Goal: Use online tool/utility: Utilize a website feature to perform a specific function

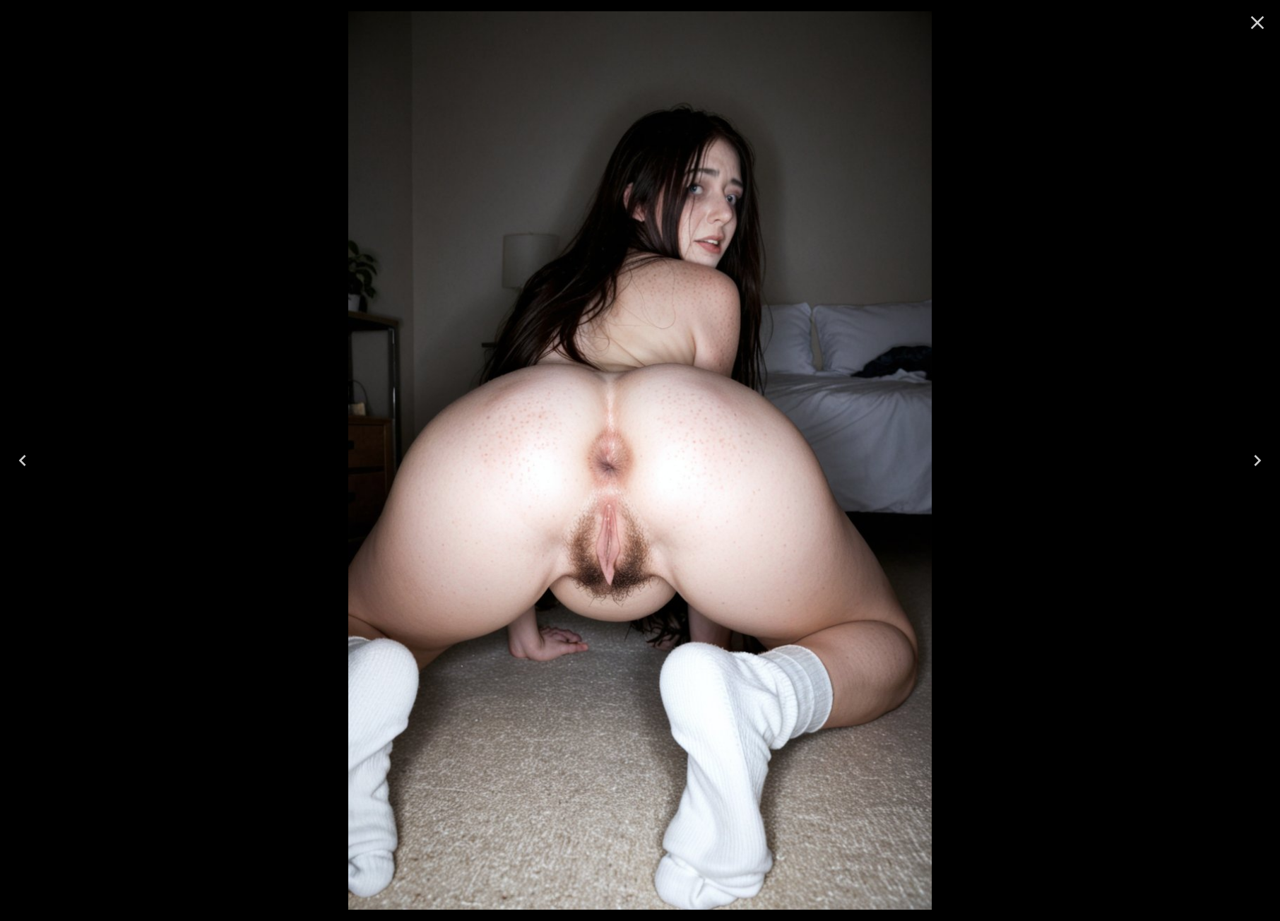
click at [1255, 22] on icon "Close" at bounding box center [1257, 22] width 23 height 23
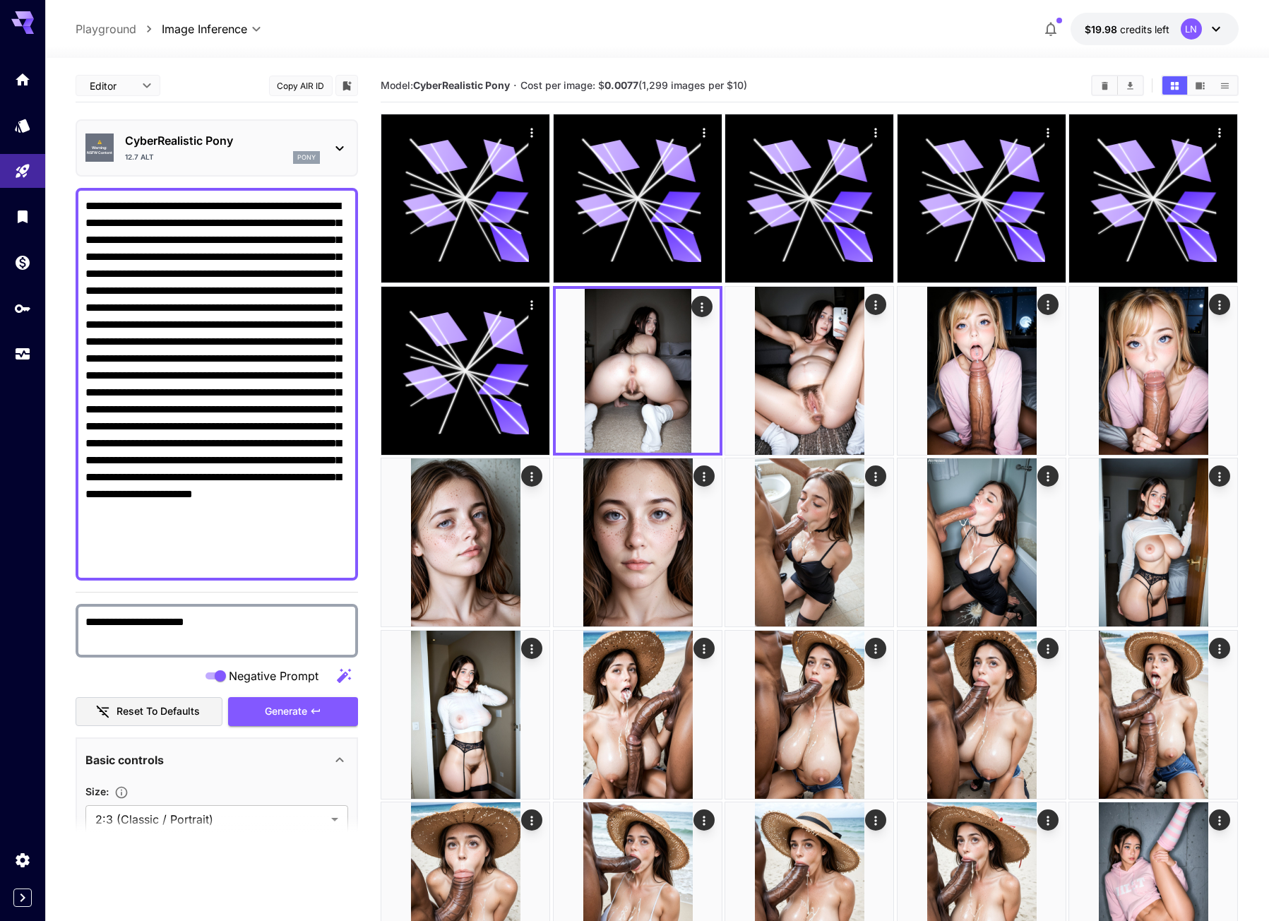
drag, startPoint x: 32, startPoint y: 355, endPoint x: 67, endPoint y: 350, distance: 35.7
click at [31, 355] on icon "Usage" at bounding box center [22, 349] width 17 height 17
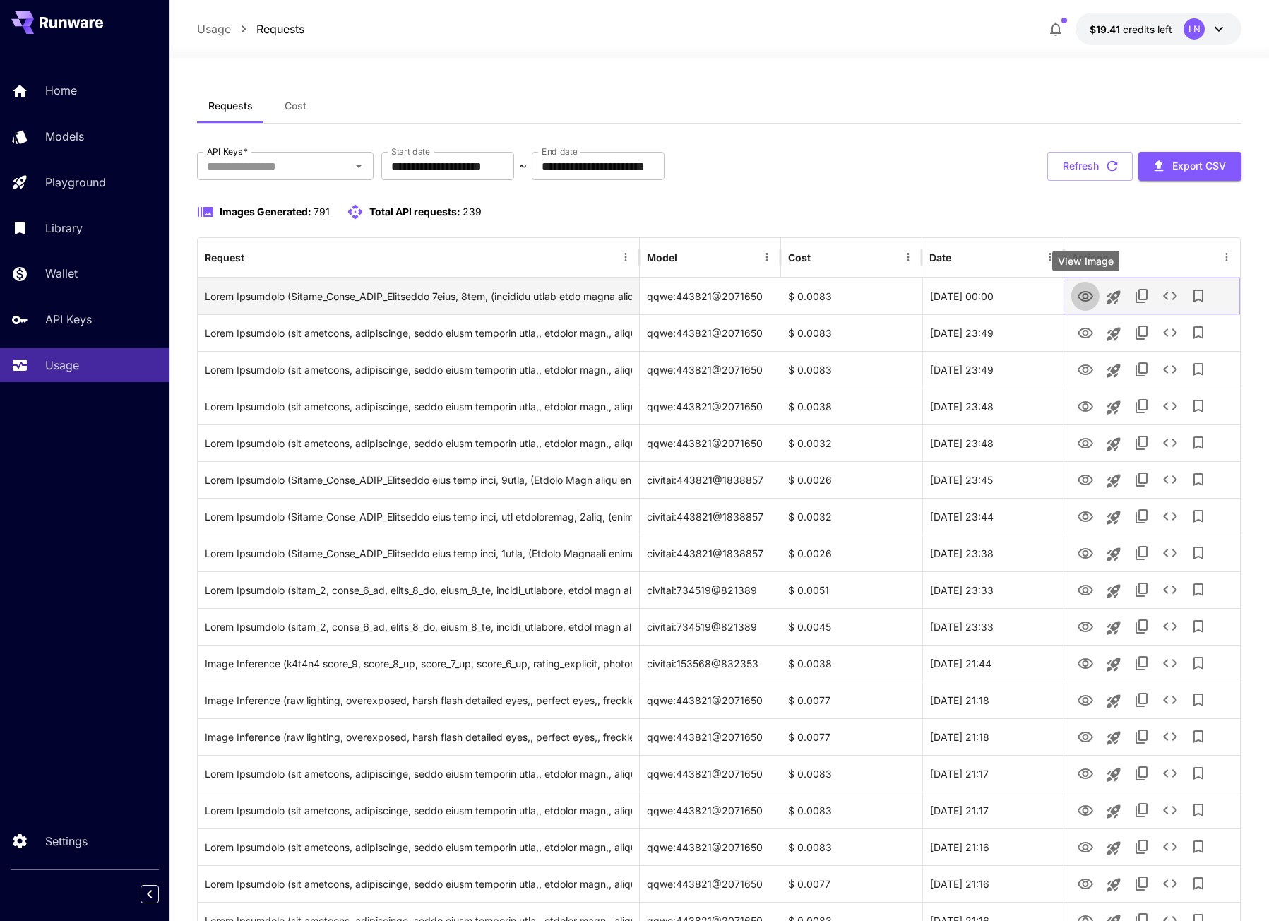
click at [1092, 288] on icon "View Image" at bounding box center [1085, 296] width 17 height 17
click at [1090, 302] on icon "View Image" at bounding box center [1085, 296] width 17 height 17
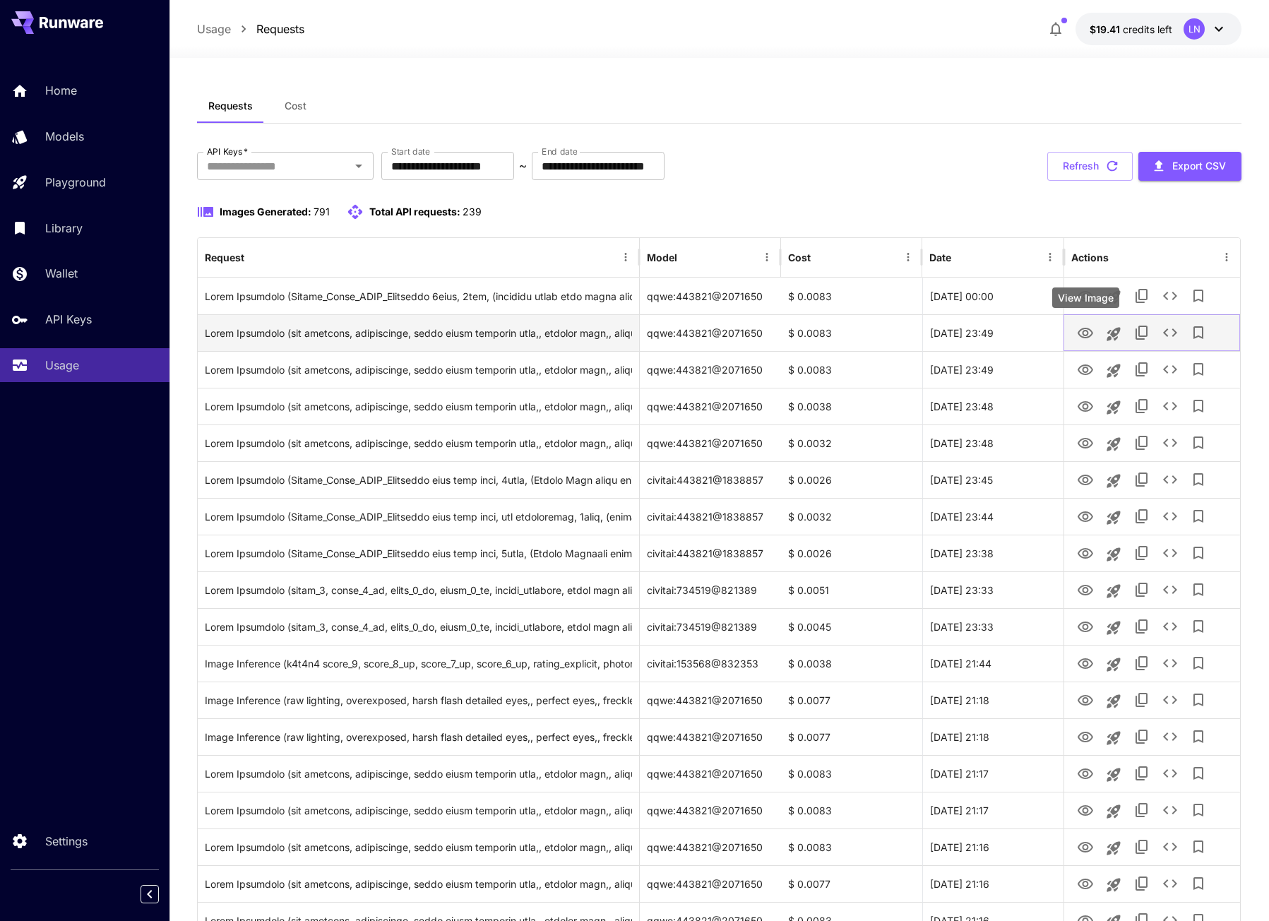
click at [1093, 332] on icon "View Image" at bounding box center [1085, 333] width 17 height 17
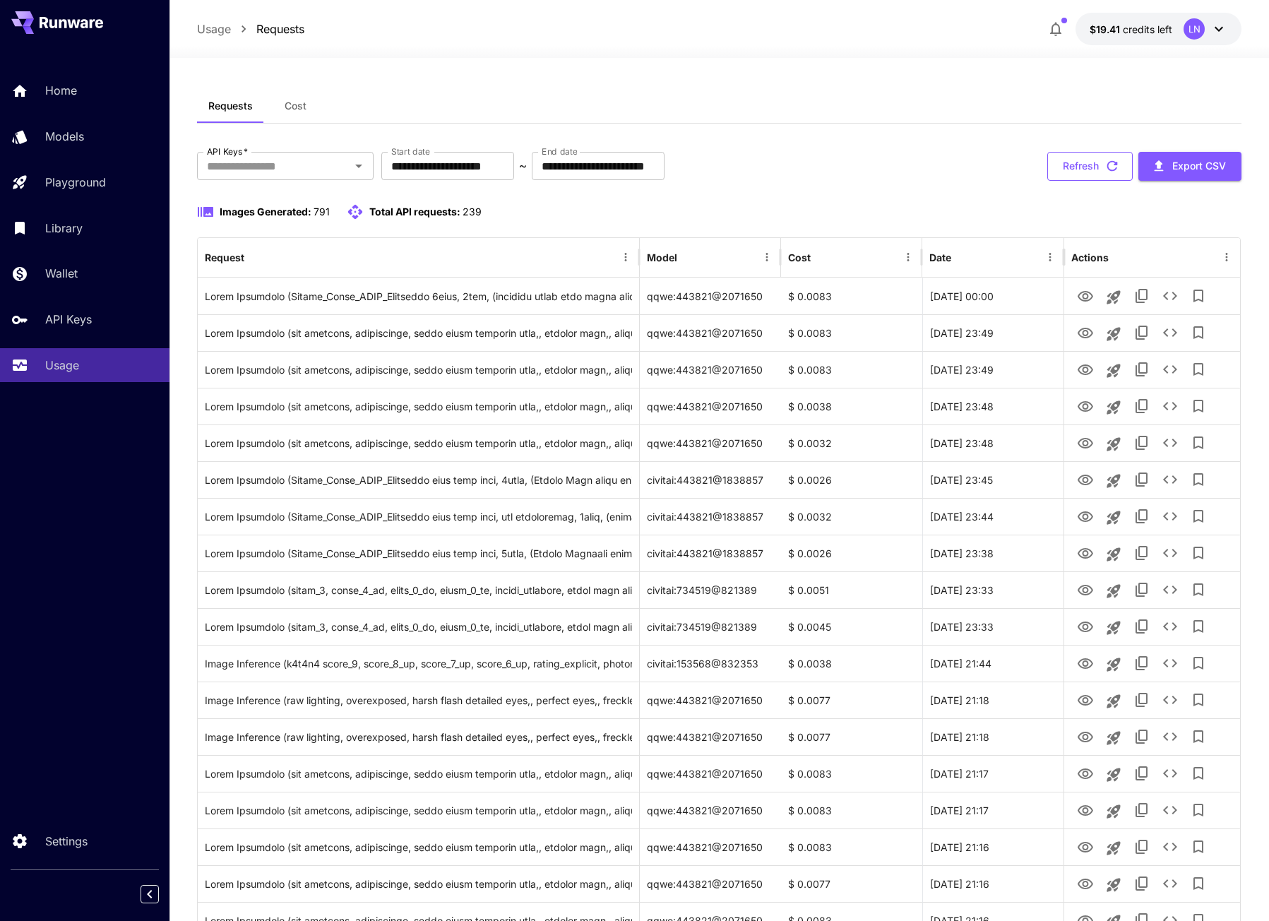
click at [1066, 162] on button "Refresh" at bounding box center [1089, 166] width 85 height 29
click at [1081, 297] on icon "View Image" at bounding box center [1085, 296] width 17 height 17
click at [1083, 485] on icon "View Image" at bounding box center [1085, 480] width 17 height 17
click at [1091, 292] on icon "View Image" at bounding box center [1085, 296] width 17 height 17
click at [1126, 158] on button "Refresh" at bounding box center [1089, 166] width 85 height 29
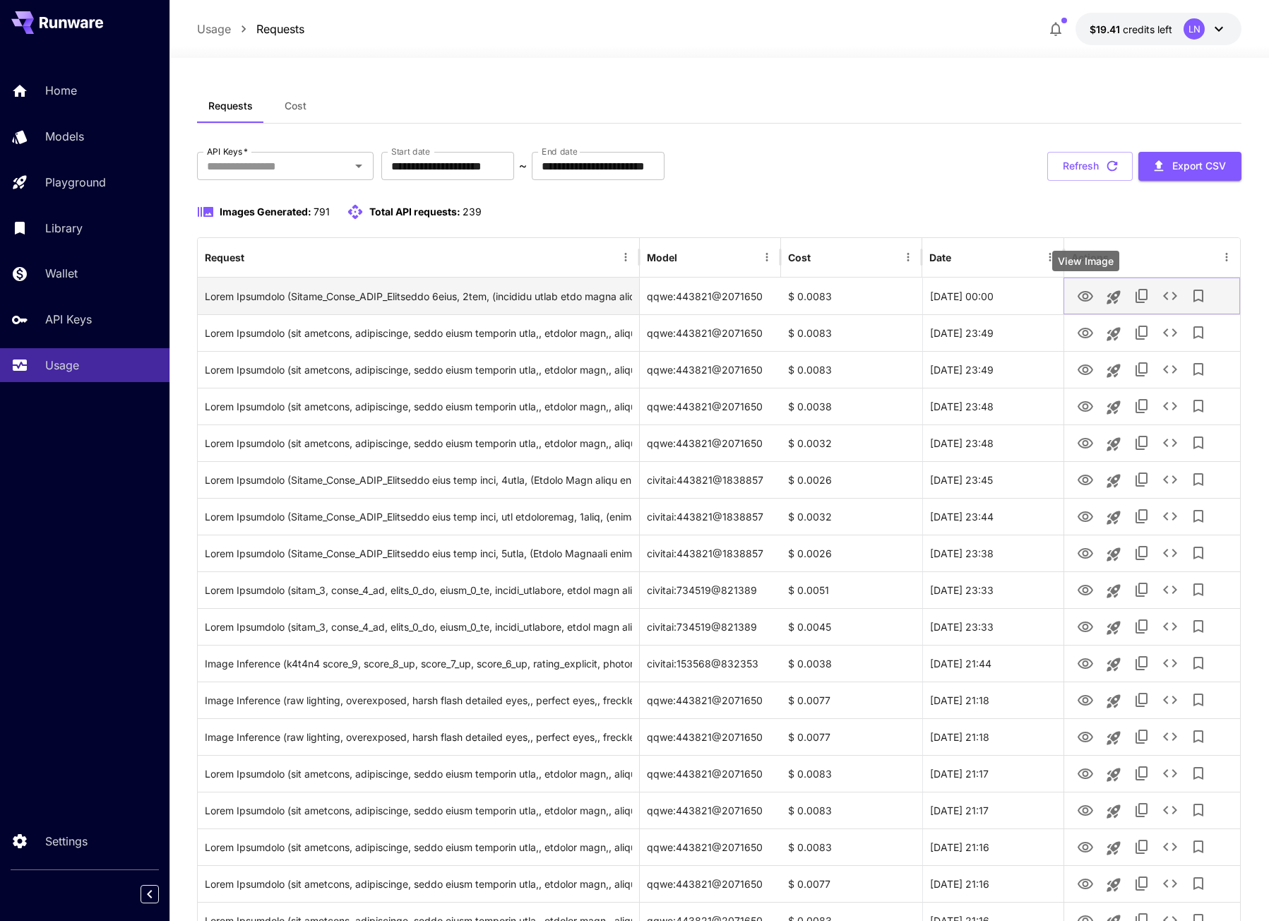
click at [1085, 299] on icon "View Image" at bounding box center [1086, 296] width 16 height 11
click at [1090, 167] on button "Refresh" at bounding box center [1089, 166] width 85 height 29
click at [1111, 296] on icon "Launch in playground" at bounding box center [1113, 296] width 13 height 13
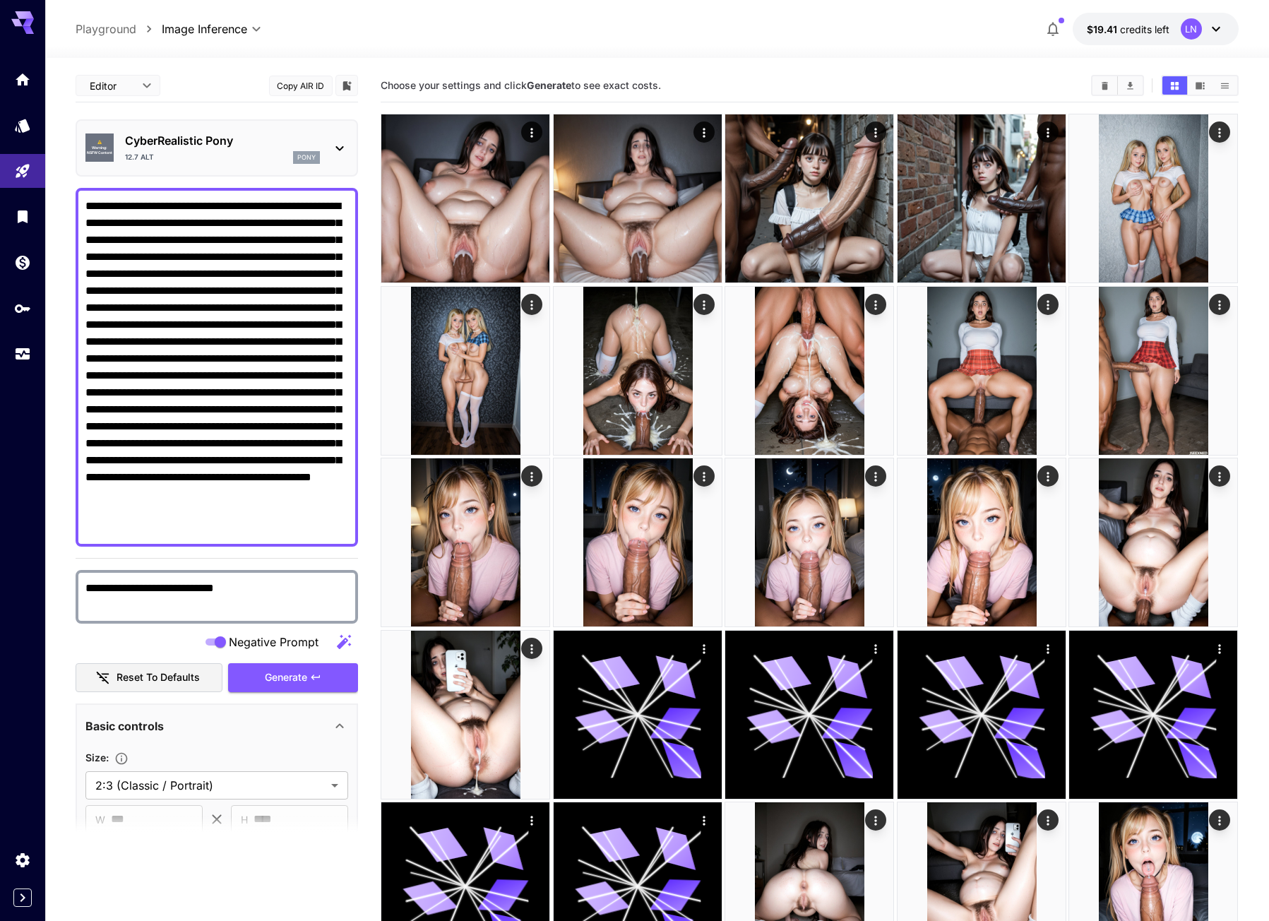
type textarea "**********"
type input "**********"
drag, startPoint x: 85, startPoint y: 258, endPoint x: 323, endPoint y: 573, distance: 394.4
drag, startPoint x: 242, startPoint y: 456, endPoint x: 264, endPoint y: 320, distance: 138.1
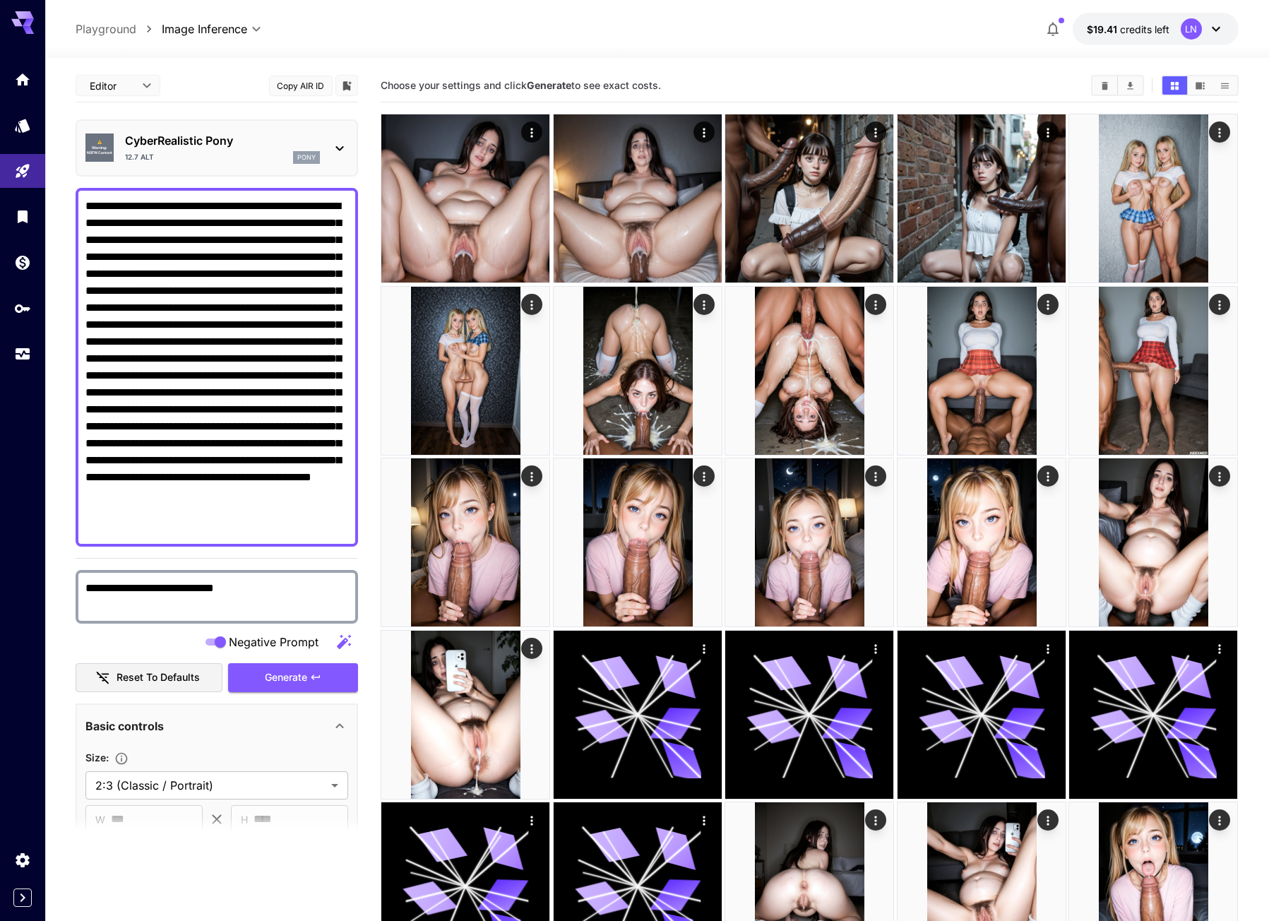
click at [264, 320] on textarea "**********" at bounding box center [216, 367] width 263 height 339
click at [270, 674] on span "Generate" at bounding box center [286, 678] width 42 height 18
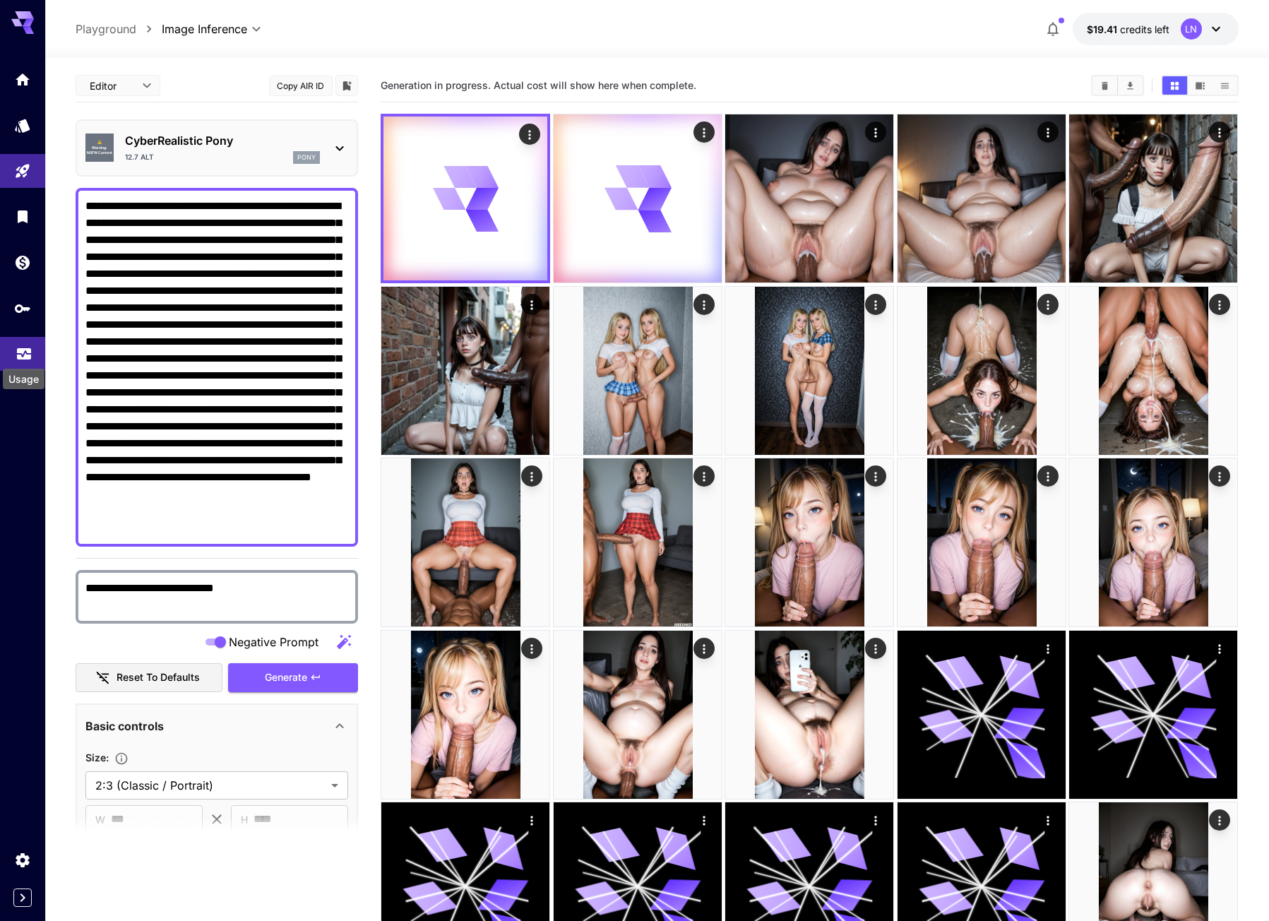
click at [26, 357] on icon "Usage" at bounding box center [24, 349] width 17 height 17
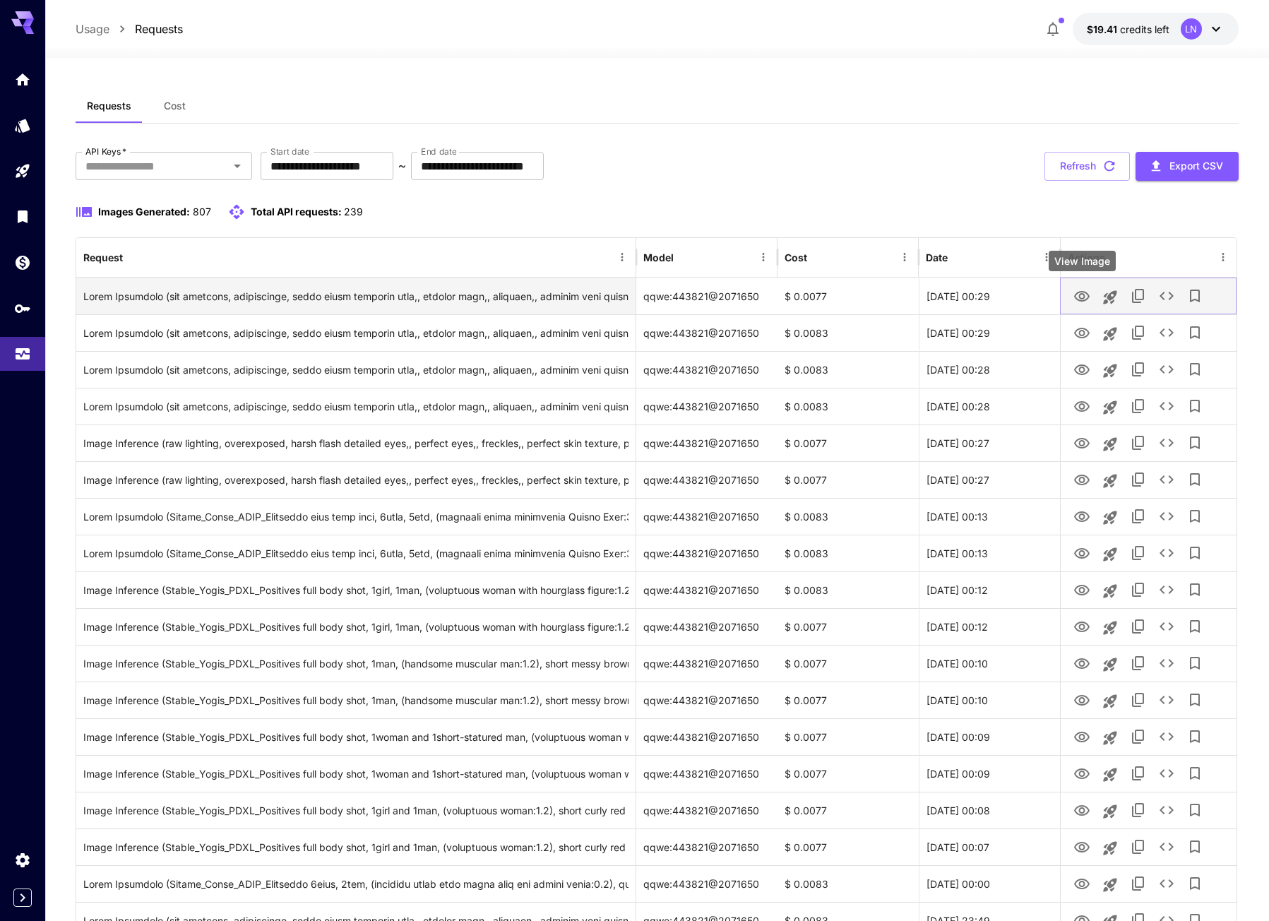
click at [1083, 297] on icon "View Image" at bounding box center [1081, 296] width 17 height 17
click at [1110, 297] on icon "Launch in playground" at bounding box center [1109, 296] width 13 height 13
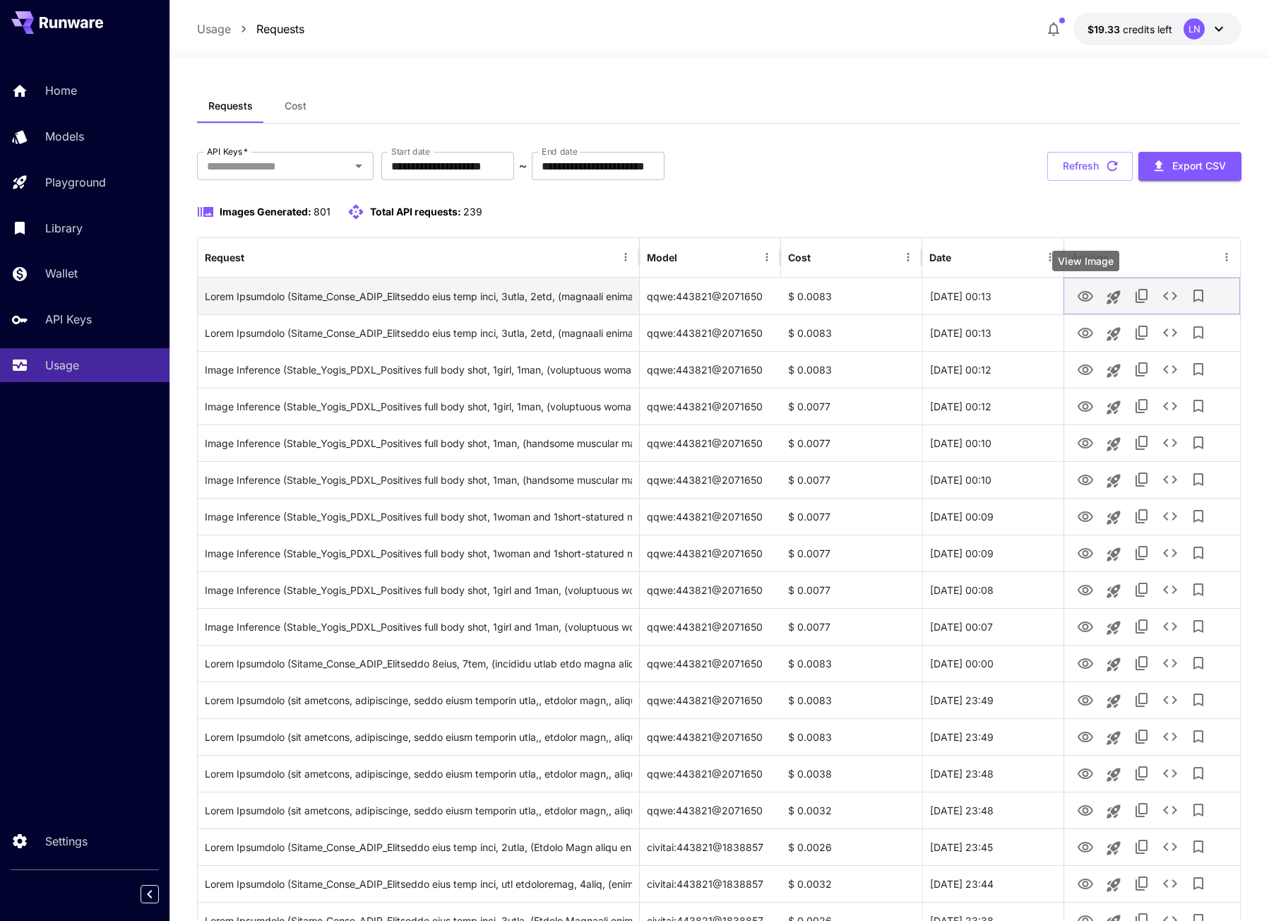
click at [1085, 302] on icon "View Image" at bounding box center [1085, 296] width 17 height 17
click at [1114, 297] on icon "Launch in playground" at bounding box center [1113, 296] width 13 height 13
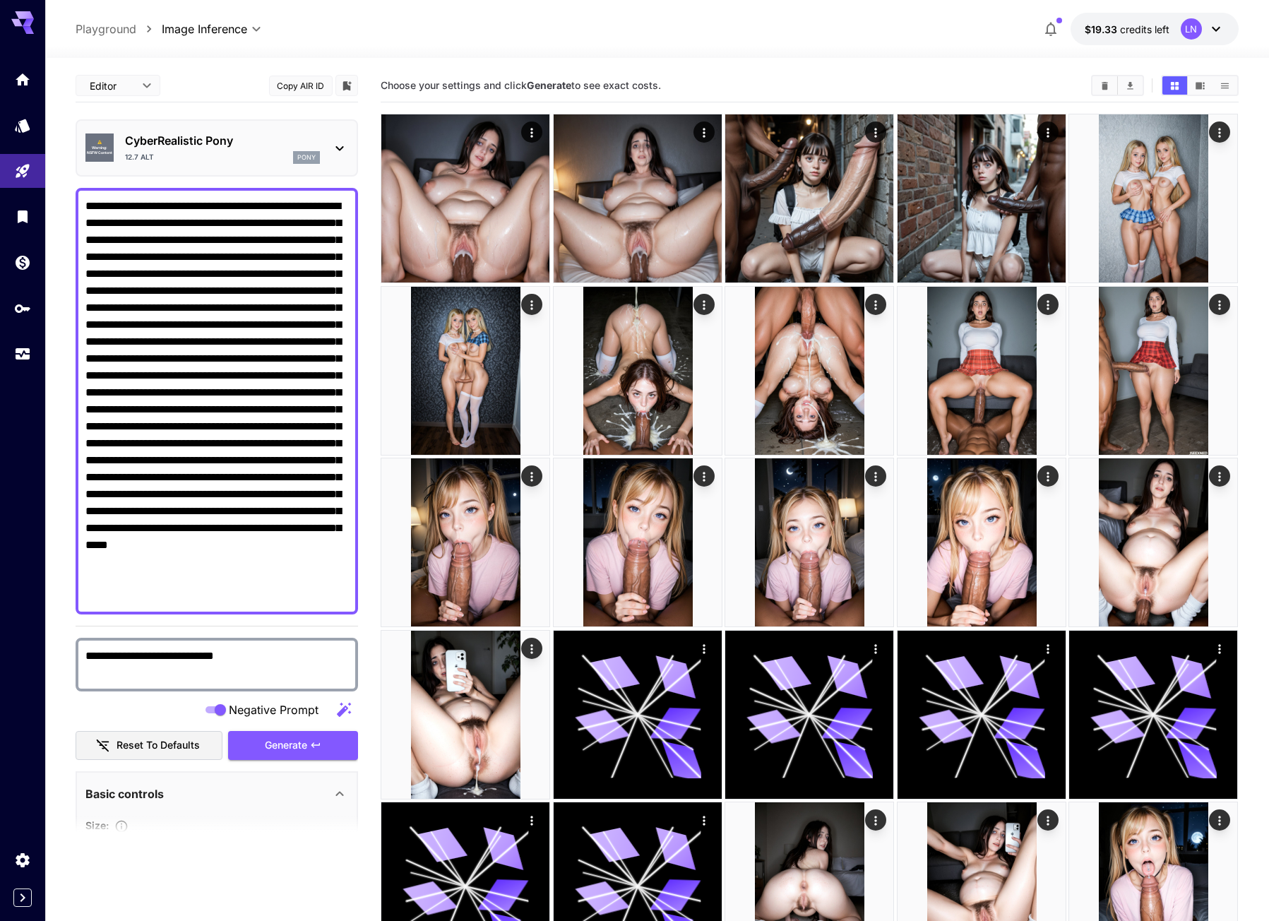
type textarea "**********"
type input "**********"
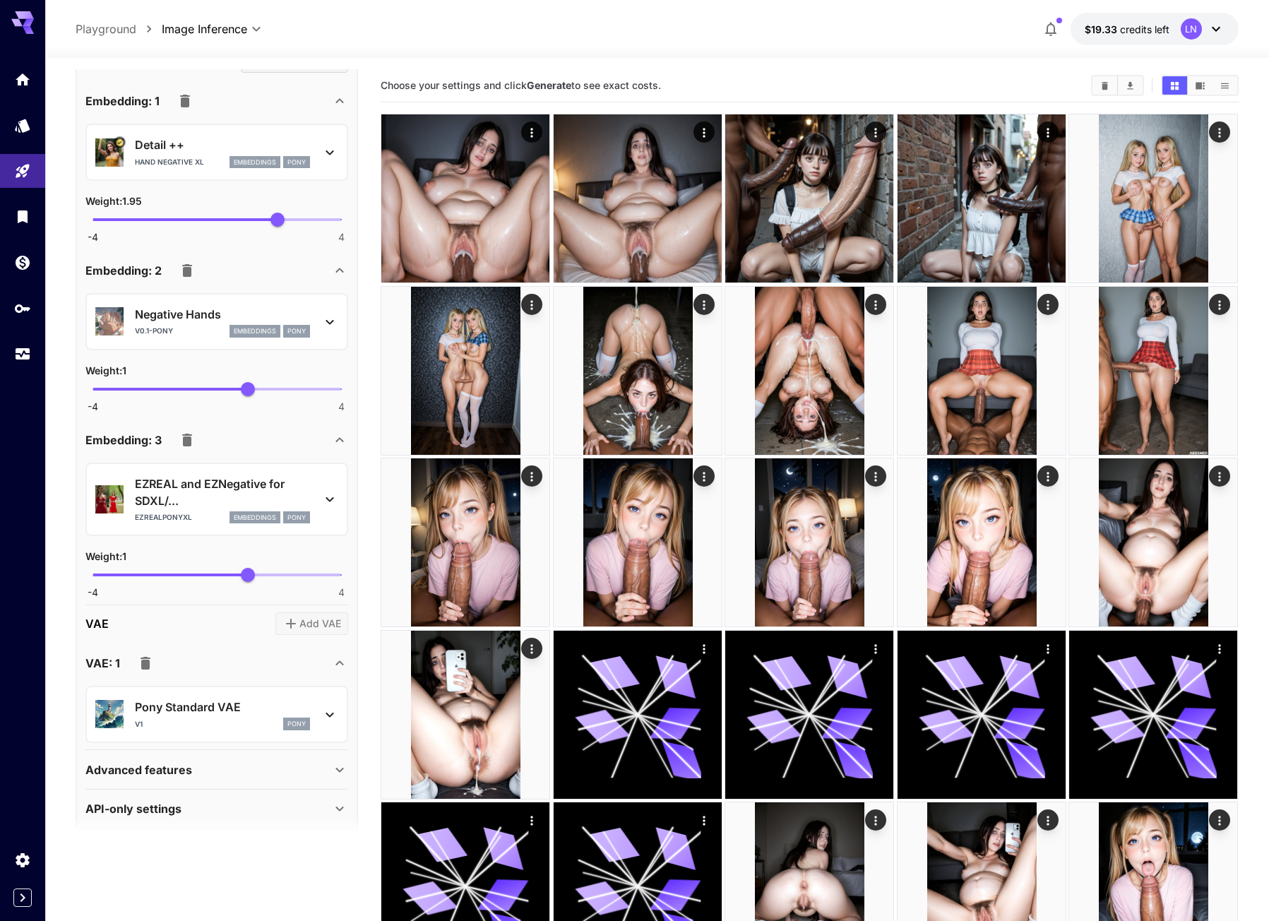
scroll to position [1679, 0]
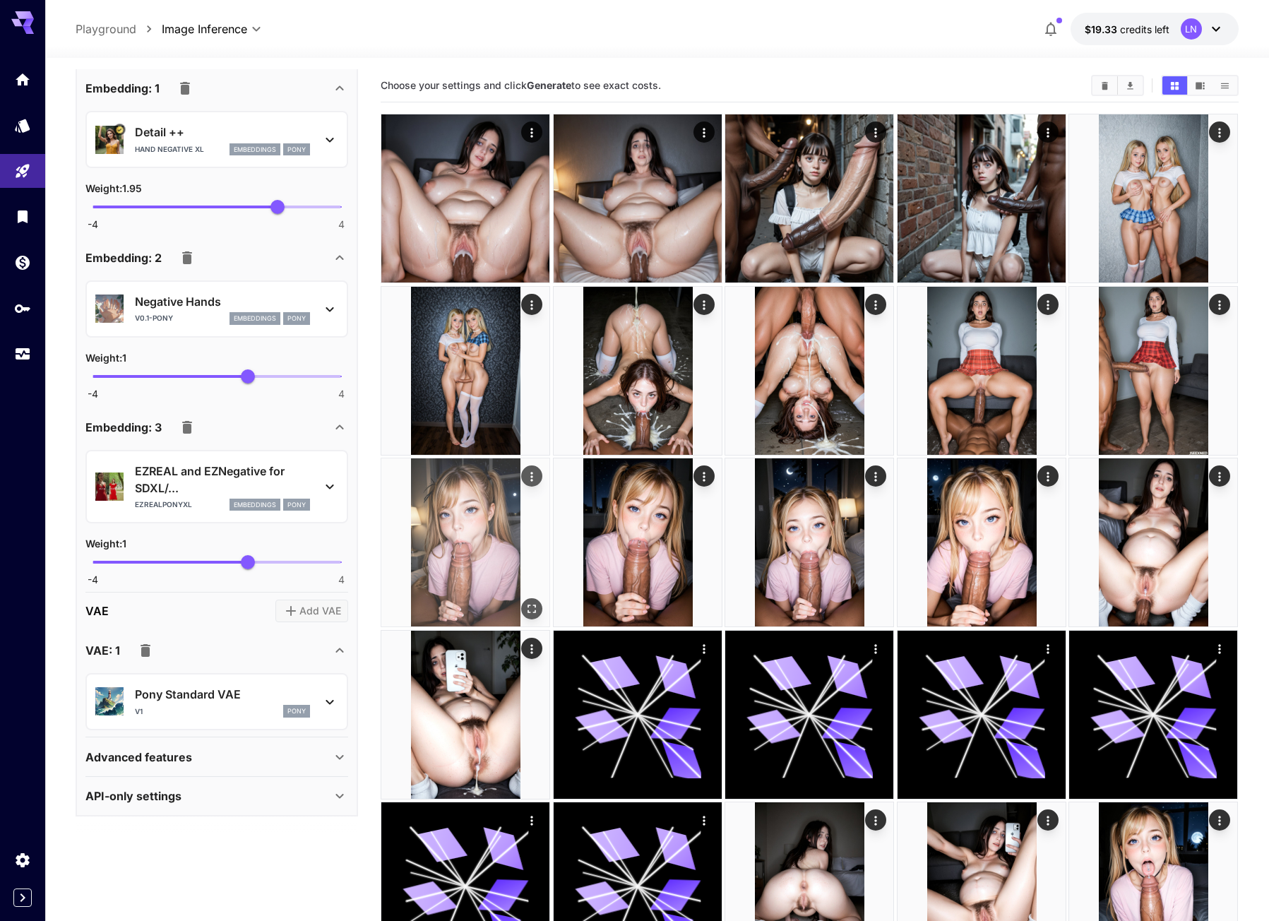
click at [525, 608] on icon "Open in fullscreen" at bounding box center [532, 609] width 14 height 14
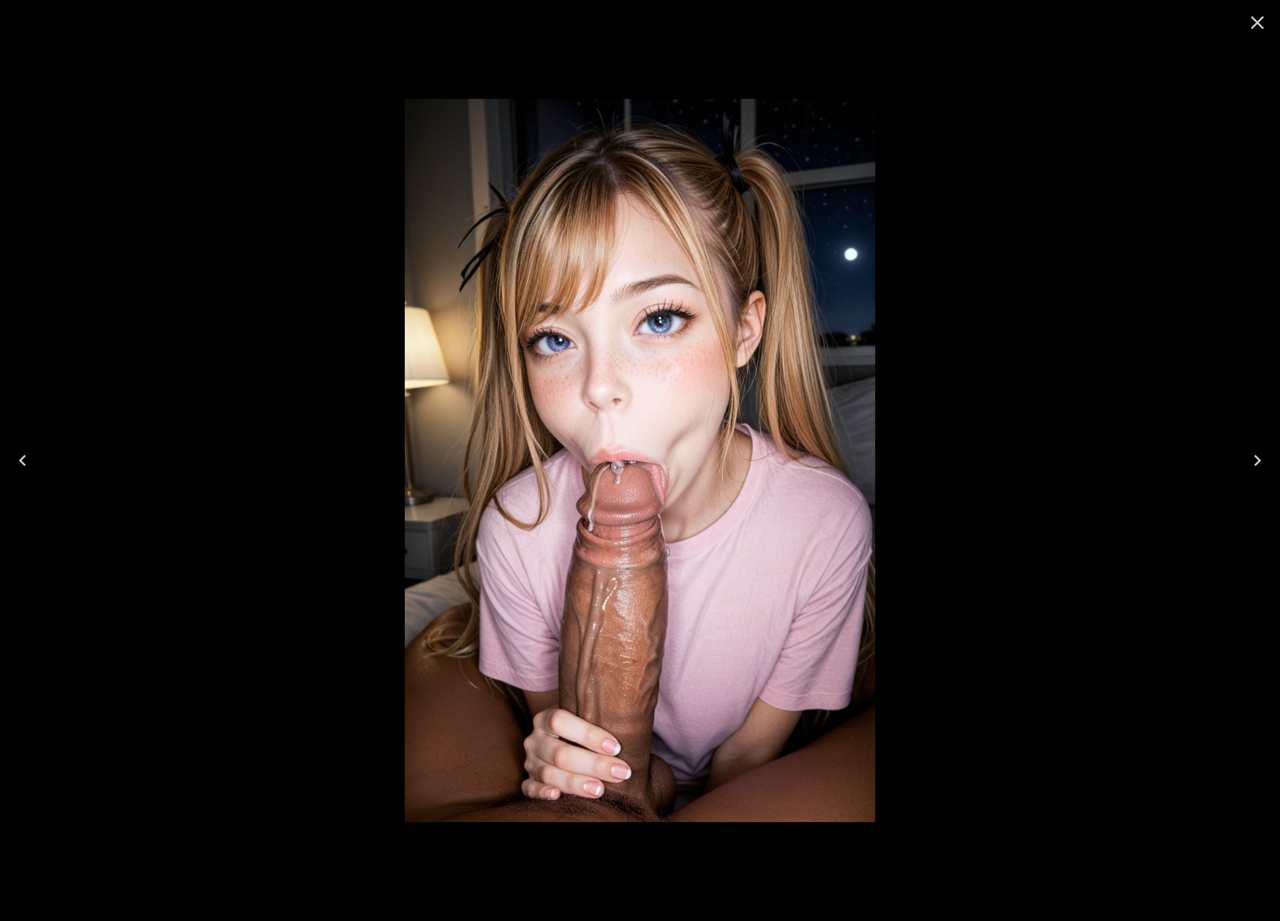
click at [1251, 456] on icon "Next" at bounding box center [1257, 460] width 23 height 23
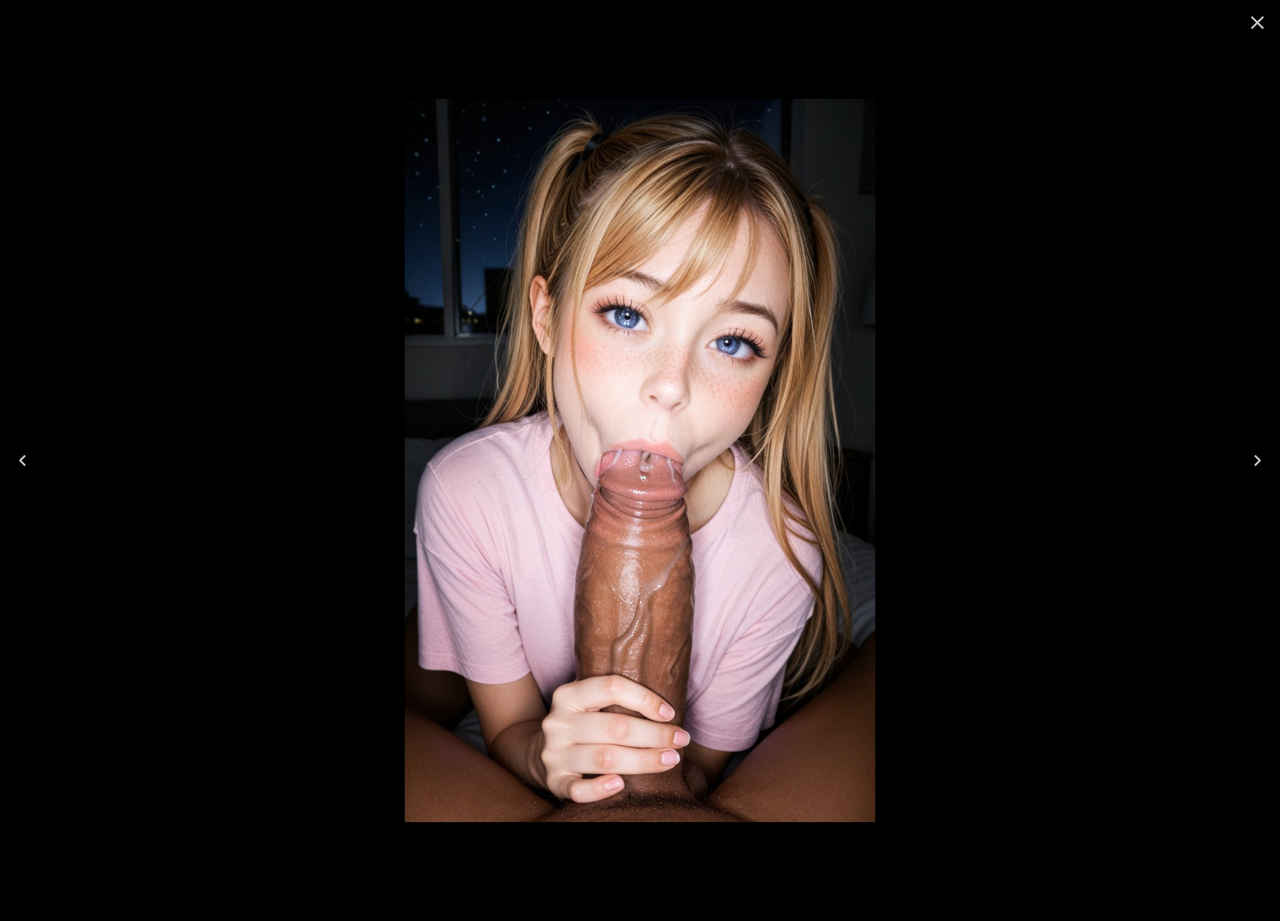
click at [1251, 456] on icon "Next" at bounding box center [1257, 460] width 23 height 23
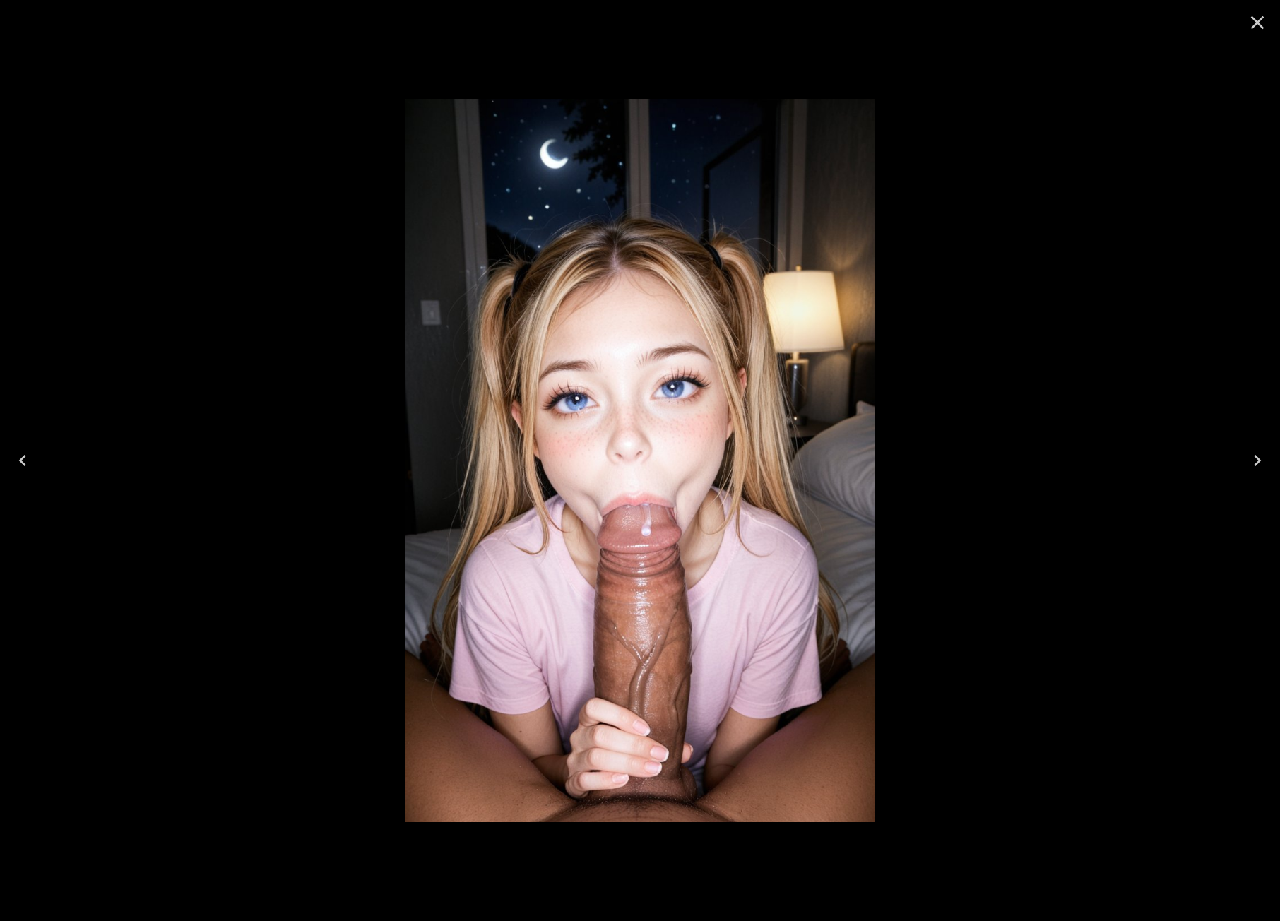
click at [1251, 456] on icon "Next" at bounding box center [1257, 460] width 23 height 23
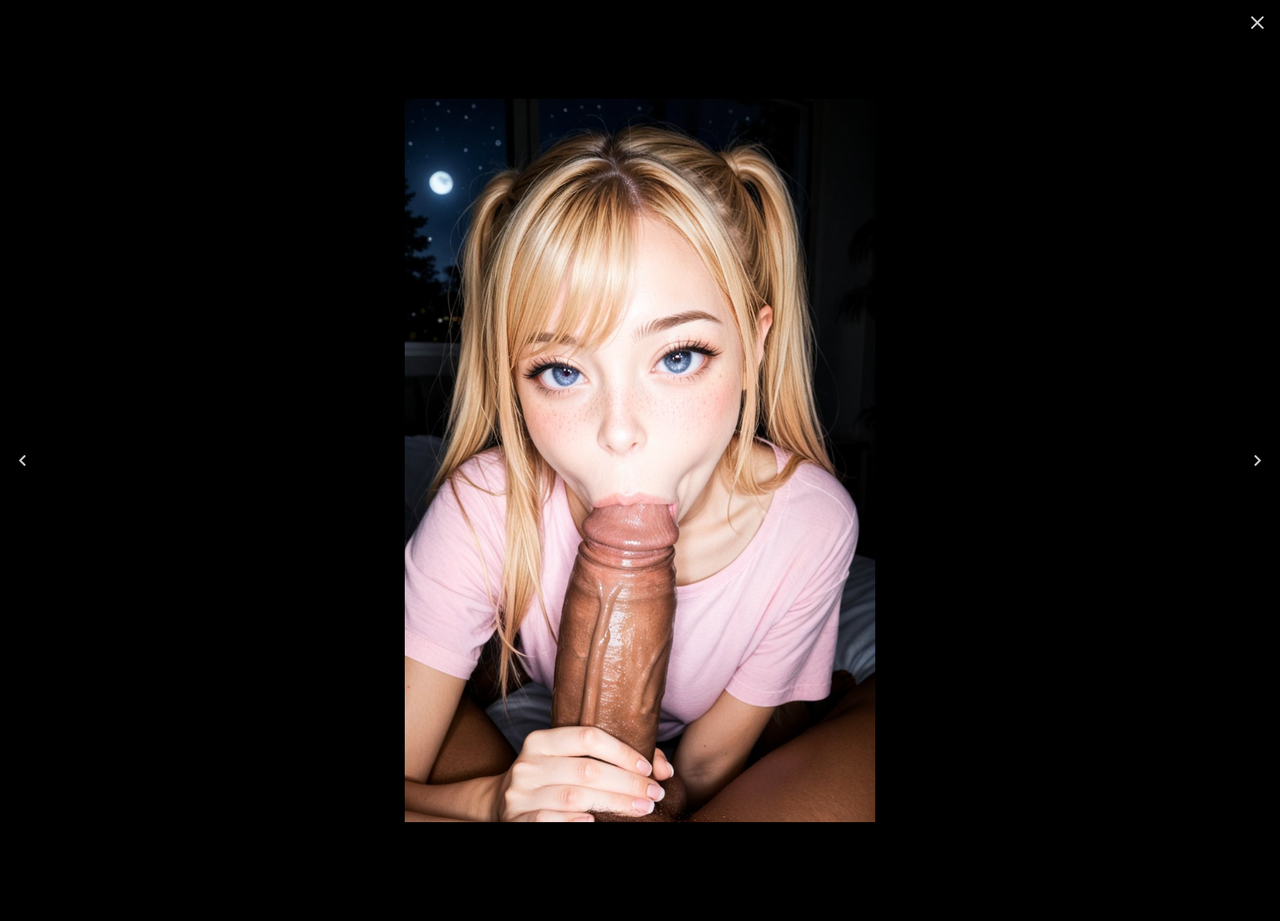
click at [1251, 456] on icon "Next" at bounding box center [1257, 460] width 23 height 23
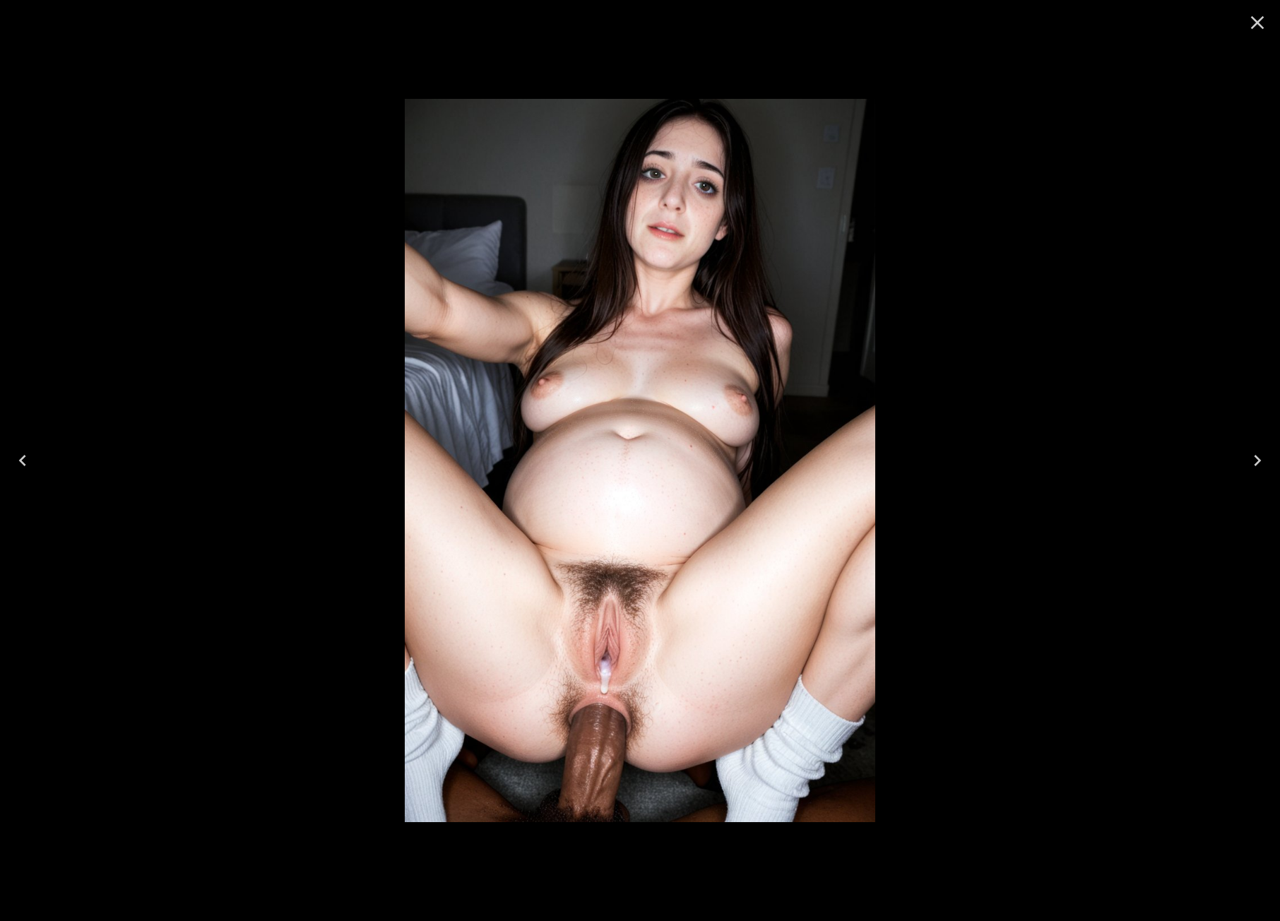
click at [10, 472] on button "Previous" at bounding box center [22, 460] width 45 height 56
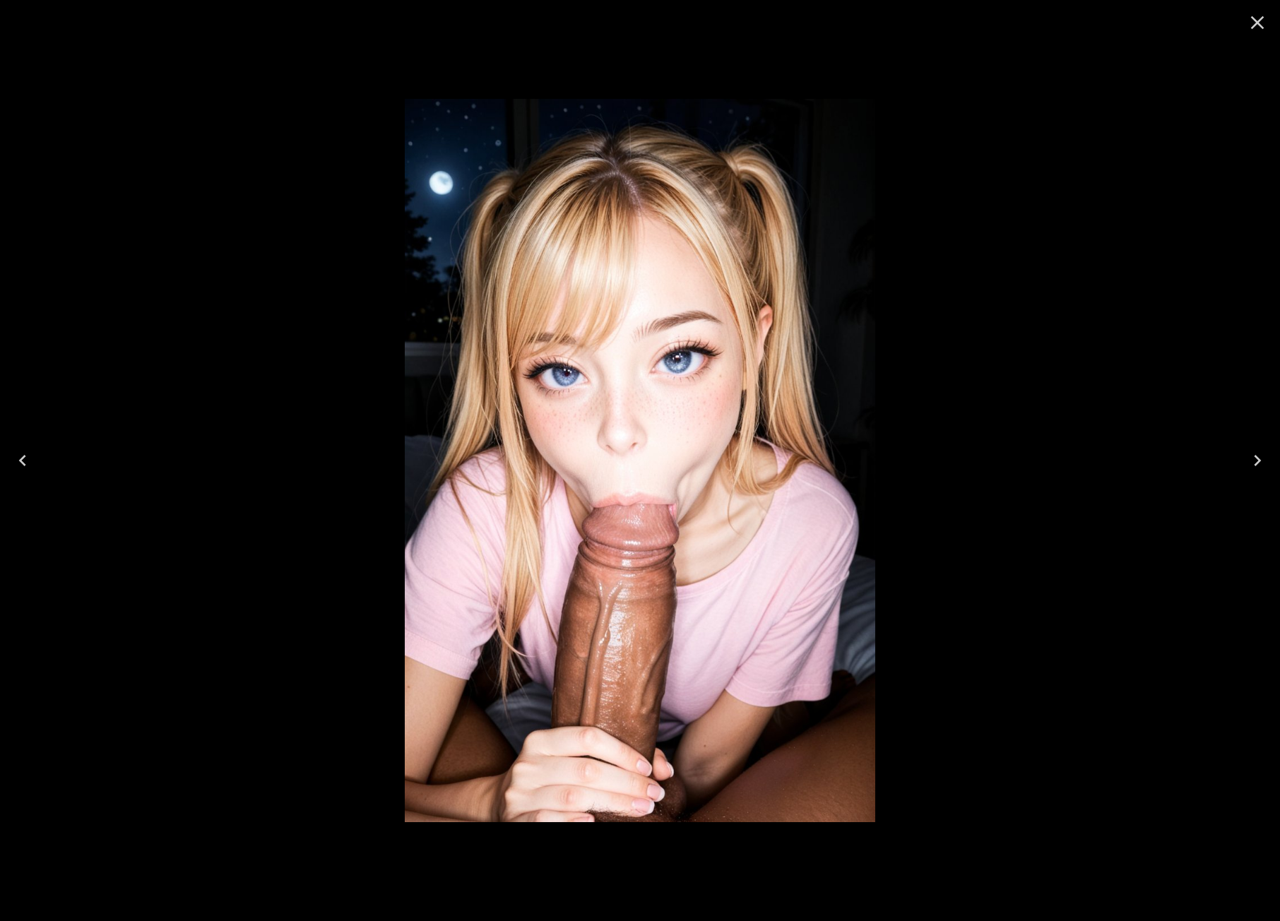
click at [1259, 19] on icon "Close" at bounding box center [1257, 22] width 23 height 23
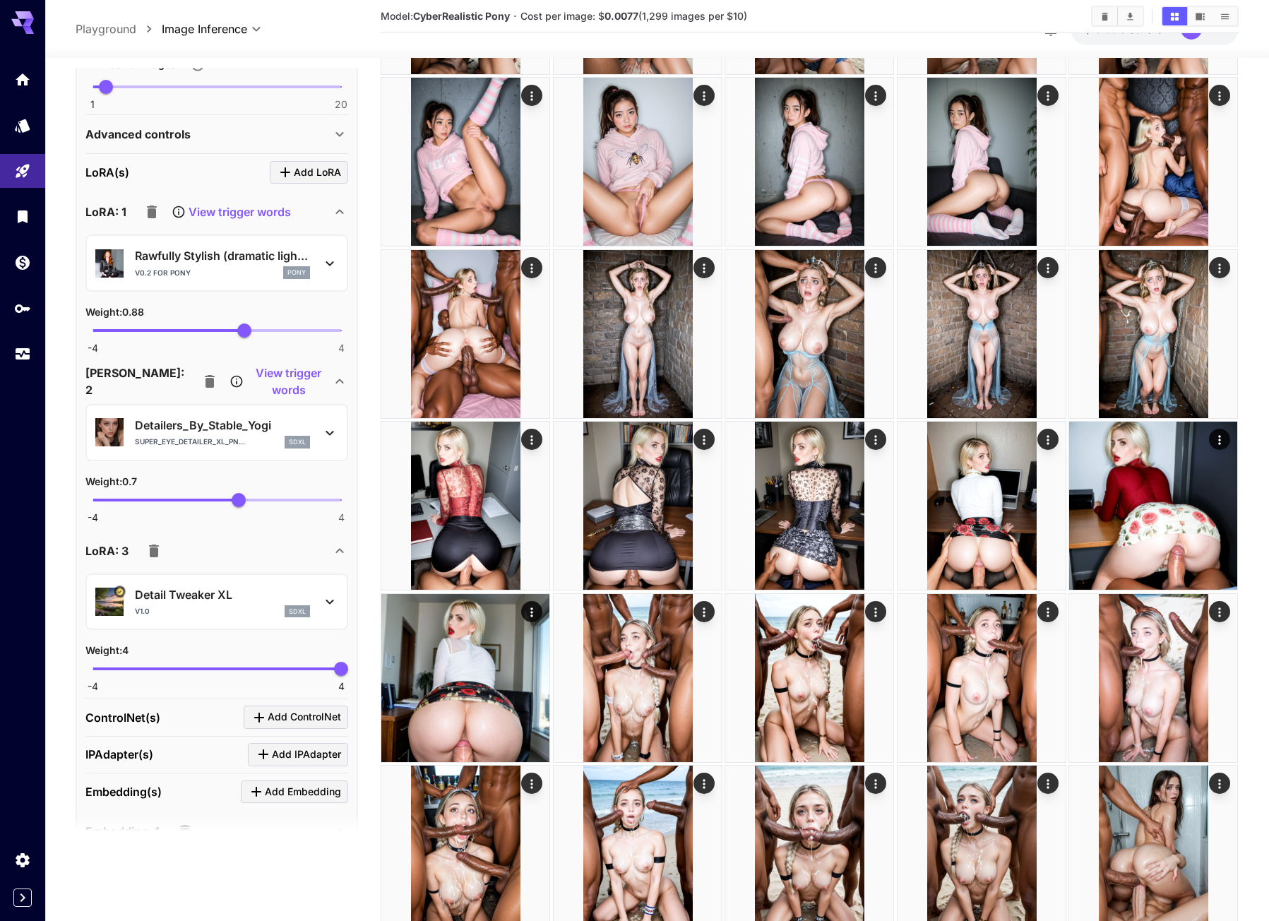
scroll to position [831, 0]
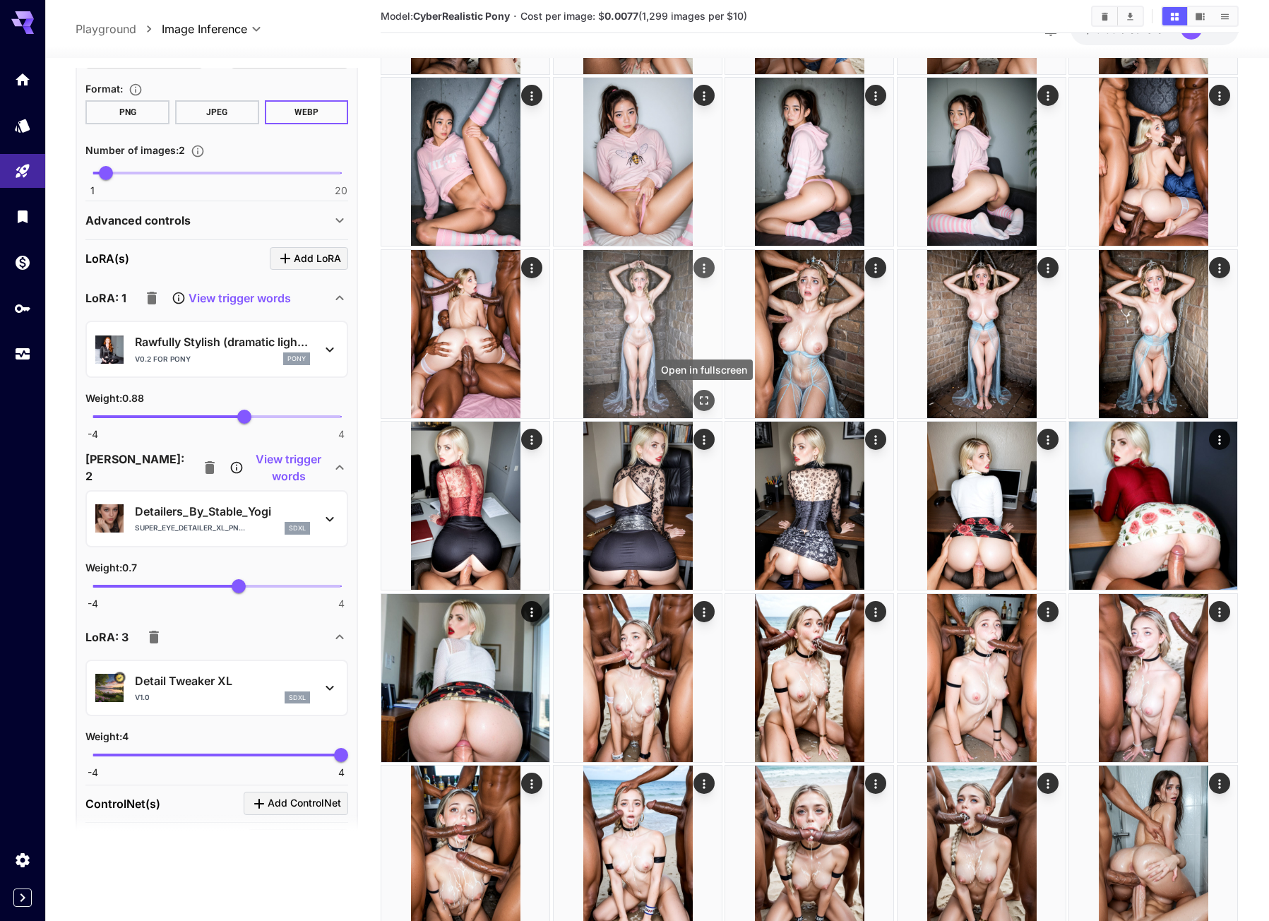
click at [696, 397] on button "Open in fullscreen" at bounding box center [704, 400] width 21 height 21
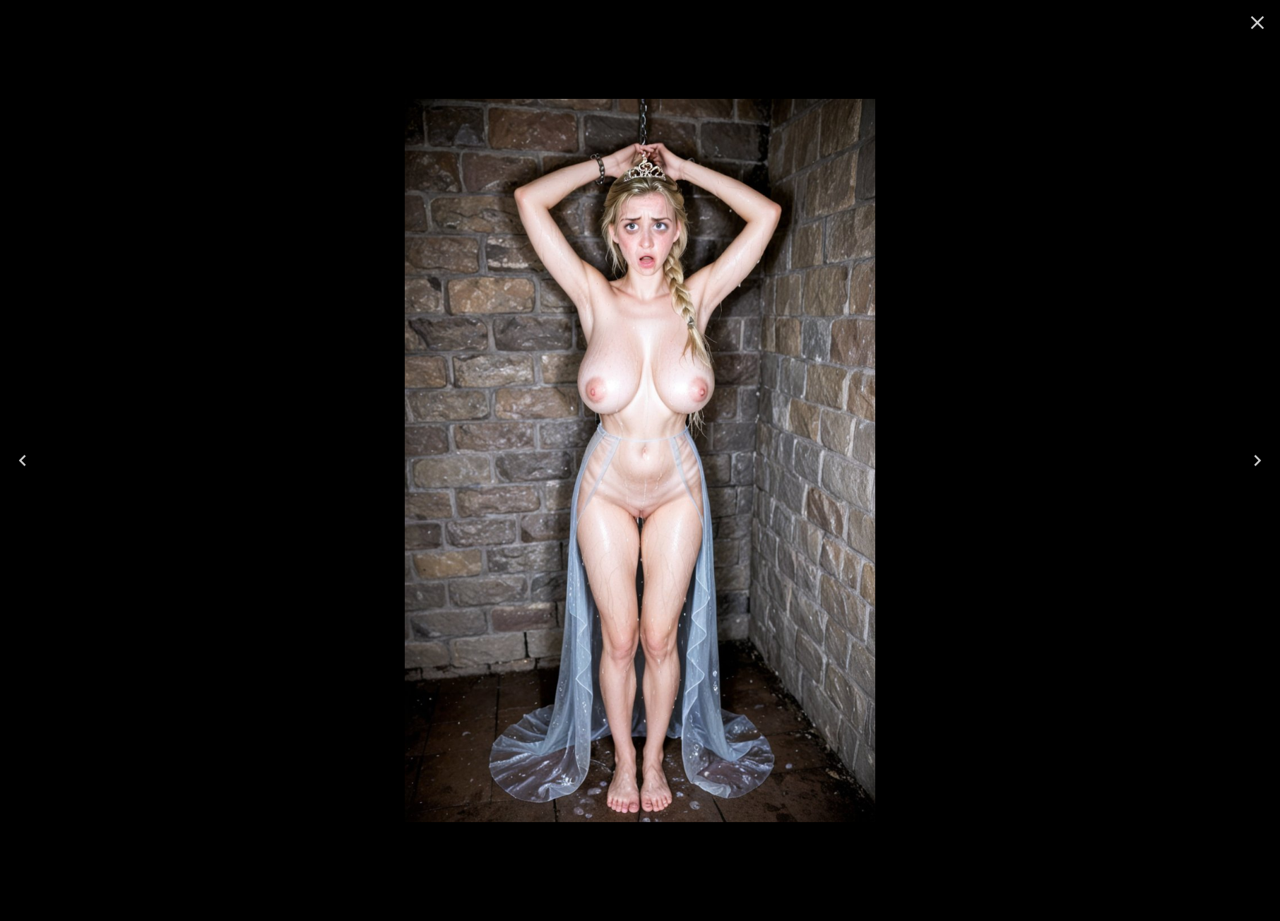
click at [1244, 23] on button "Close" at bounding box center [1257, 23] width 34 height 34
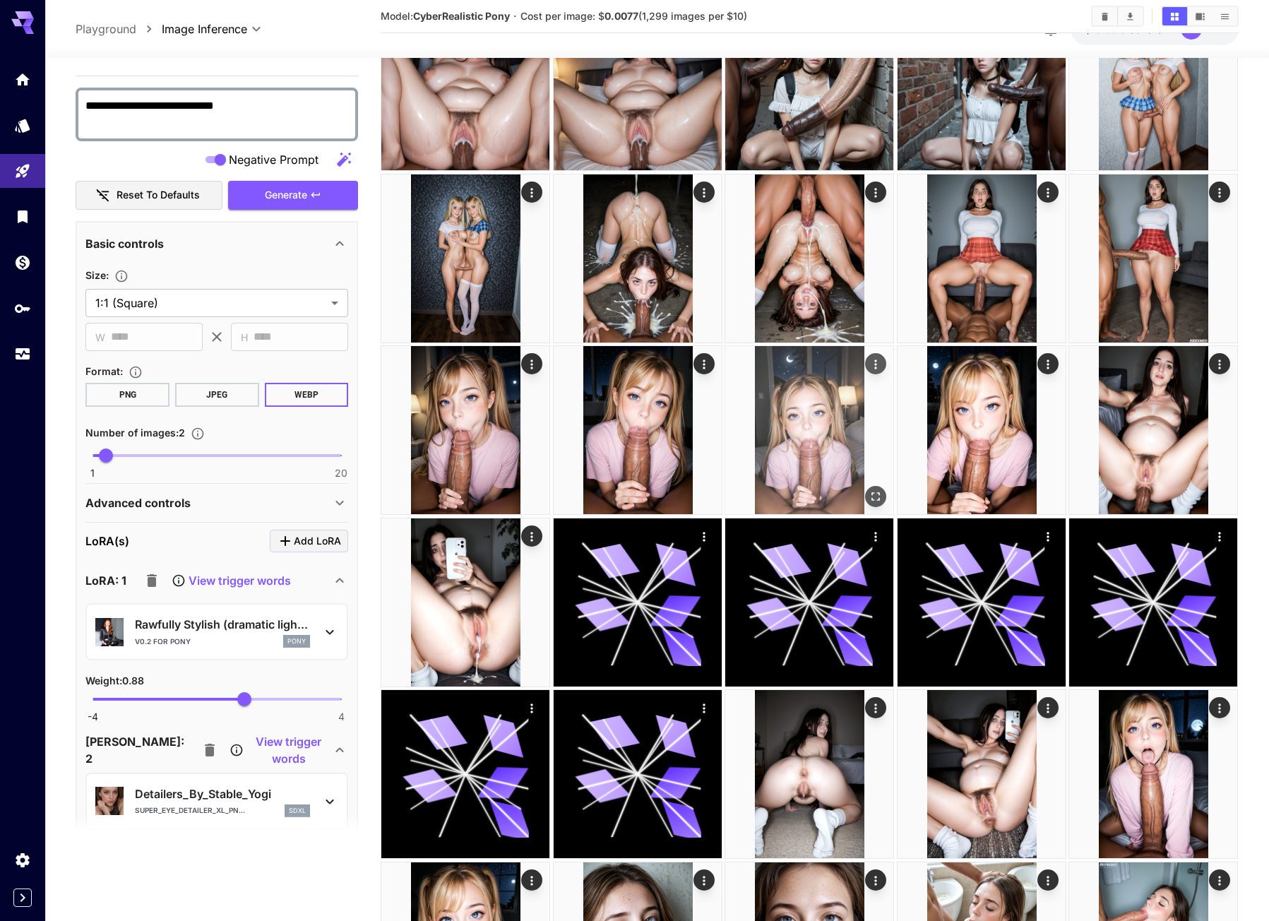
scroll to position [0, 0]
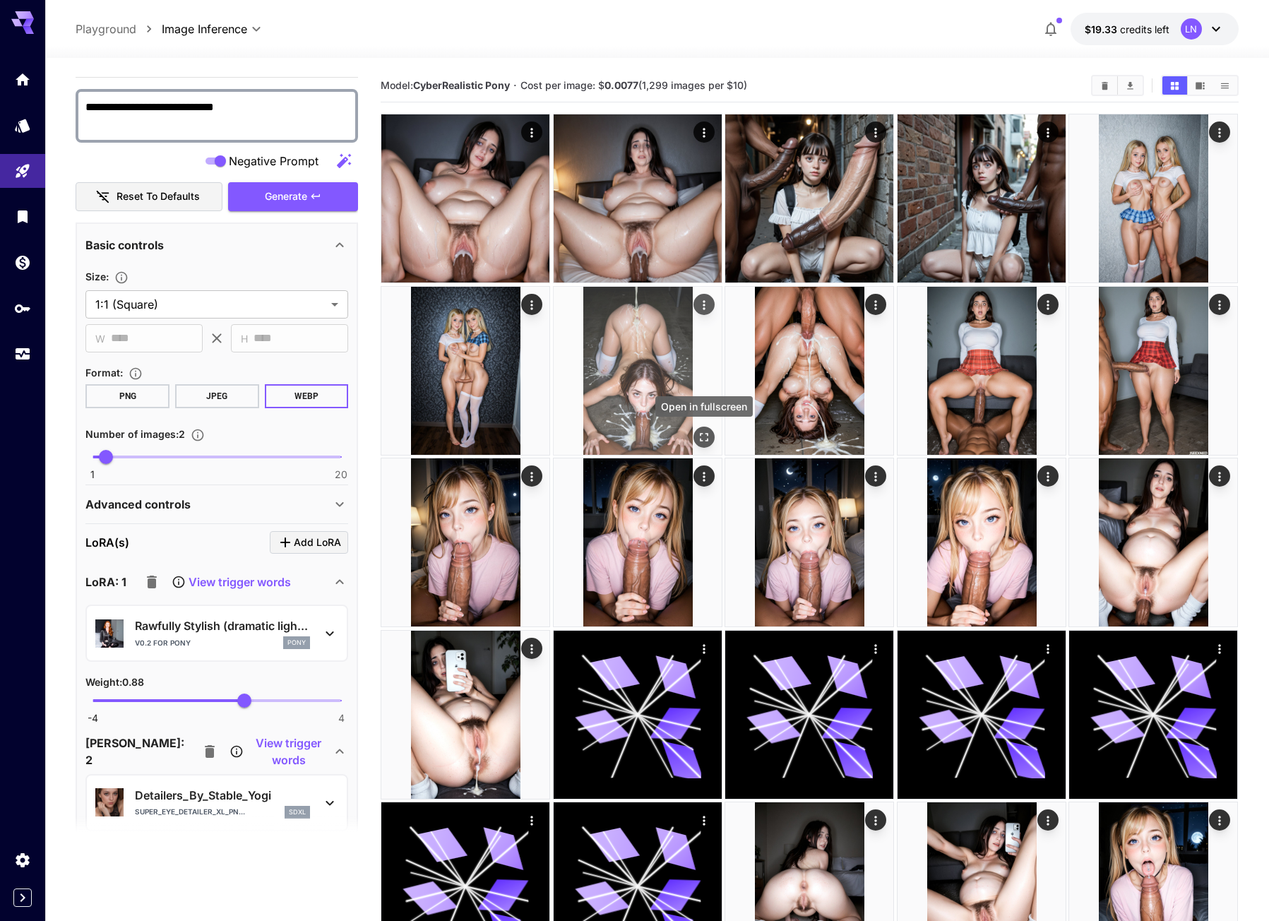
click at [708, 440] on icon "Open in fullscreen" at bounding box center [704, 437] width 8 height 8
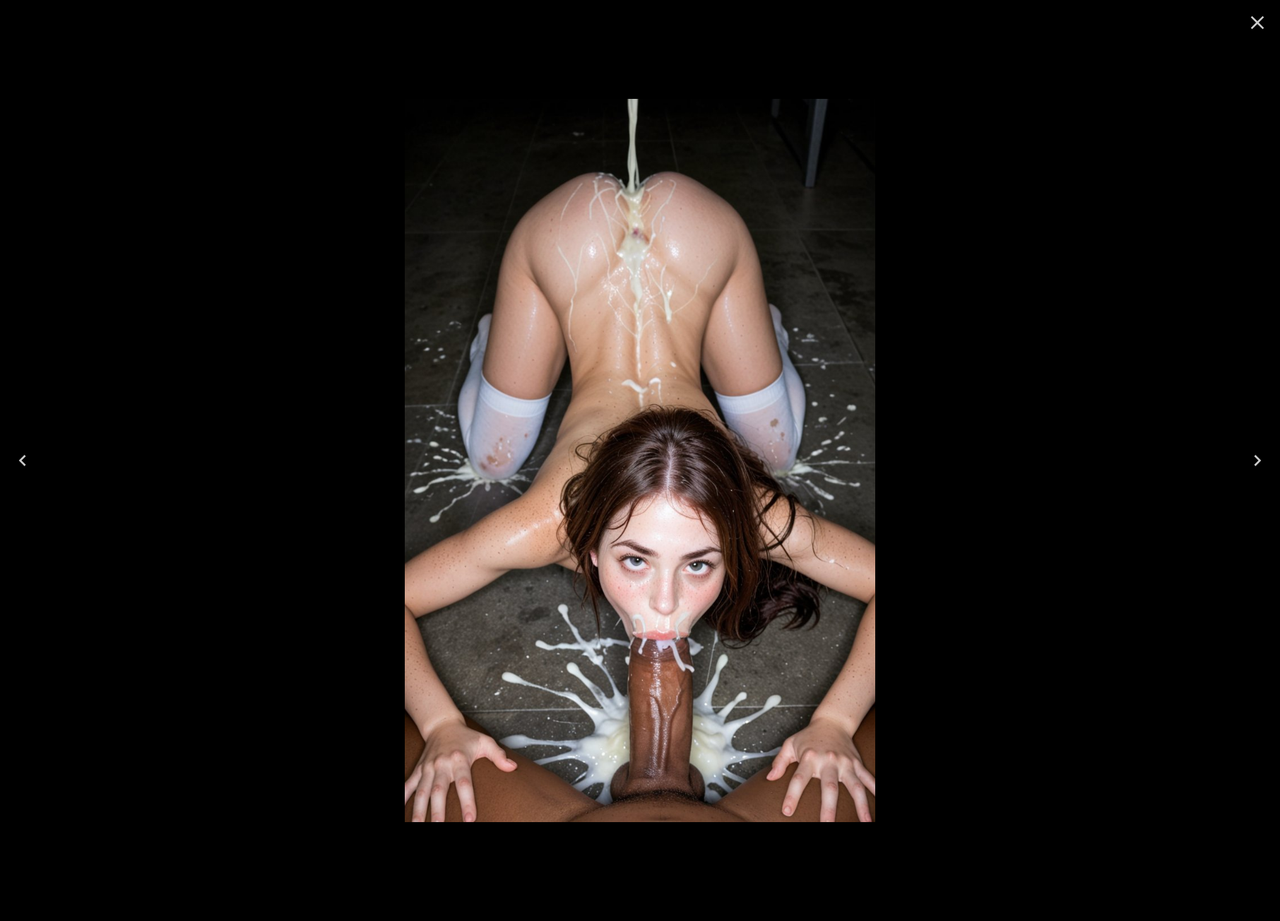
click at [1254, 24] on icon "Close" at bounding box center [1257, 22] width 23 height 23
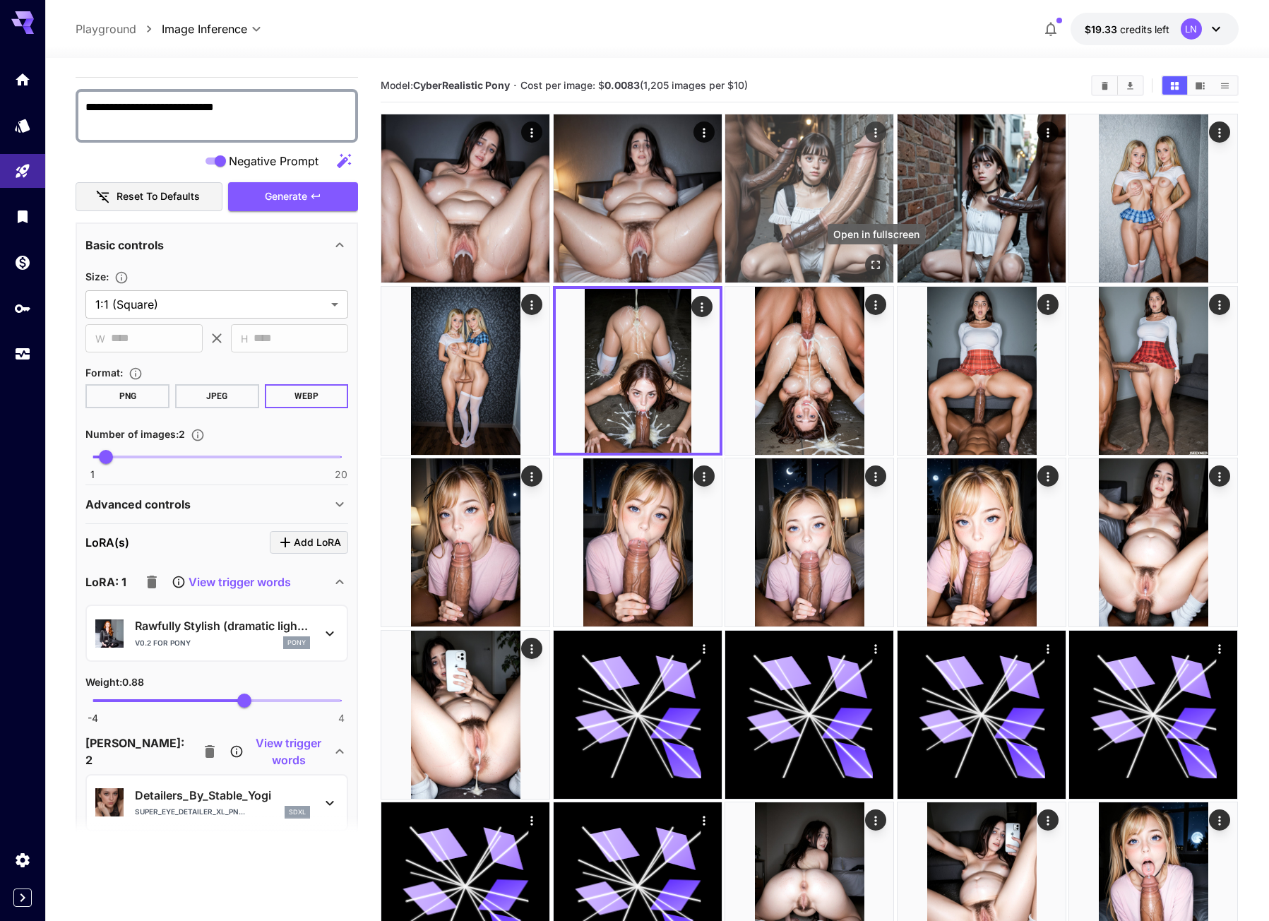
click at [876, 262] on icon "Open in fullscreen" at bounding box center [876, 265] width 14 height 14
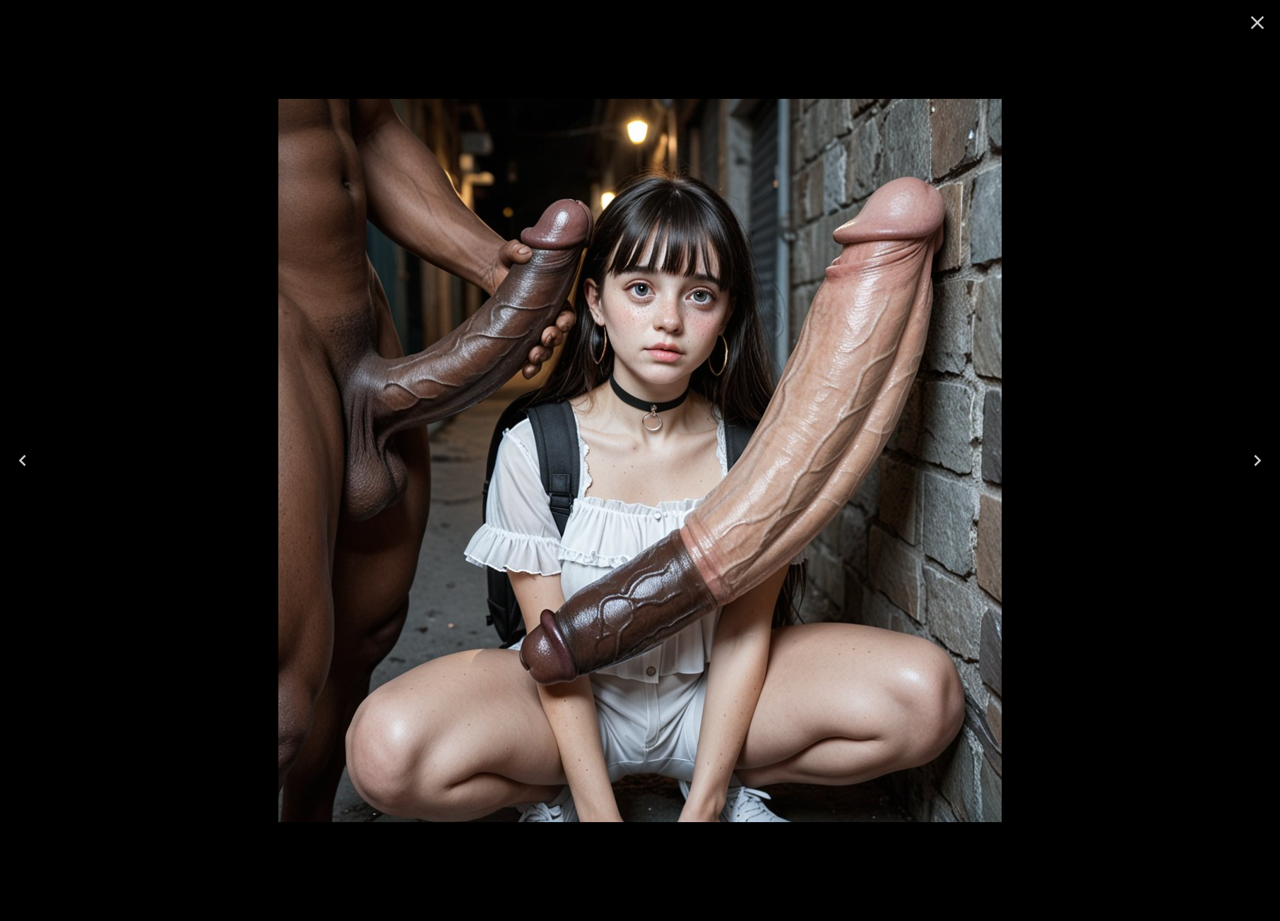
click at [1259, 21] on icon "Close" at bounding box center [1257, 22] width 13 height 13
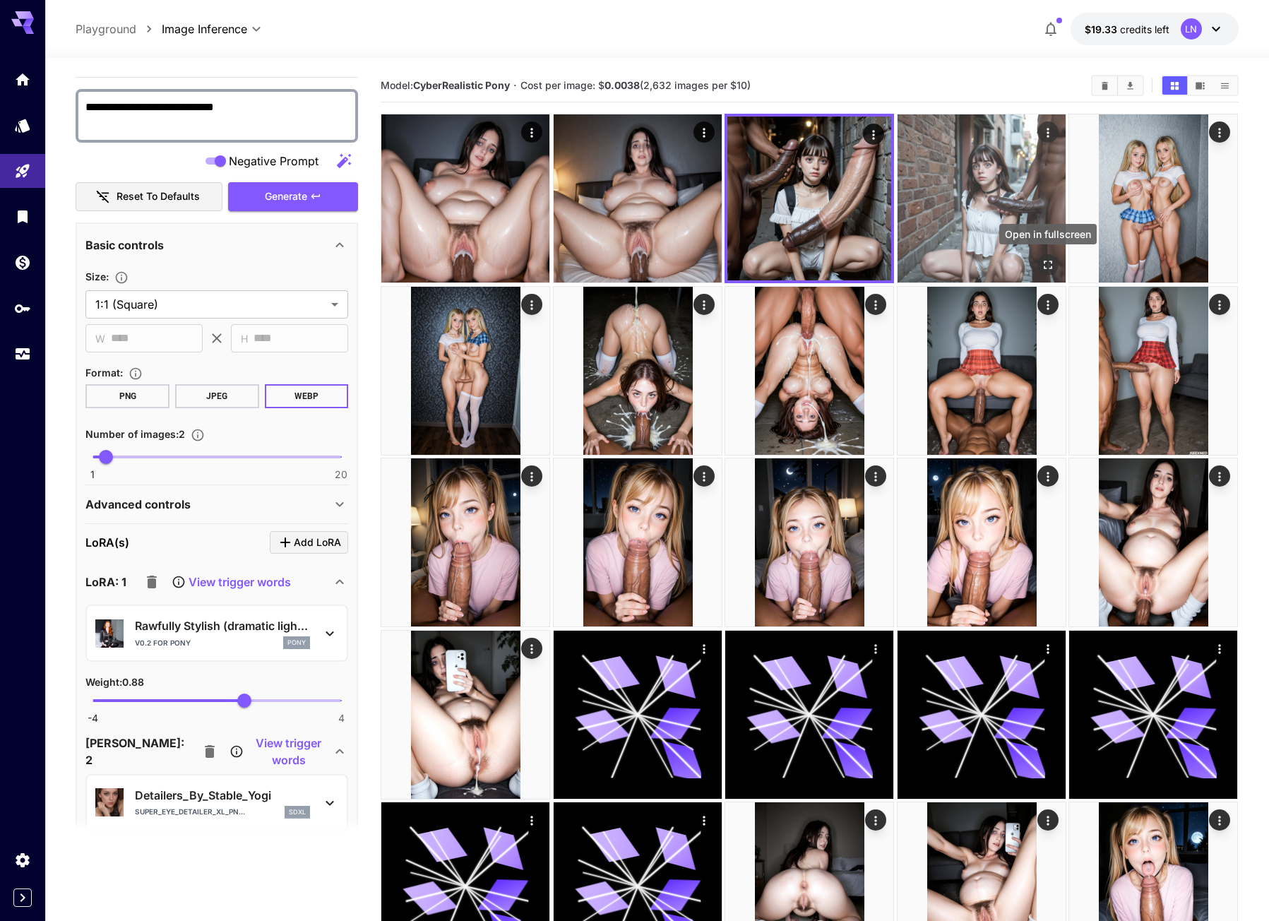
click at [1052, 266] on icon "Open in fullscreen" at bounding box center [1048, 265] width 8 height 8
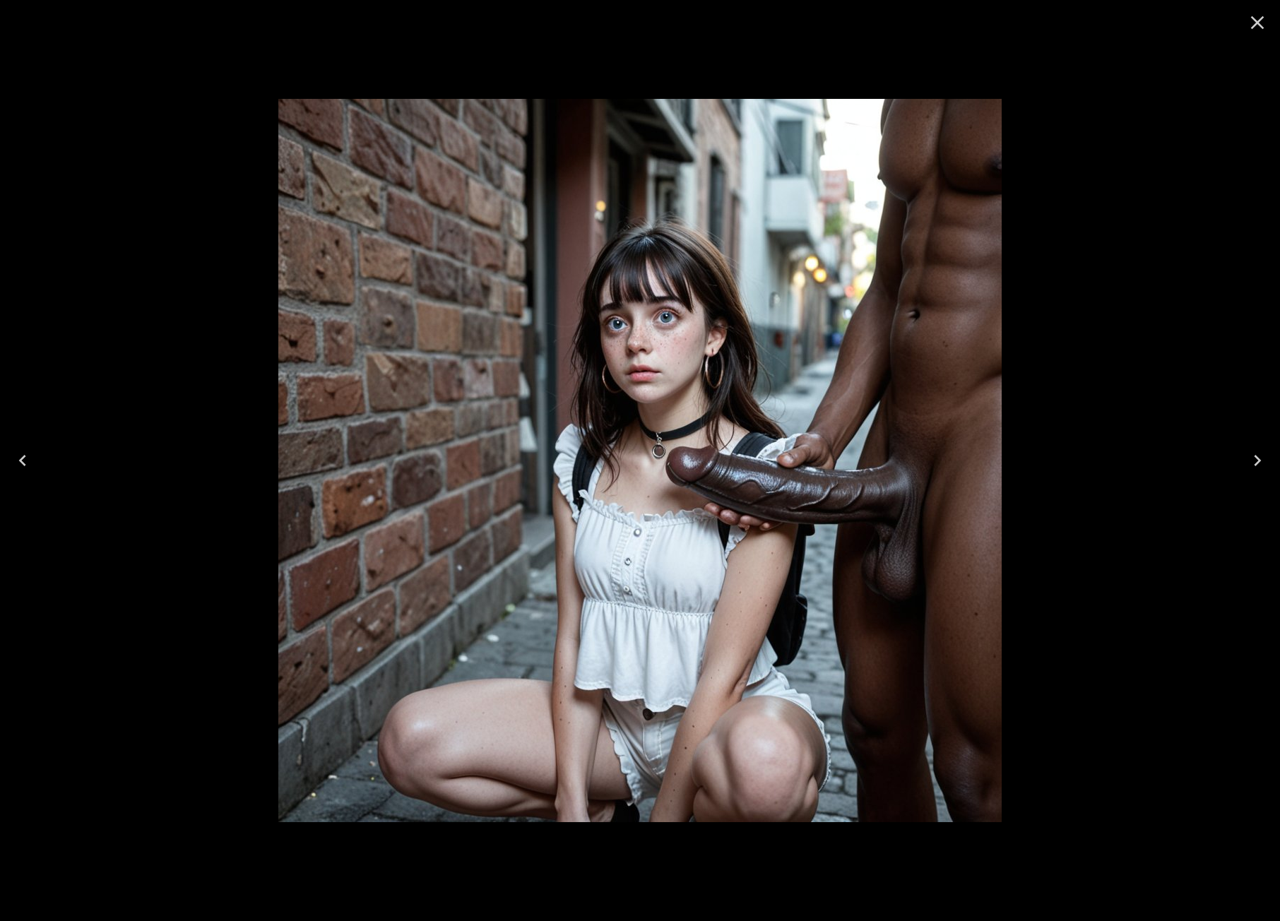
click at [1263, 21] on icon "Close" at bounding box center [1257, 22] width 23 height 23
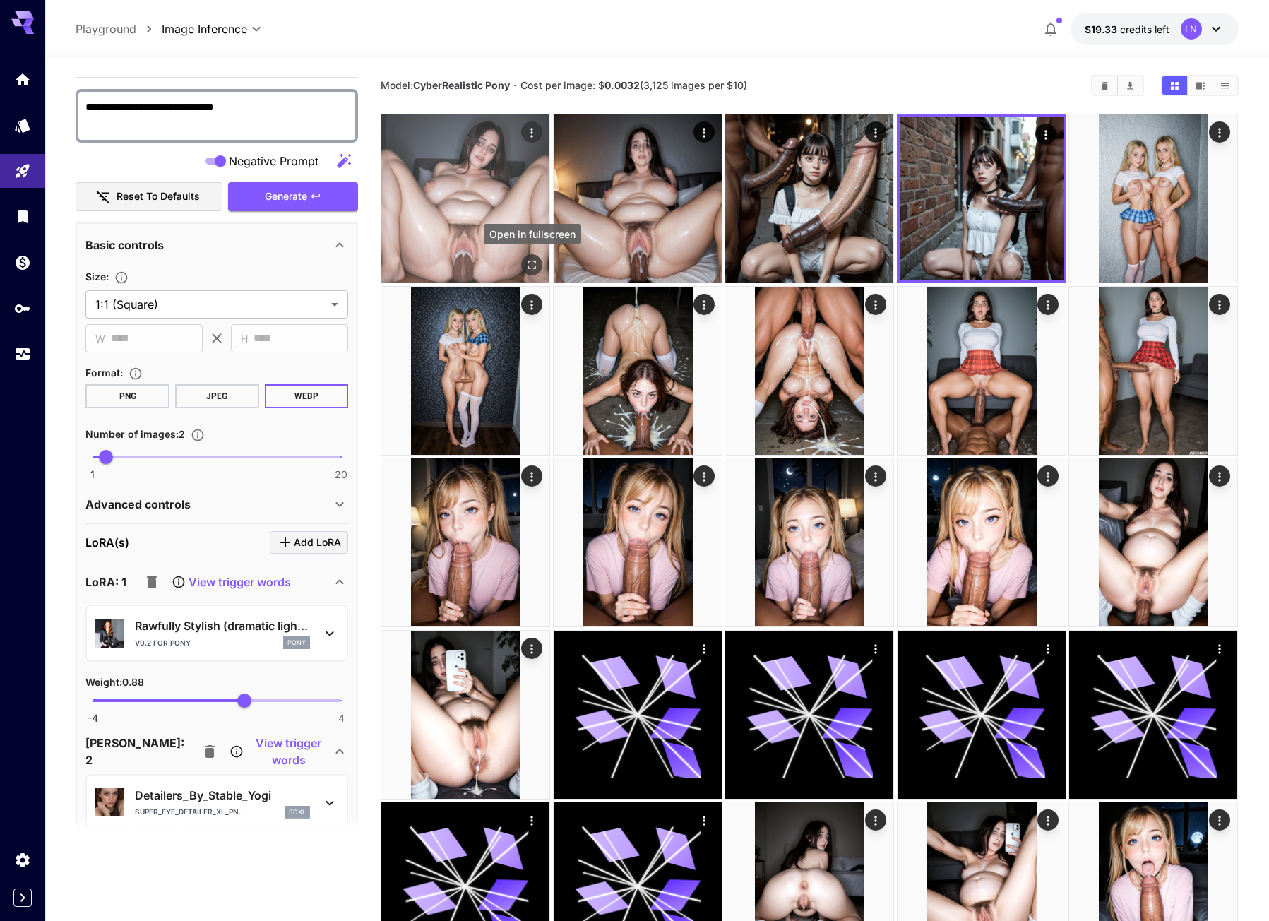
click at [525, 257] on button "Open in fullscreen" at bounding box center [532, 264] width 21 height 21
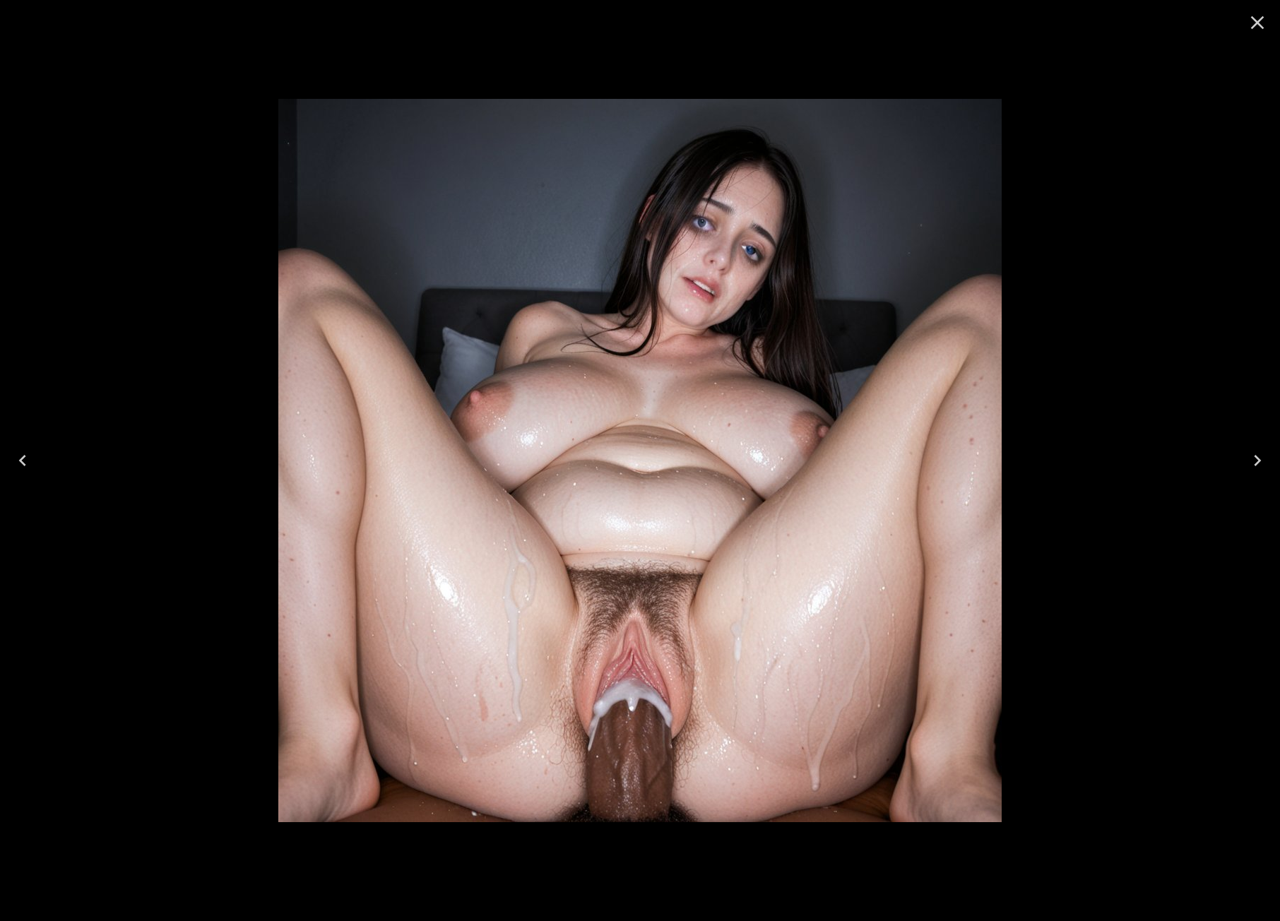
click at [1266, 21] on icon "Close" at bounding box center [1257, 22] width 23 height 23
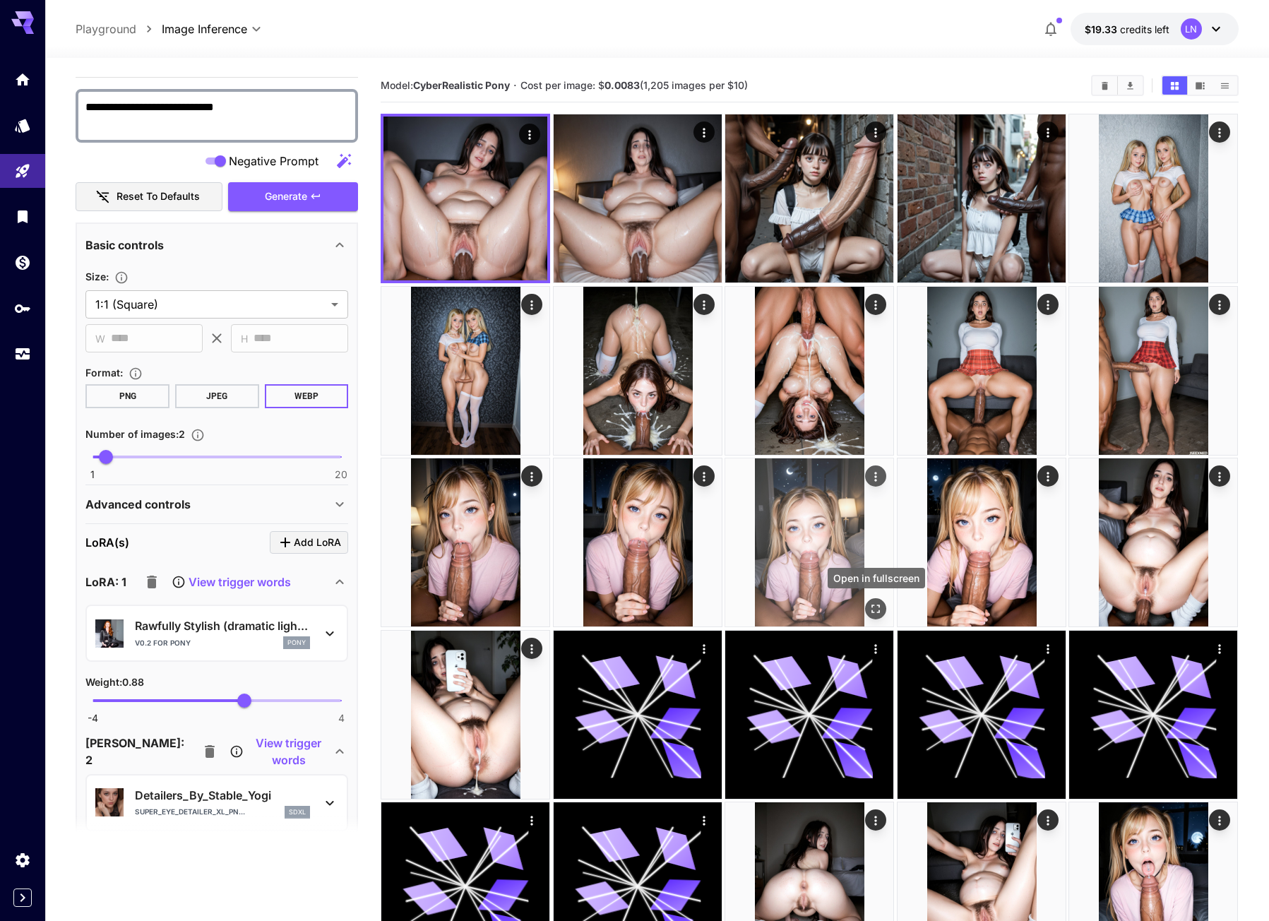
click at [874, 607] on icon "Open in fullscreen" at bounding box center [876, 609] width 14 height 14
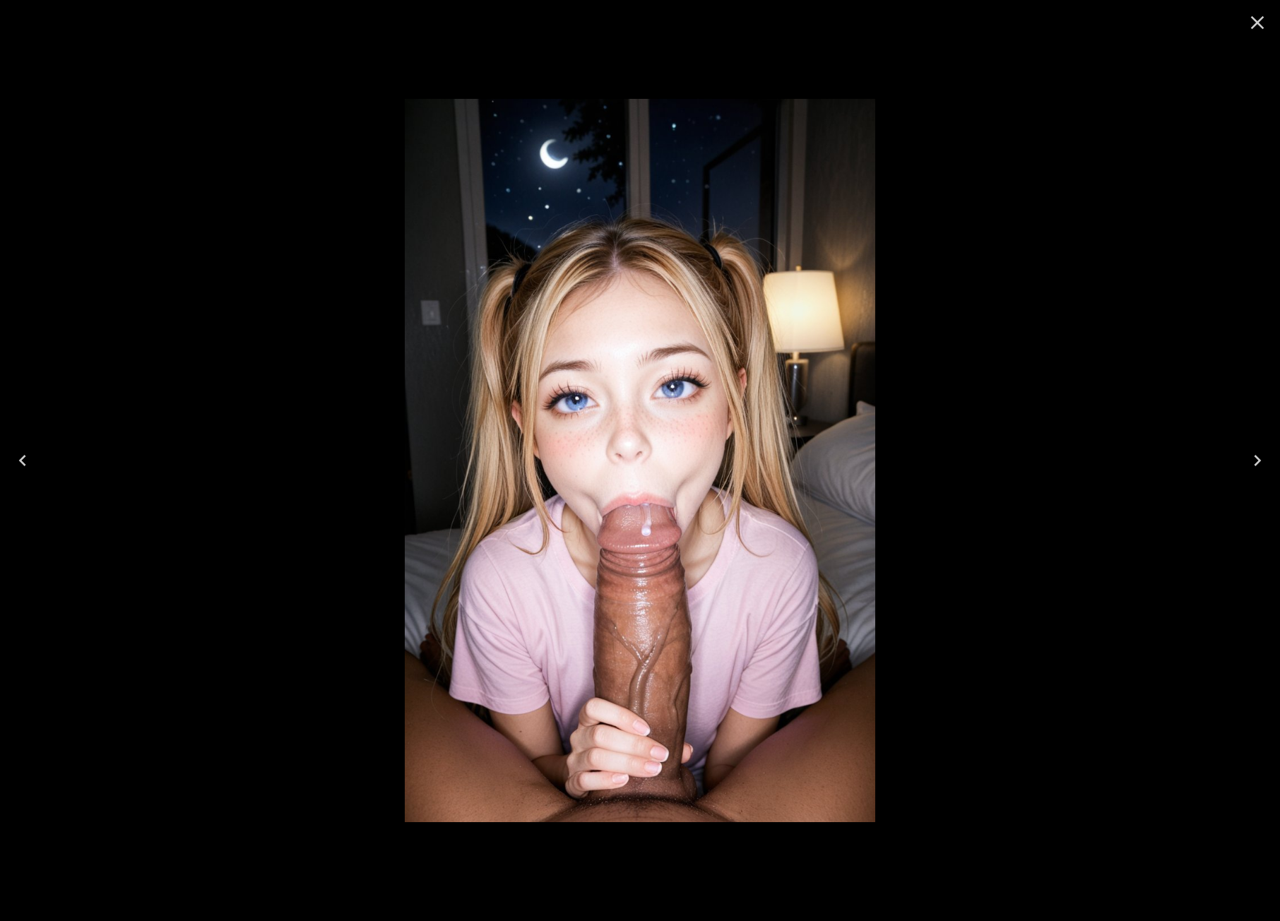
click at [1254, 458] on icon "Next" at bounding box center [1257, 460] width 23 height 23
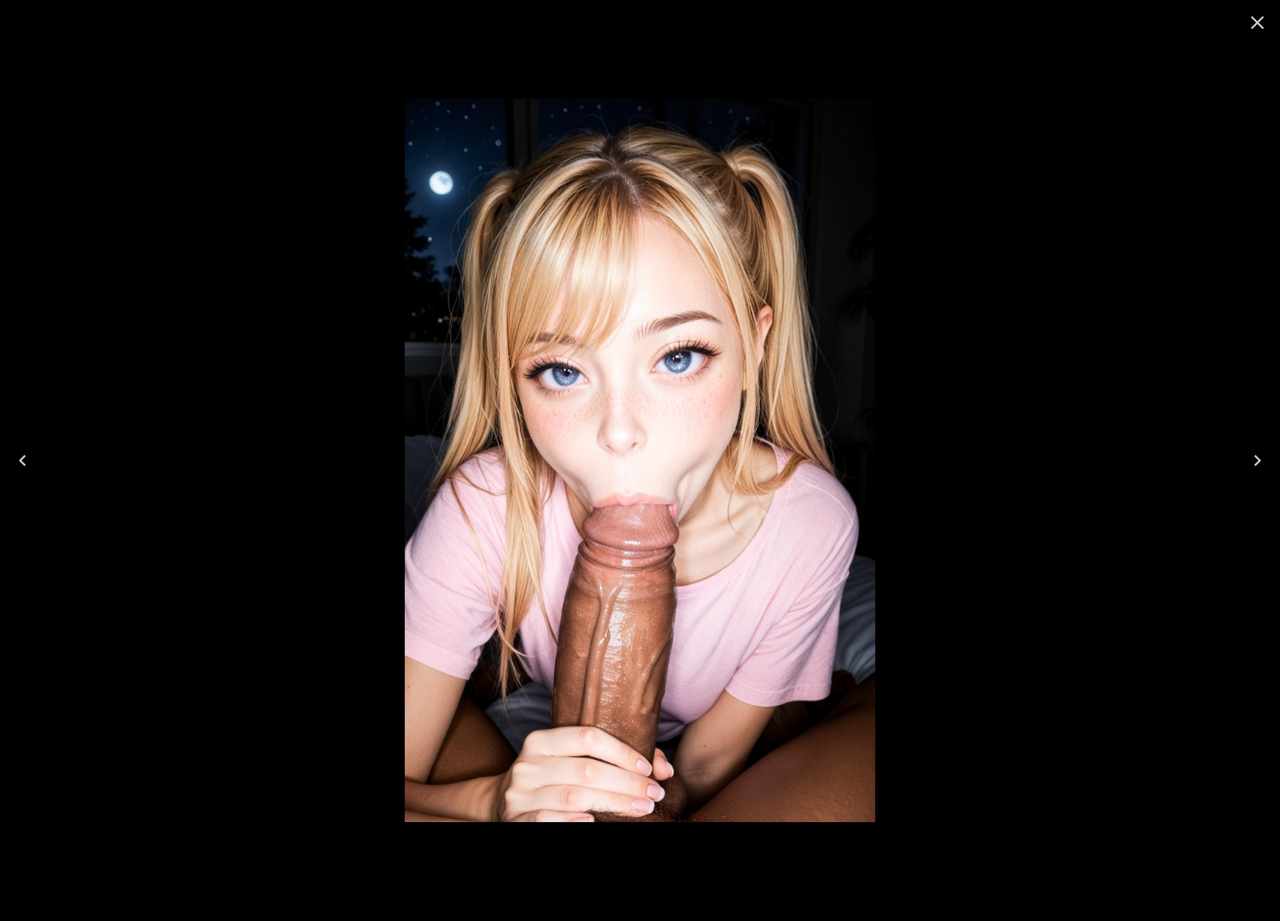
click at [1249, 13] on icon "Close" at bounding box center [1257, 22] width 23 height 23
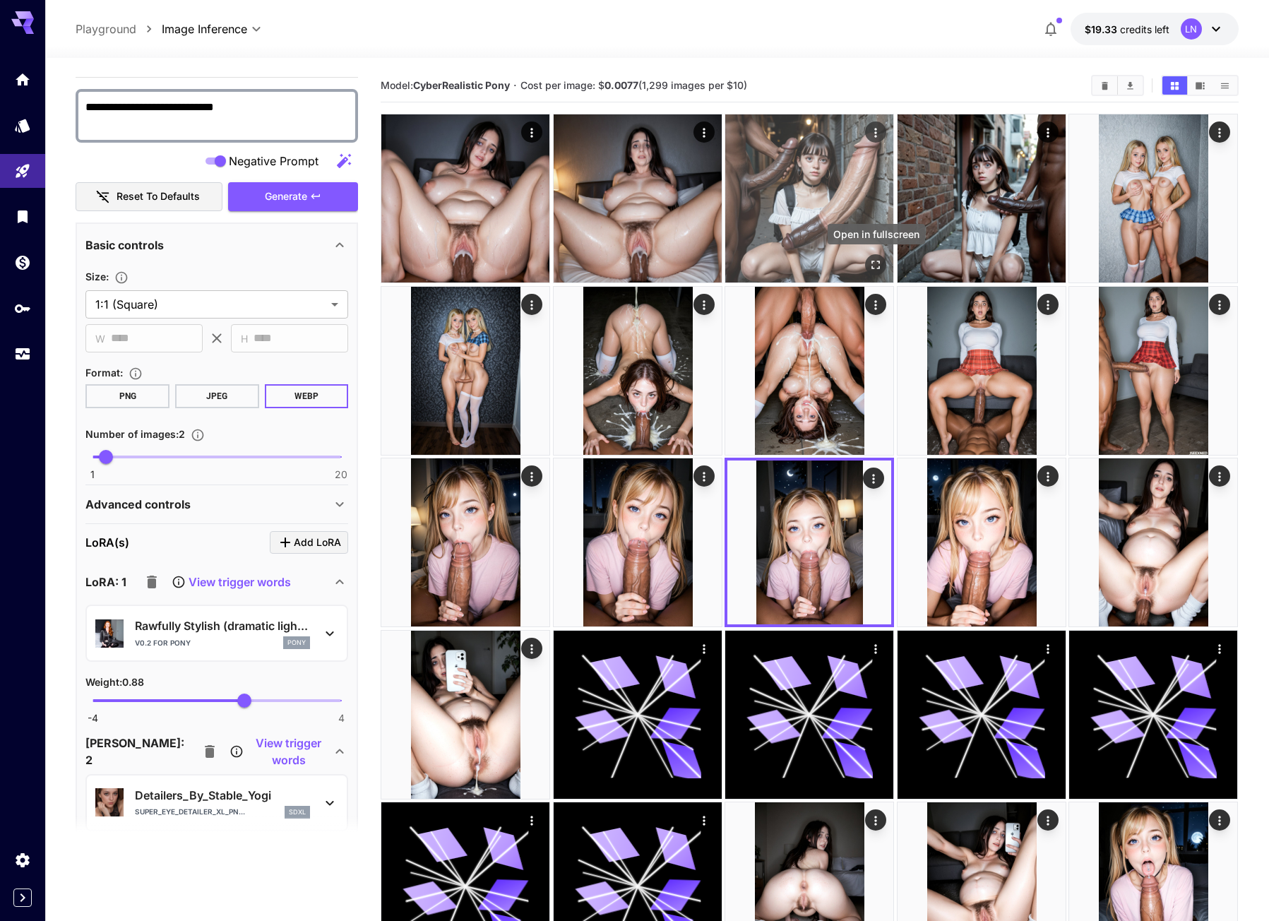
click at [874, 256] on button "Open in fullscreen" at bounding box center [876, 264] width 21 height 21
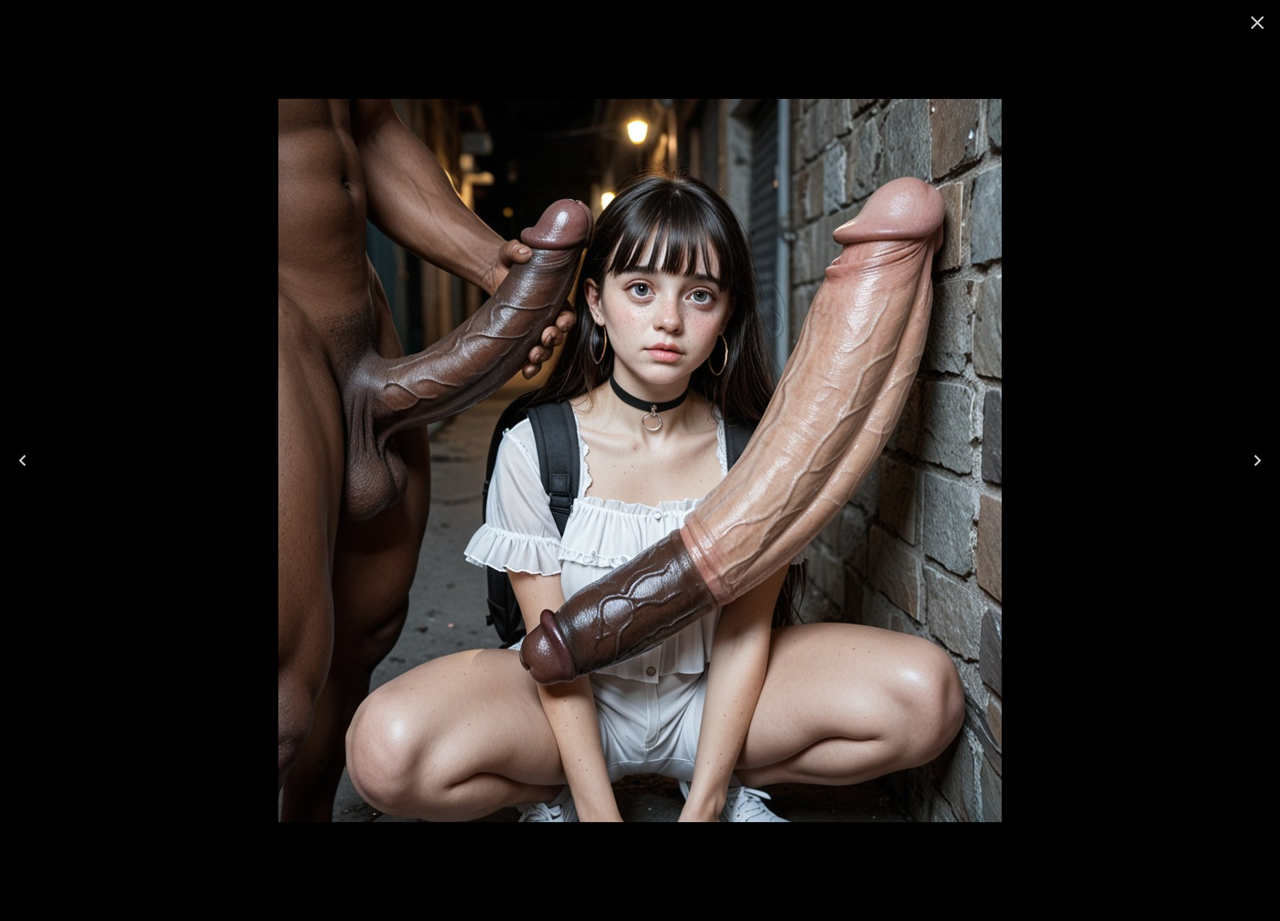
click at [1261, 20] on icon "Close" at bounding box center [1257, 22] width 13 height 13
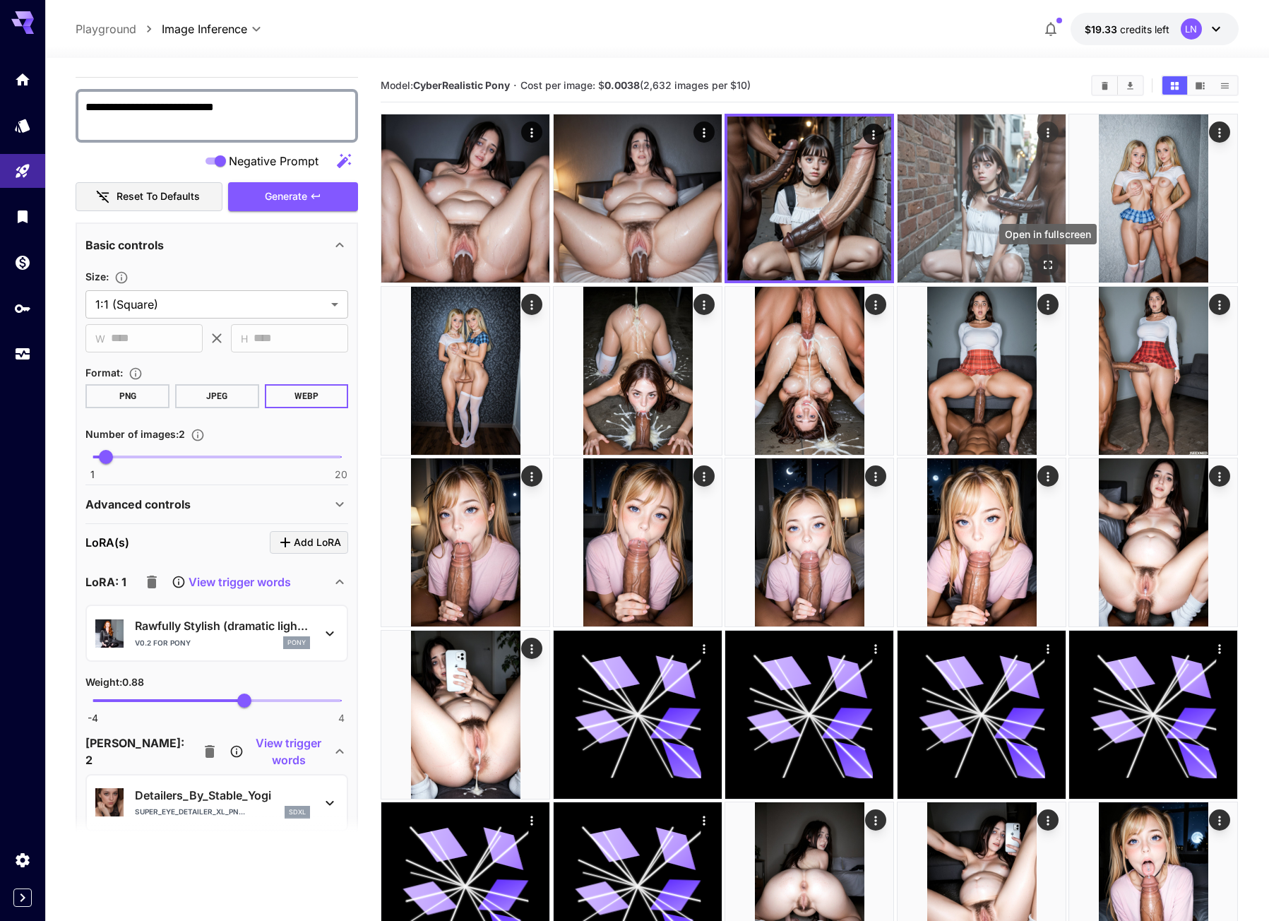
click at [1041, 269] on icon "Open in fullscreen" at bounding box center [1048, 265] width 14 height 14
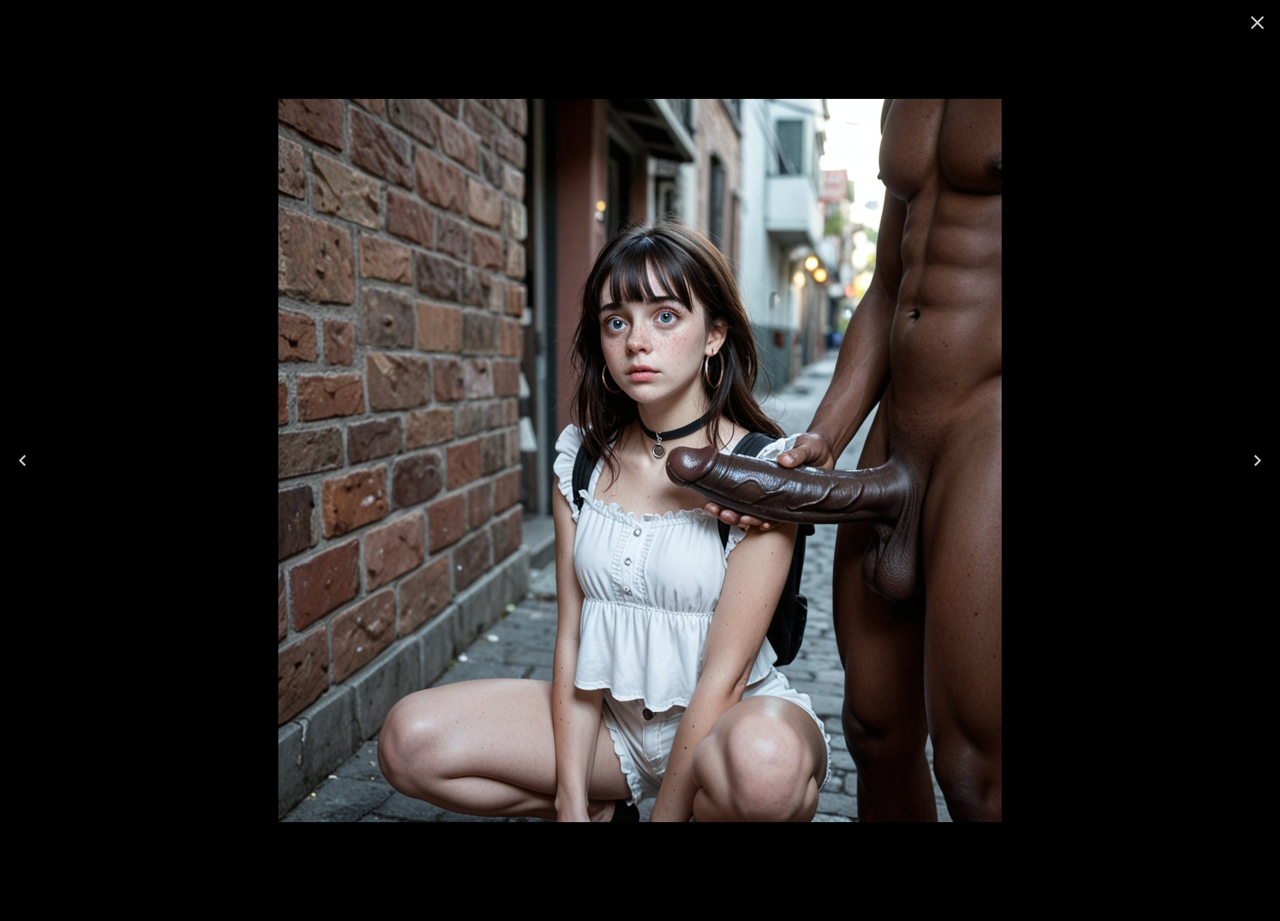
click at [1256, 23] on icon "Close" at bounding box center [1257, 22] width 13 height 13
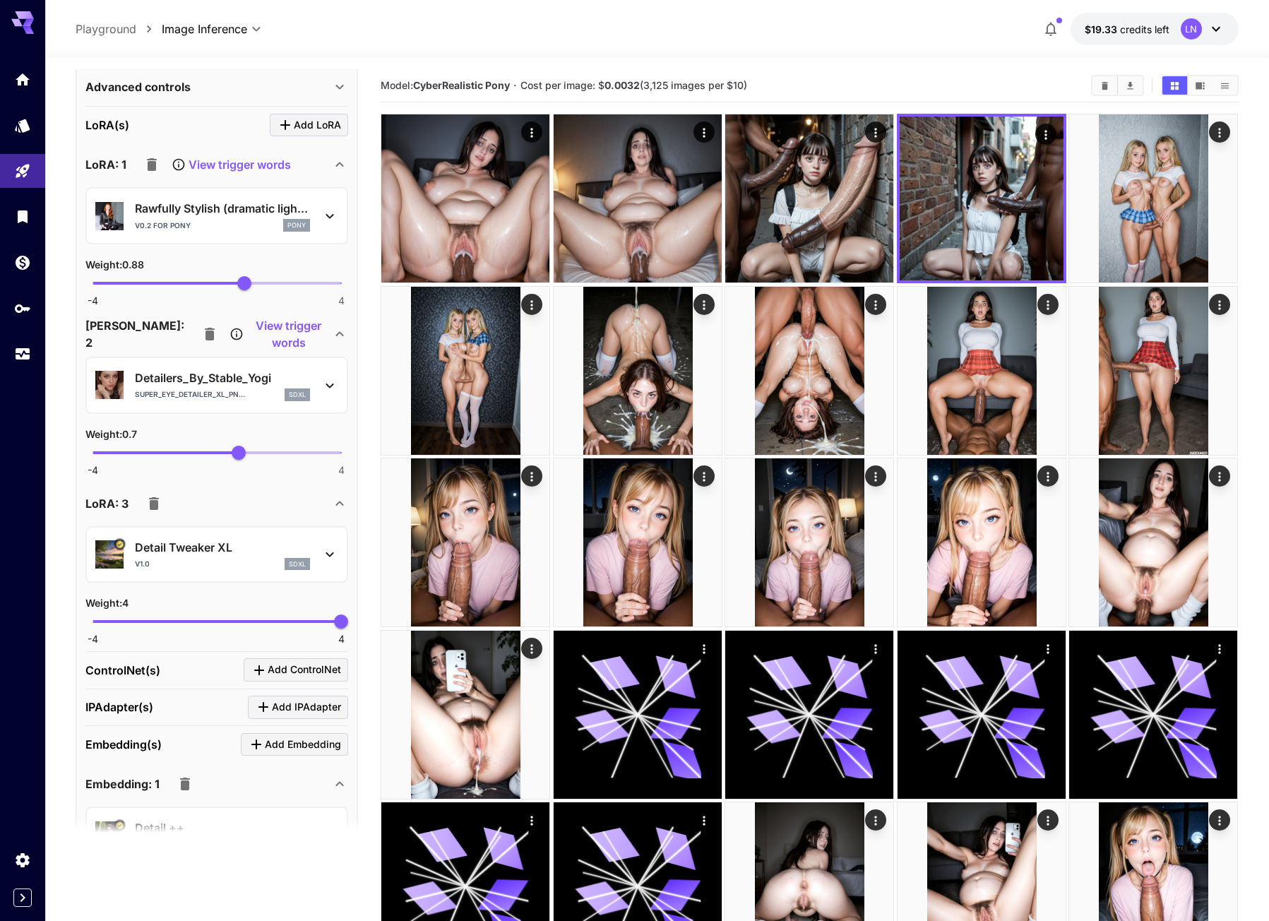
scroll to position [847, 0]
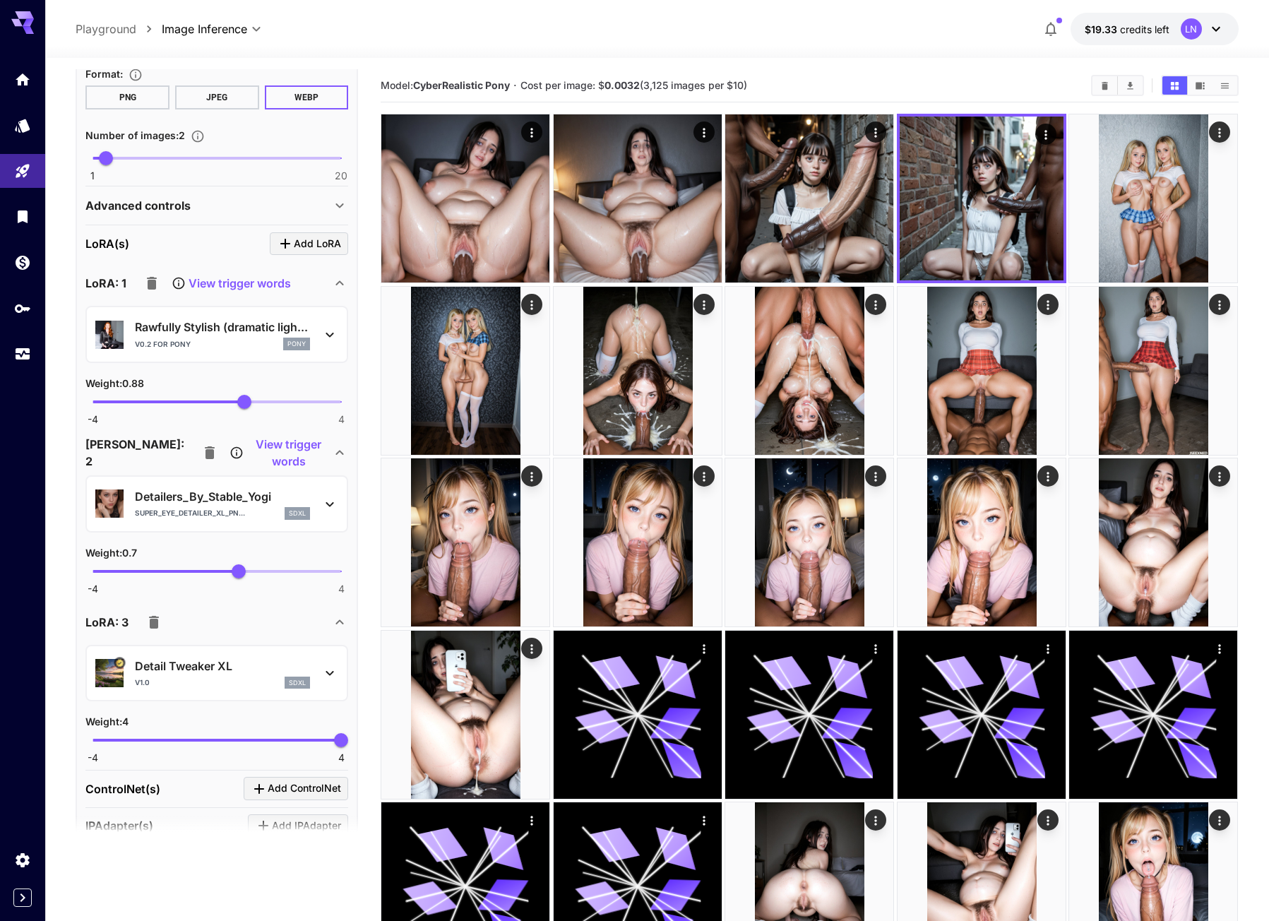
click at [248, 469] on p "View trigger words" at bounding box center [288, 453] width 85 height 34
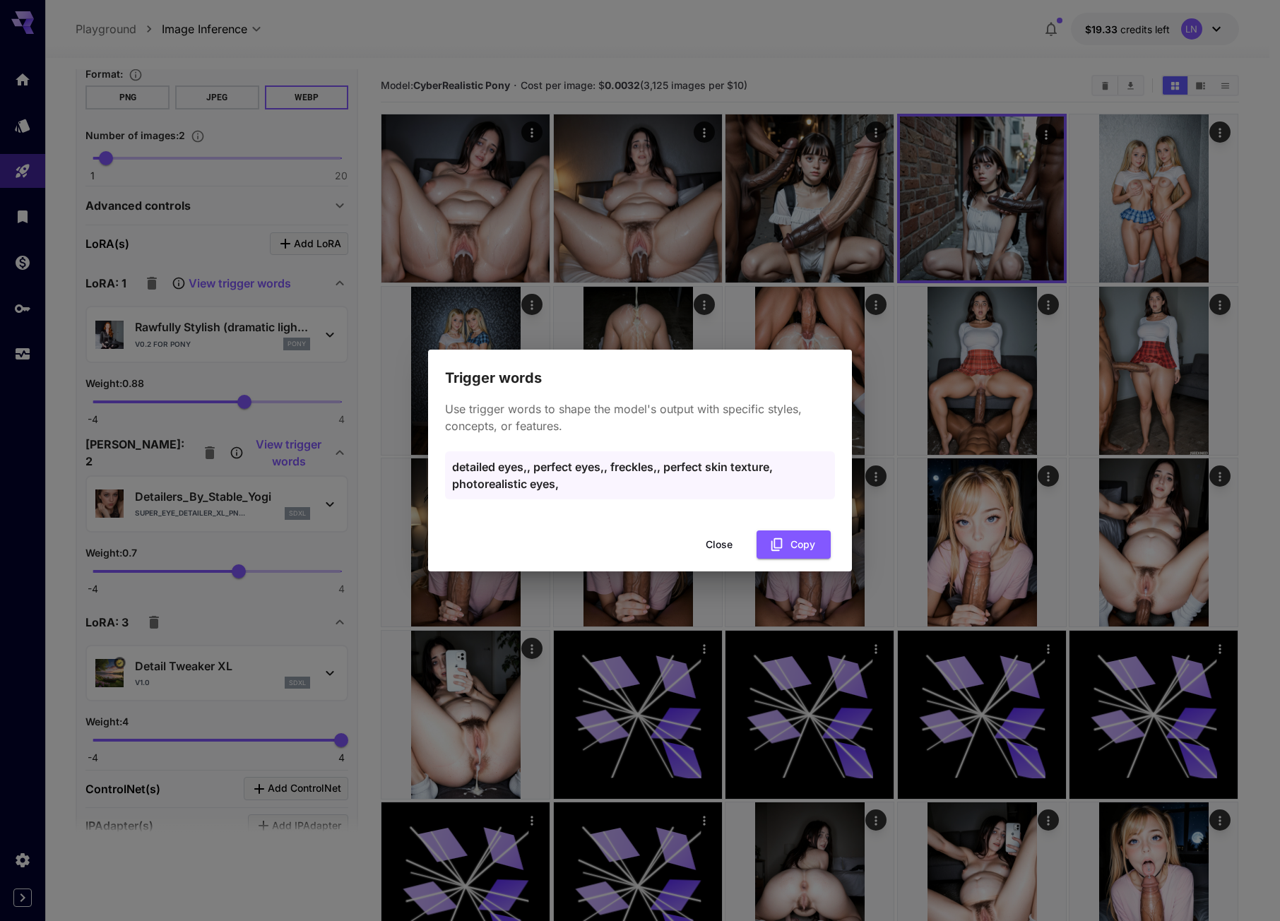
click at [733, 542] on button "Close" at bounding box center [719, 544] width 64 height 29
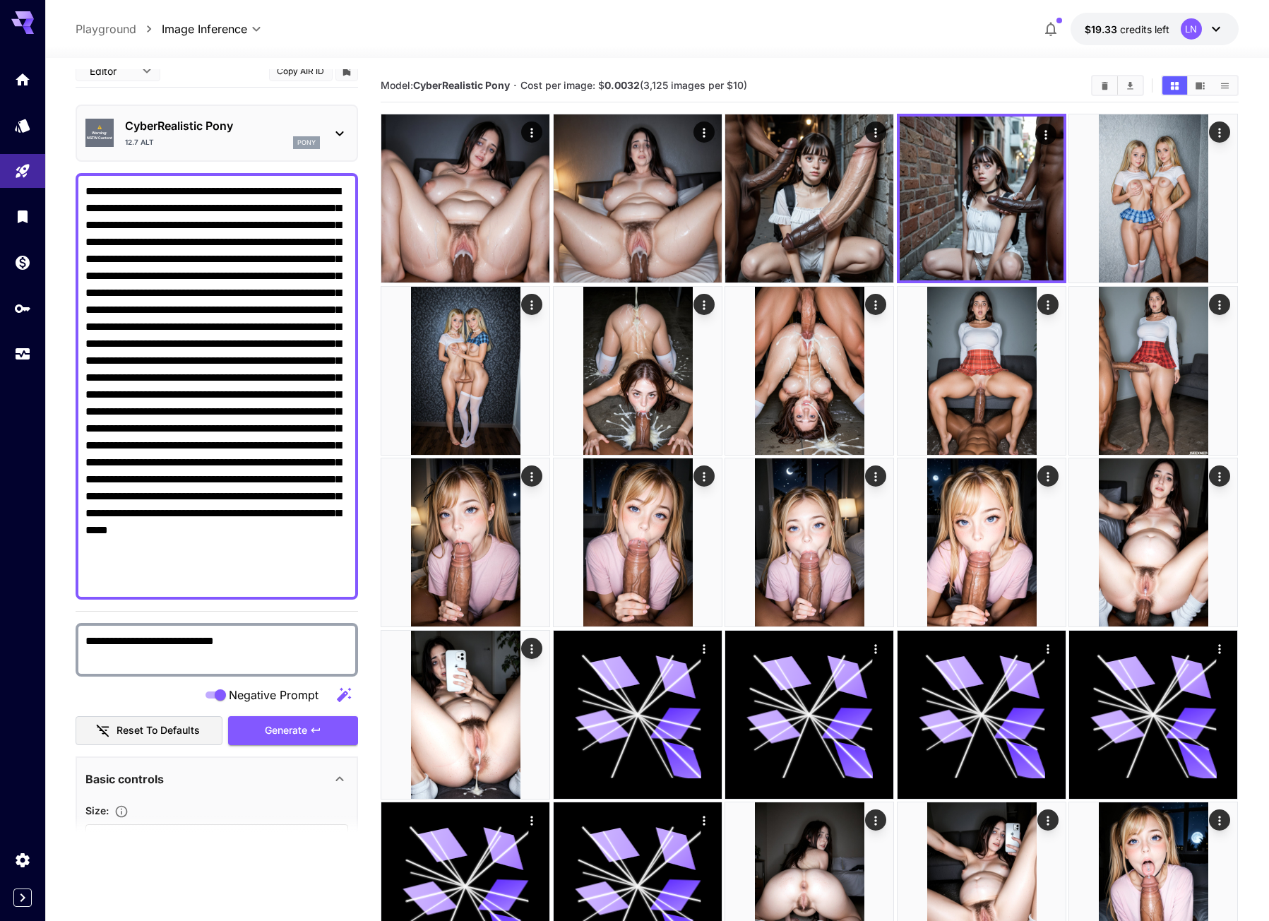
scroll to position [0, 0]
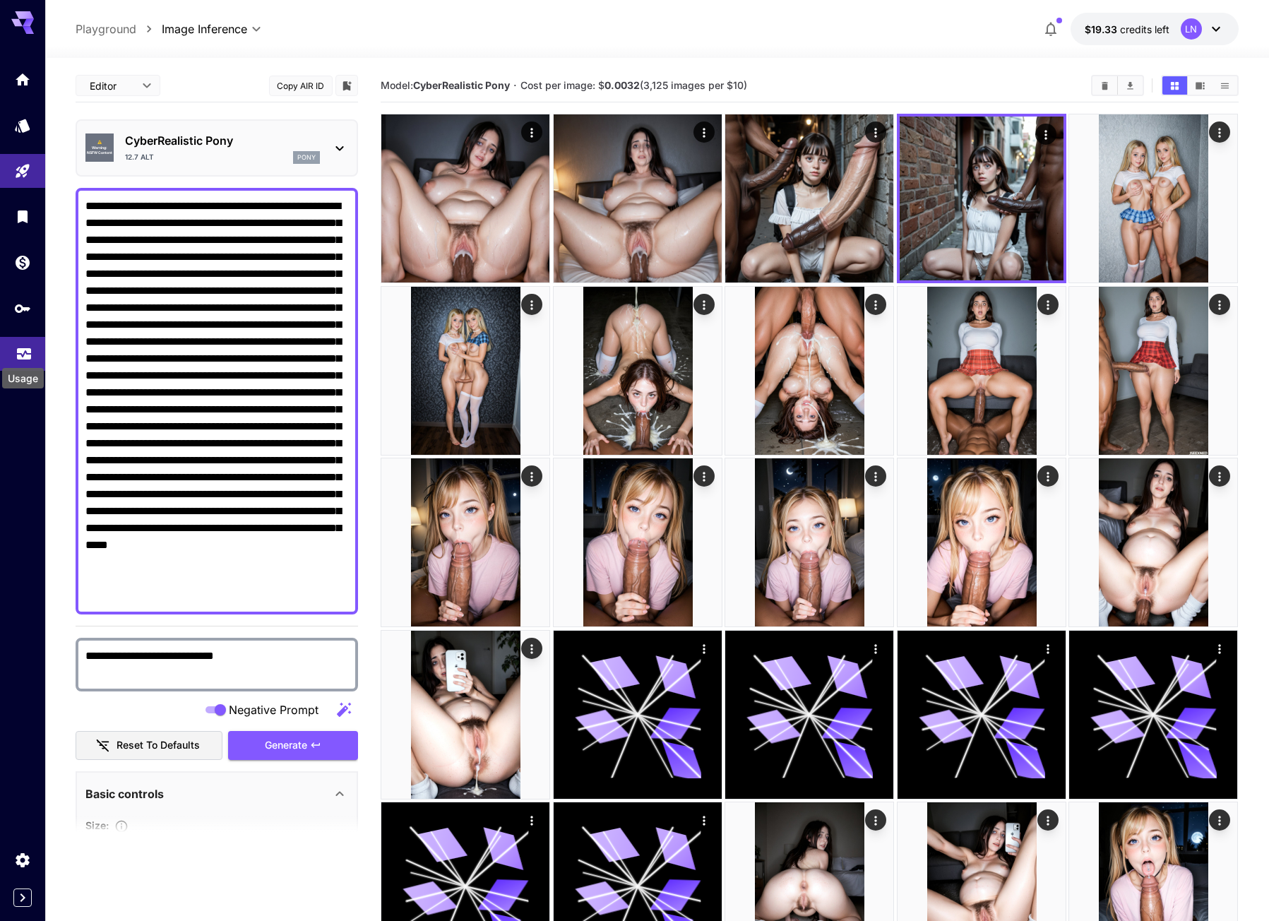
click at [23, 355] on icon "Usage" at bounding box center [24, 349] width 17 height 17
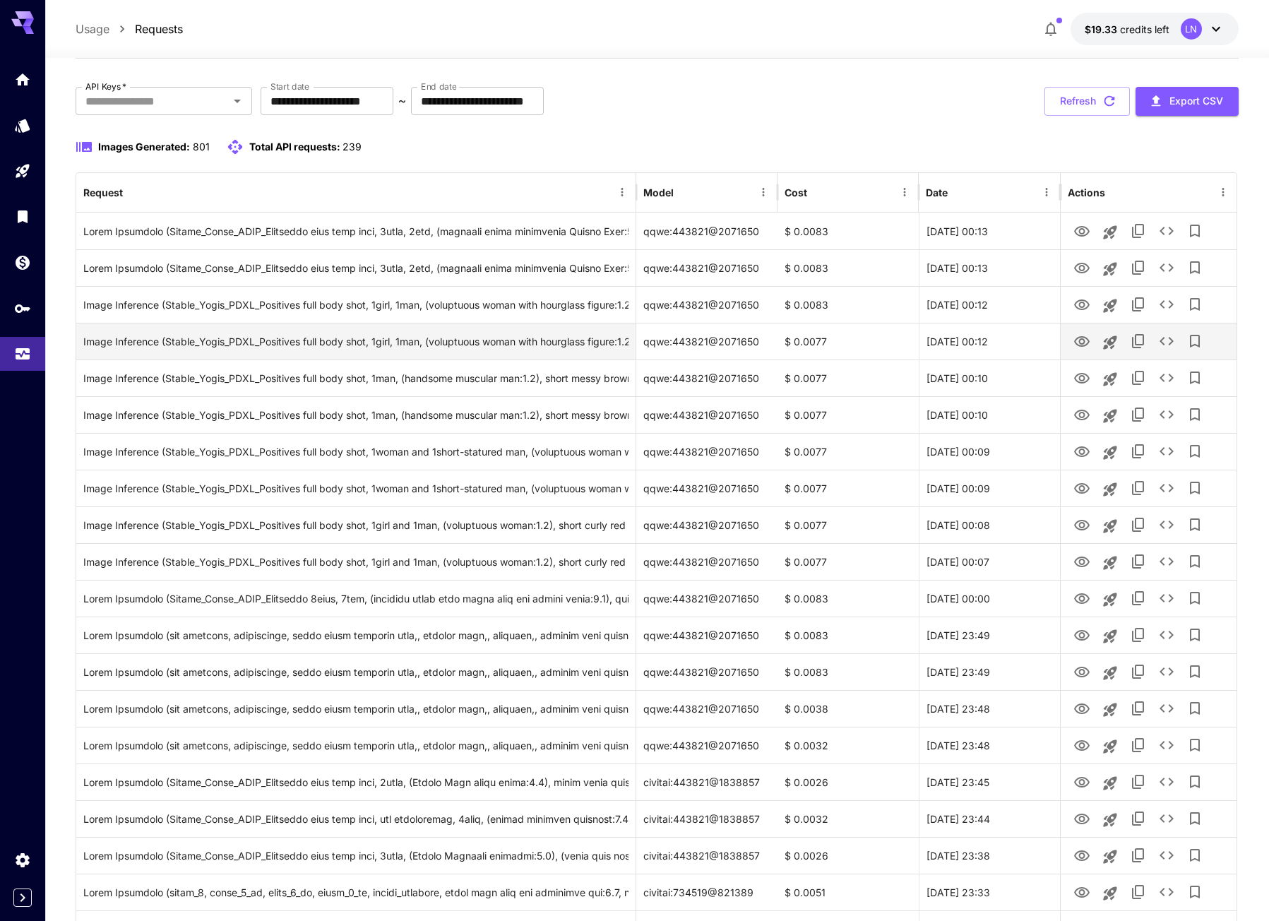
scroll to position [71, 0]
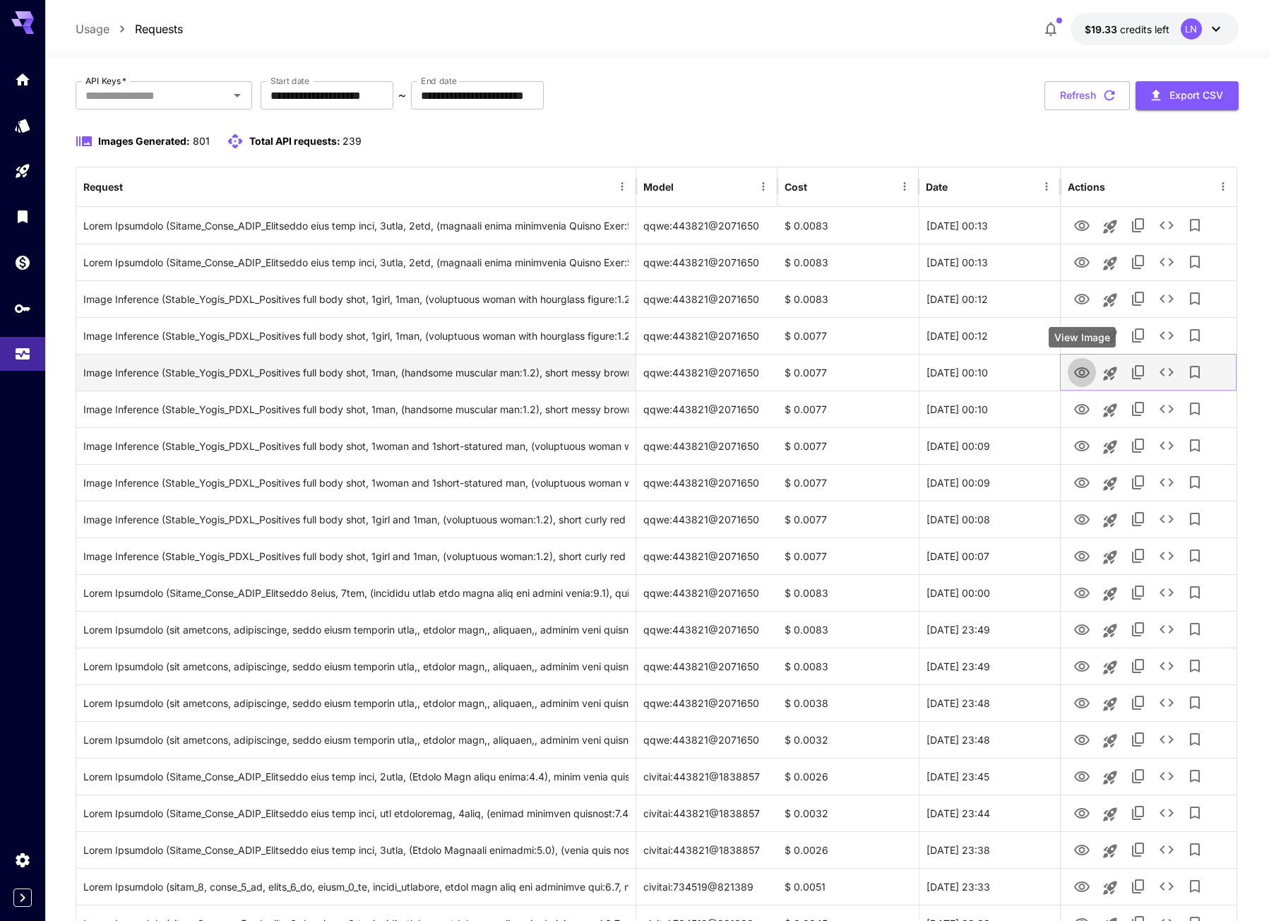
click at [1076, 367] on icon "View Image" at bounding box center [1081, 372] width 17 height 17
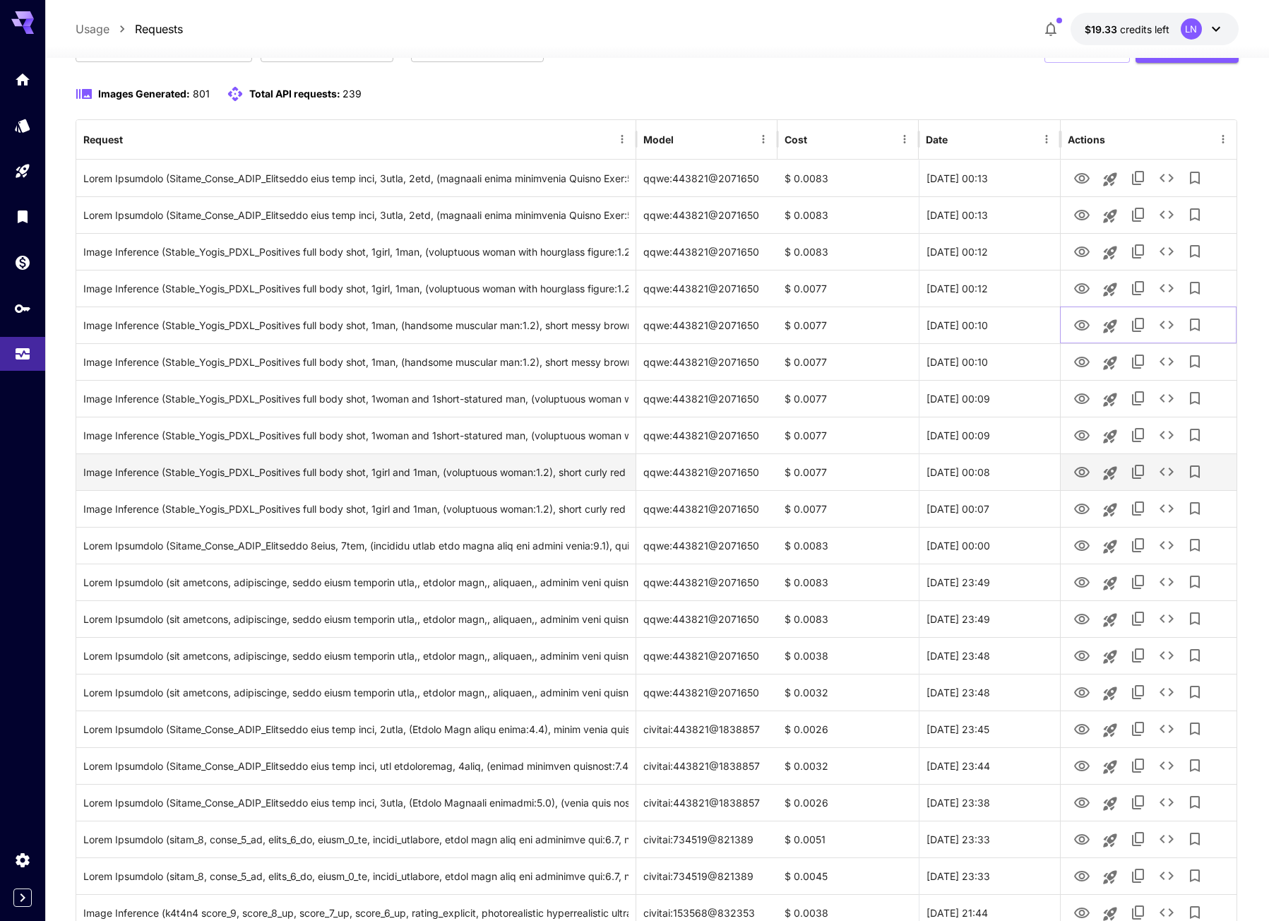
scroll to position [424, 0]
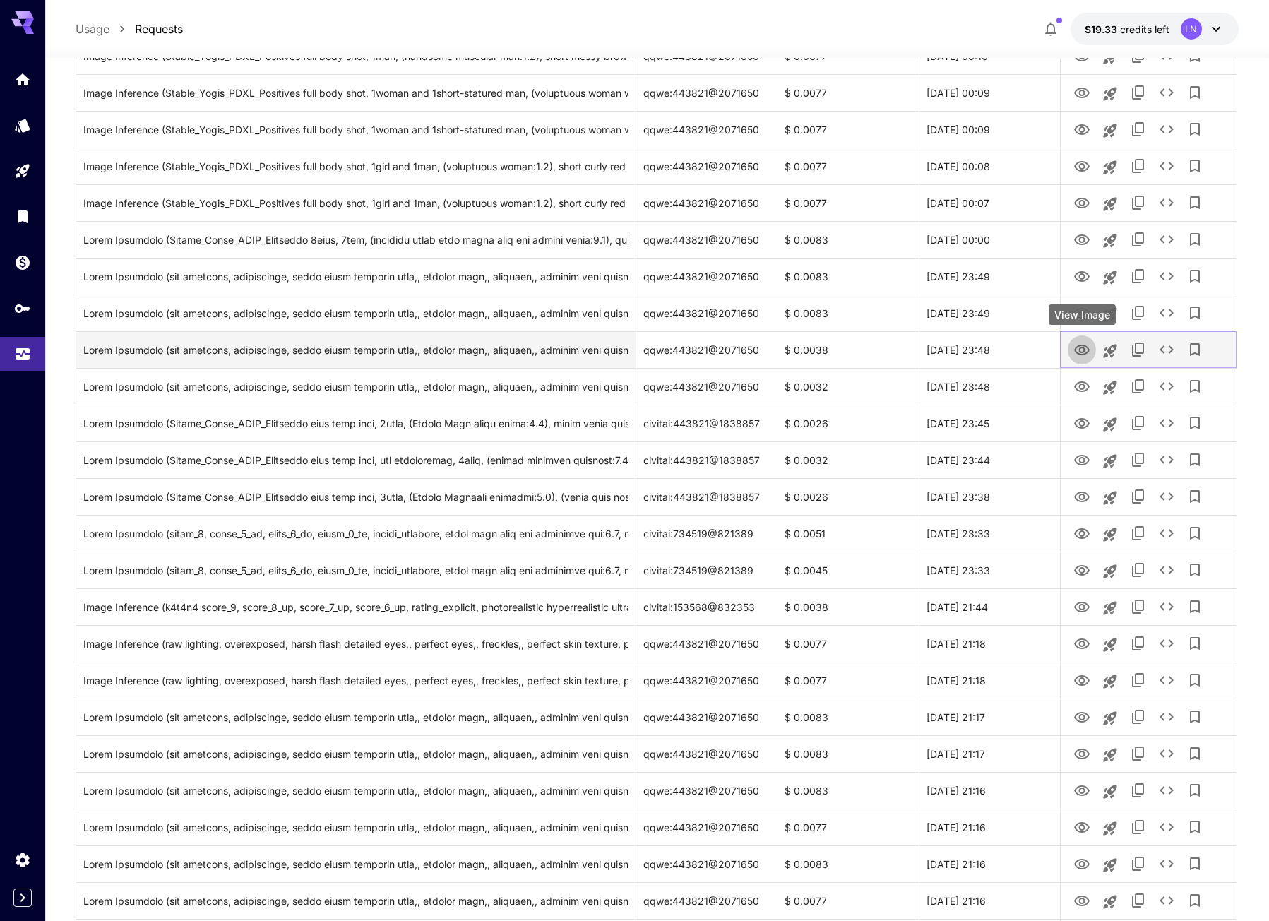
click at [1084, 348] on icon "View Image" at bounding box center [1082, 350] width 16 height 11
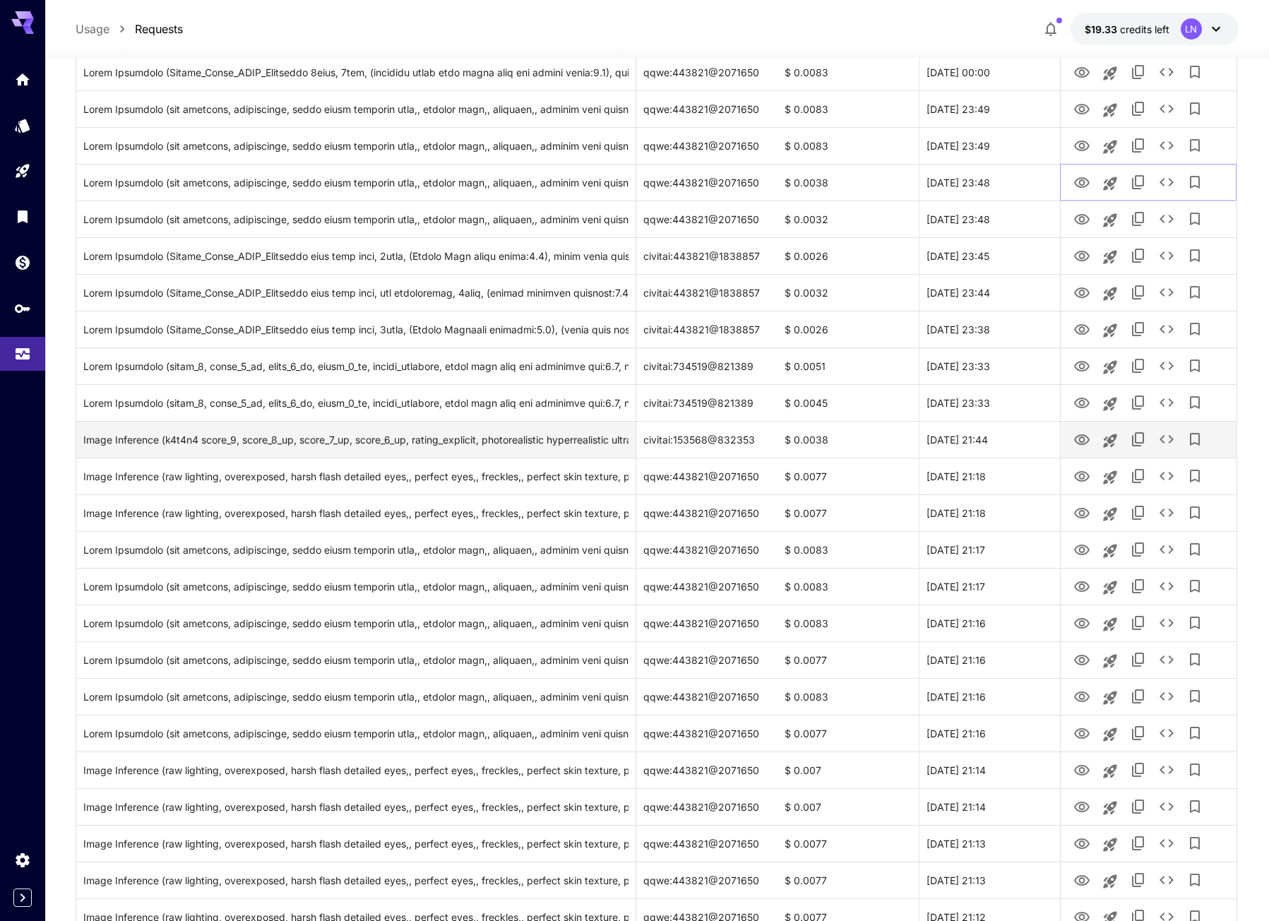
scroll to position [636, 0]
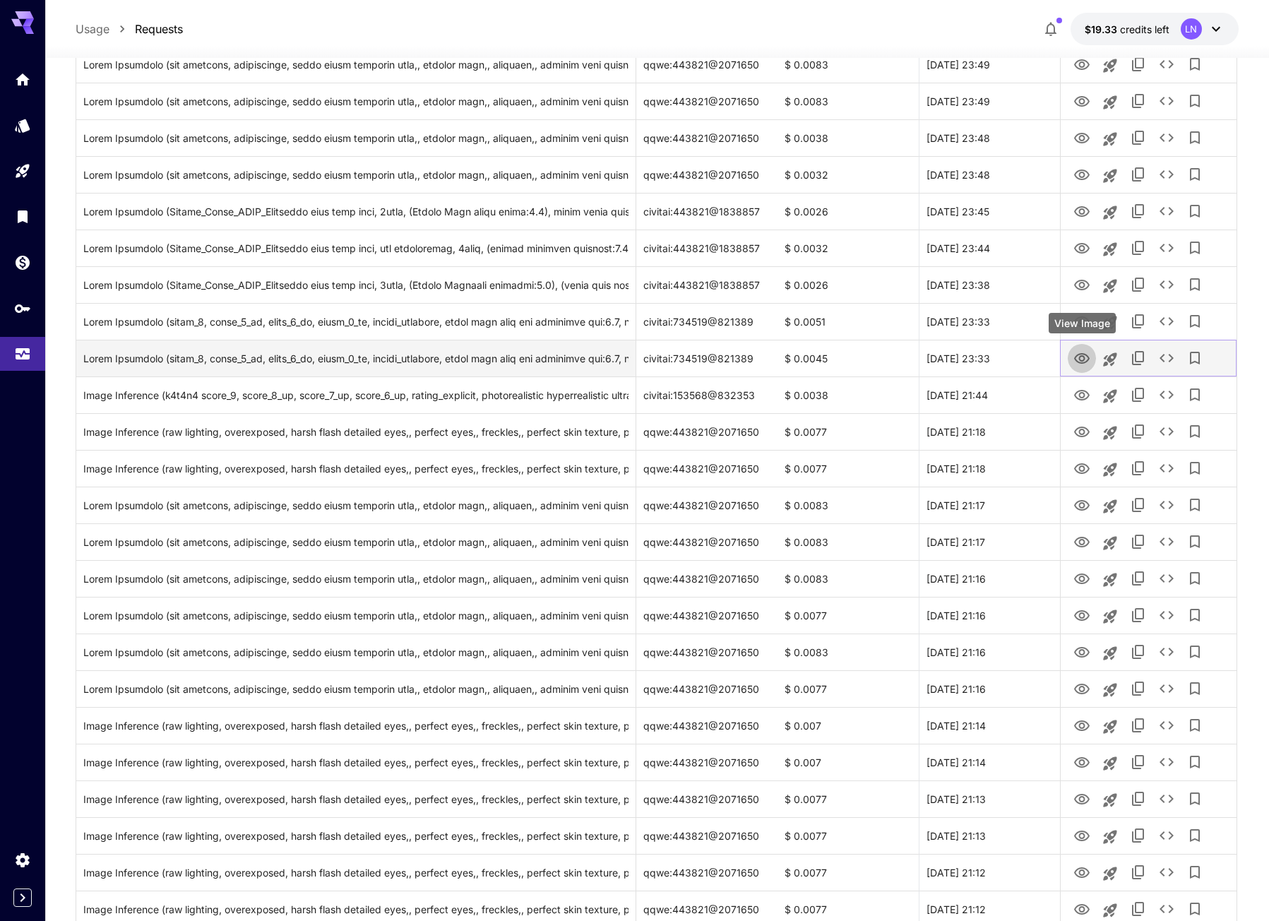
click at [1085, 353] on icon "View Image" at bounding box center [1081, 358] width 17 height 17
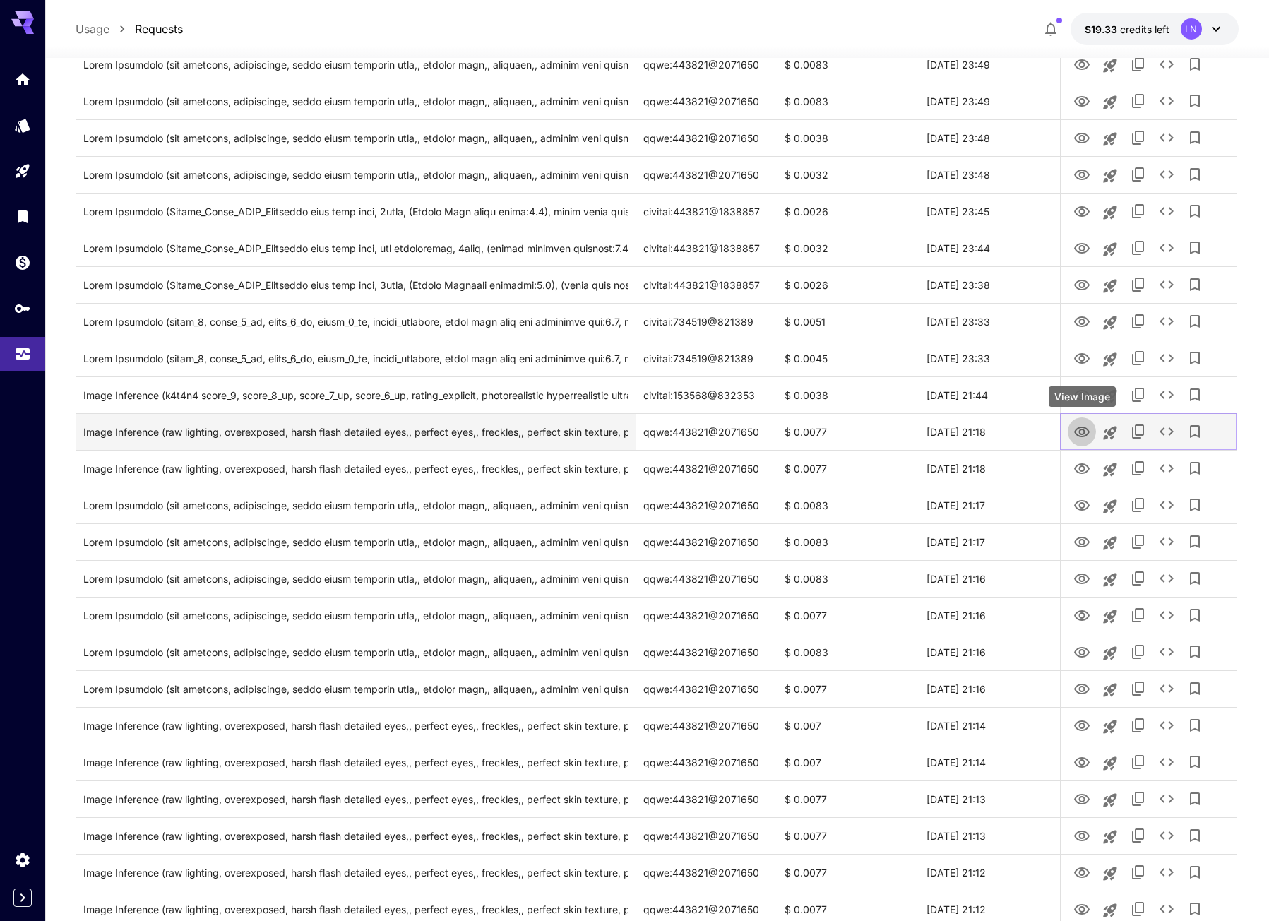
click at [1079, 433] on icon "View Image" at bounding box center [1082, 432] width 16 height 11
click at [1110, 431] on icon "Launch in playground" at bounding box center [1109, 432] width 13 height 13
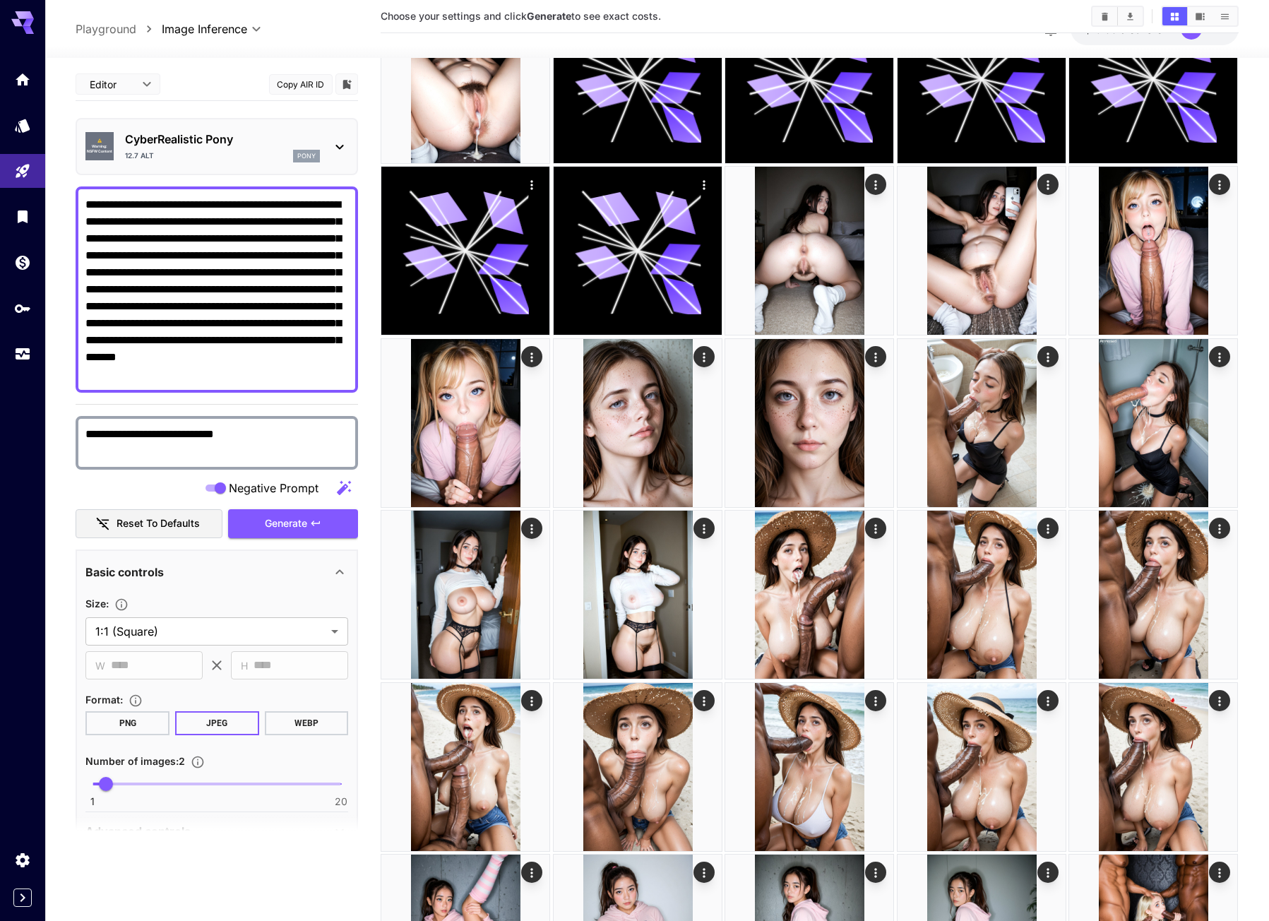
type textarea "**********"
type input "**********"
drag, startPoint x: 322, startPoint y: 240, endPoint x: 74, endPoint y: 196, distance: 251.8
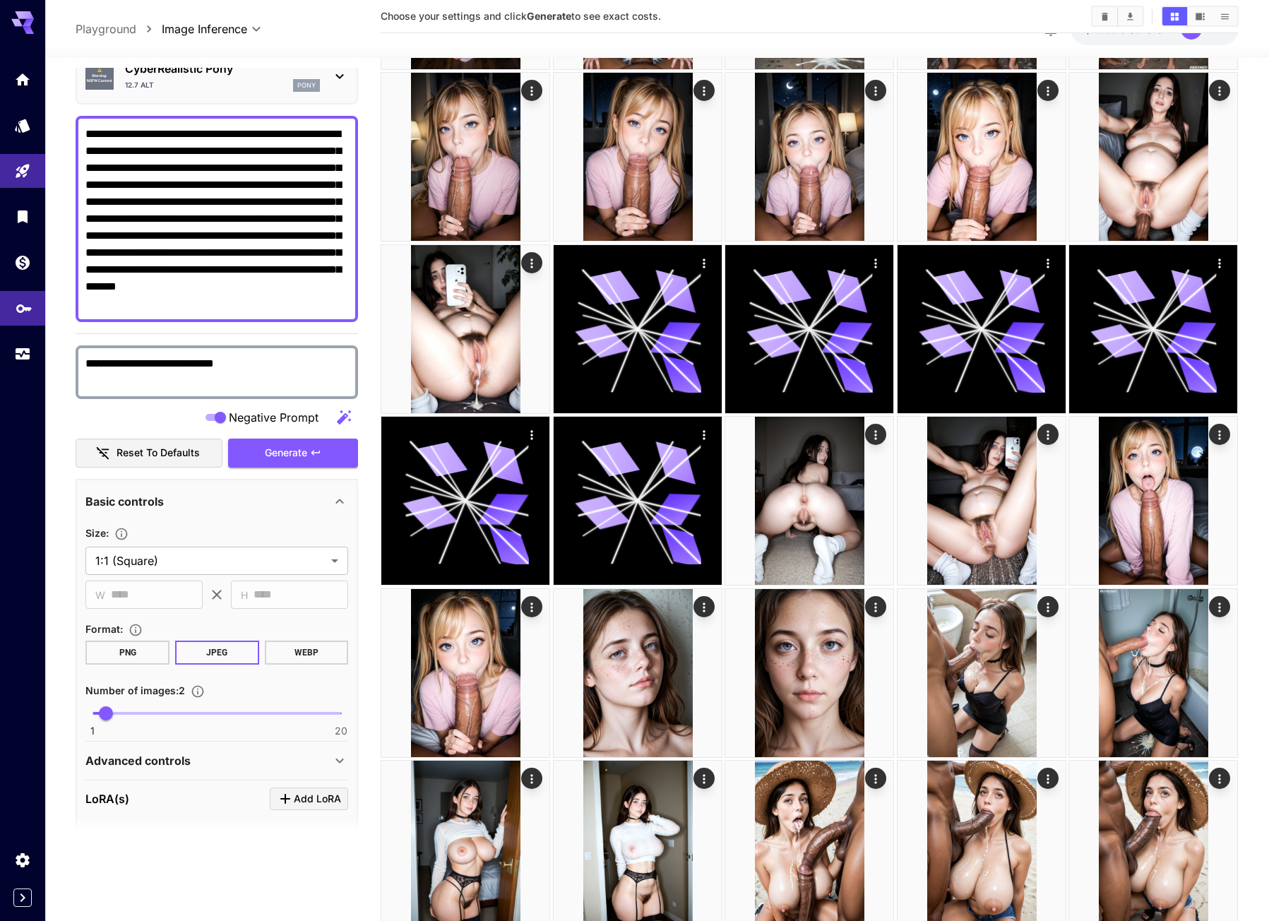
scroll to position [212, 0]
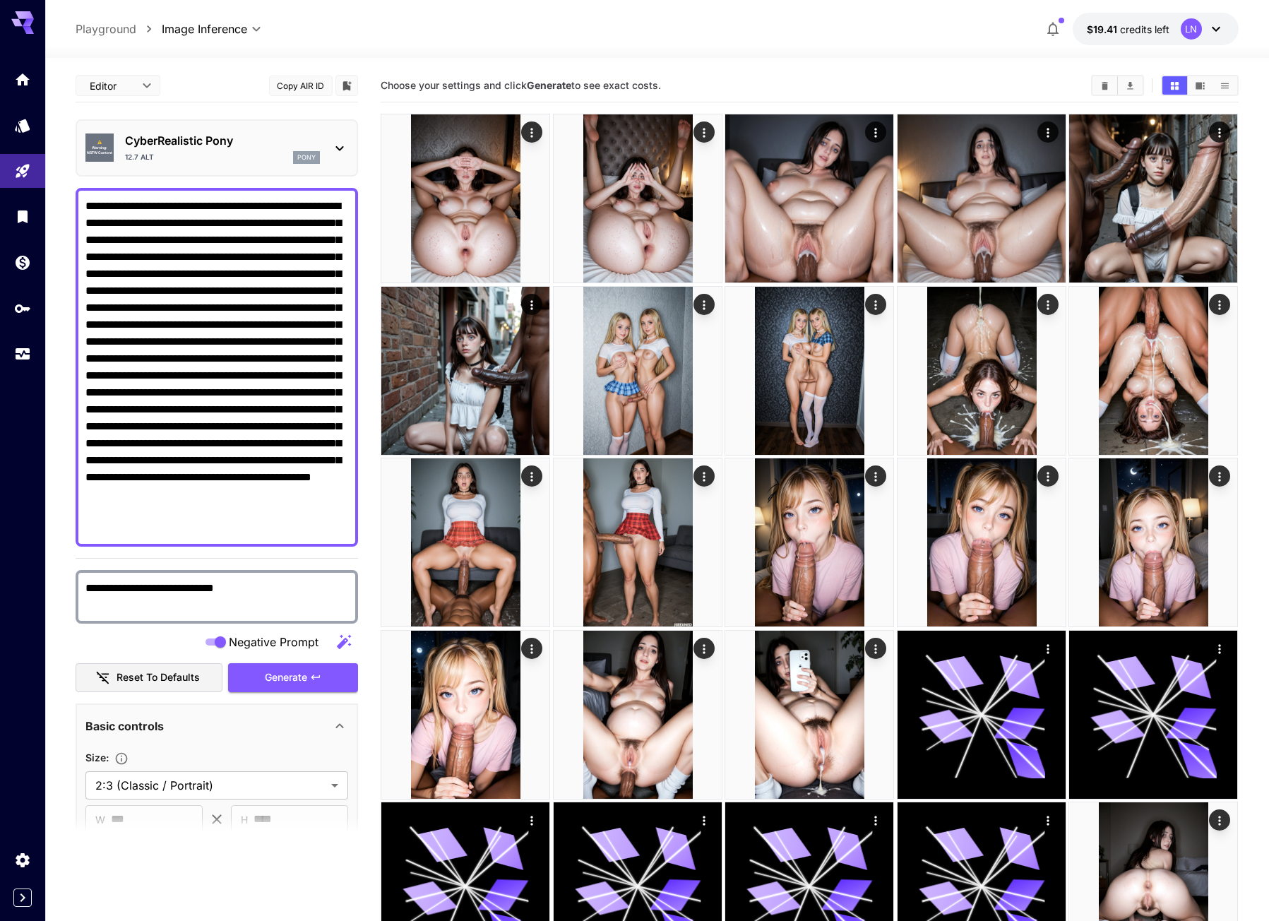
click at [756, 71] on div "Choose your settings and click Generate to see exact costs." at bounding box center [809, 85] width 857 height 33
drag, startPoint x: 87, startPoint y: 254, endPoint x: 332, endPoint y: 566, distance: 396.3
paste textarea "**********"
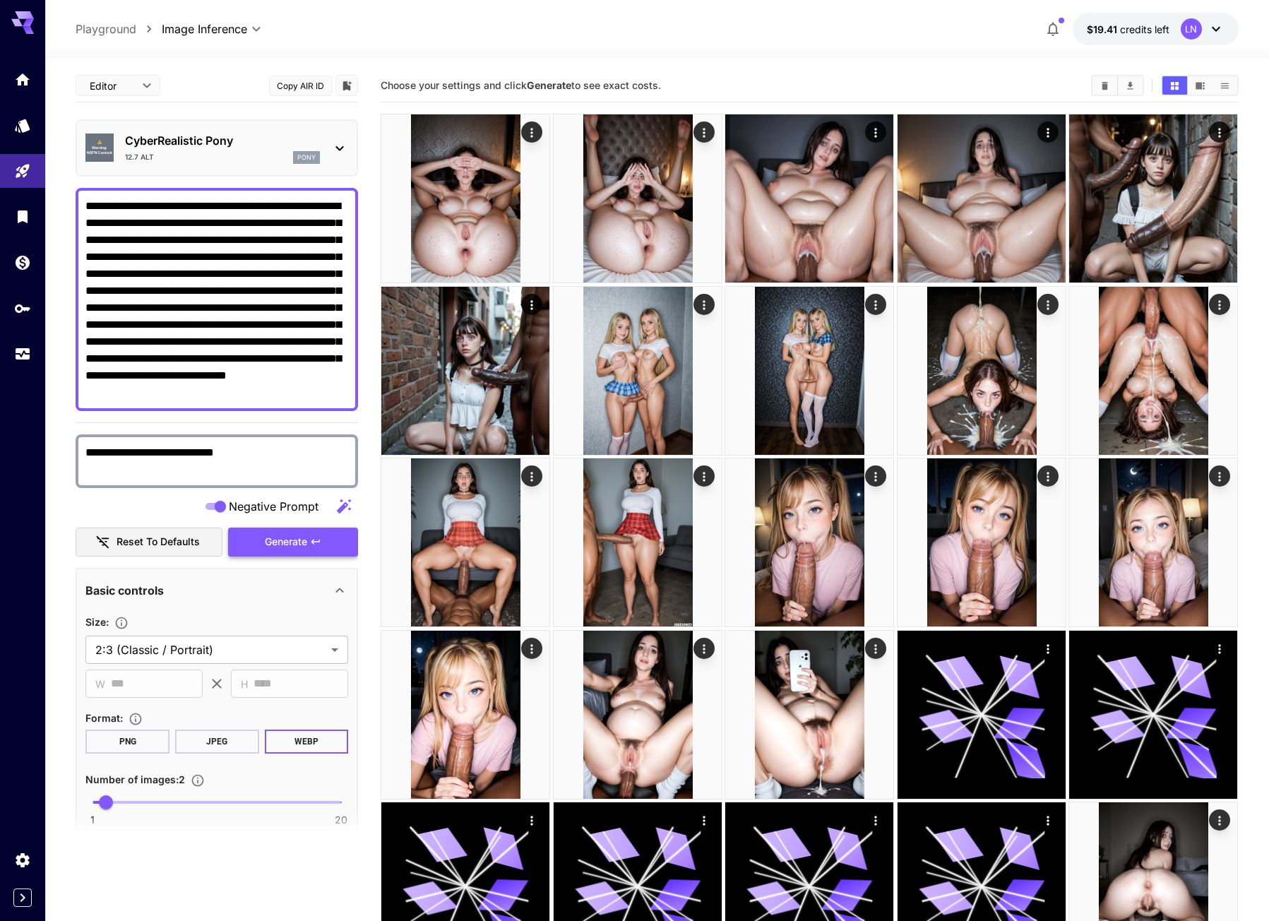
type textarea "**********"
drag, startPoint x: 274, startPoint y: 541, endPoint x: 145, endPoint y: 533, distance: 129.5
click at [273, 541] on span "Generate" at bounding box center [286, 542] width 42 height 18
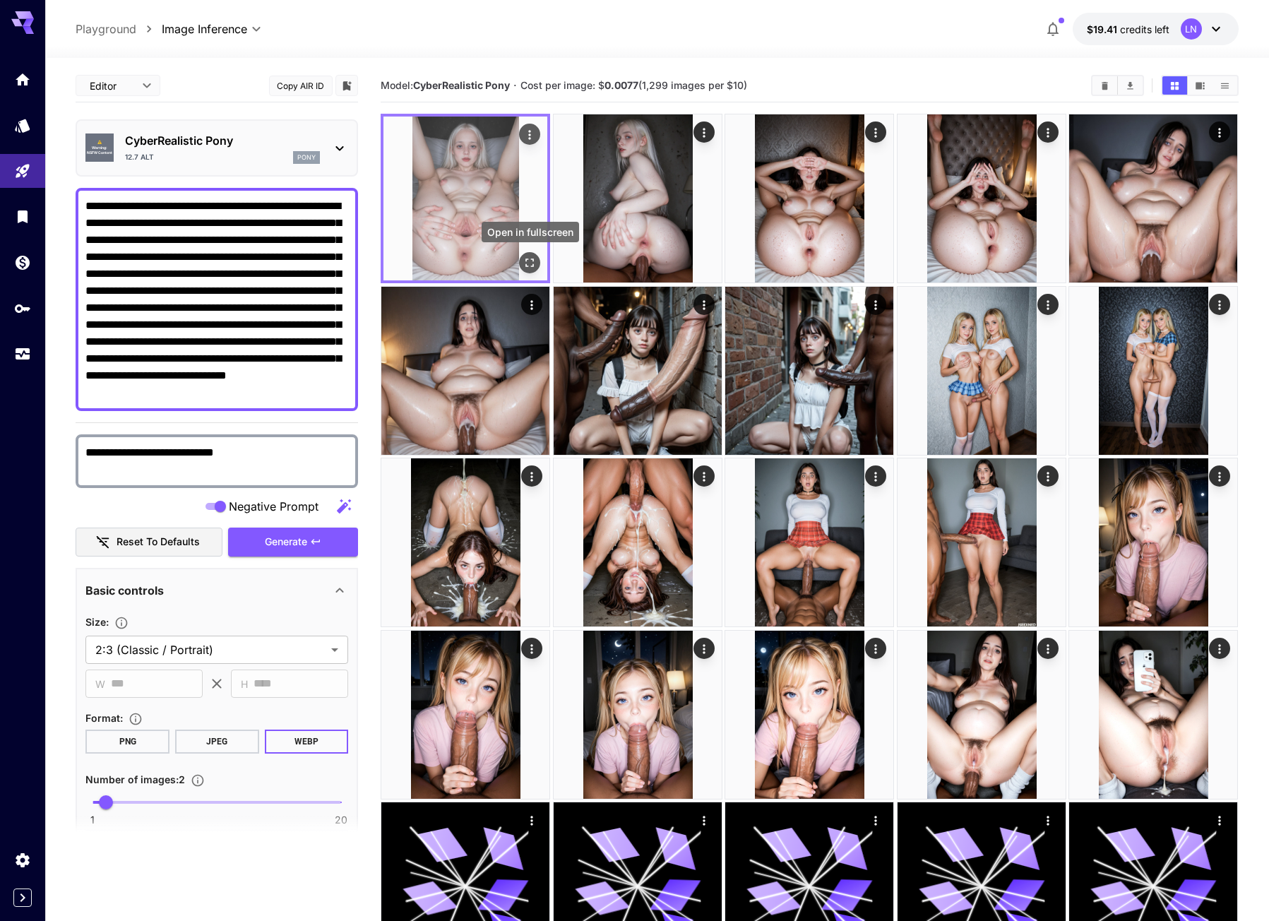
click at [525, 256] on icon "Open in fullscreen" at bounding box center [530, 263] width 14 height 14
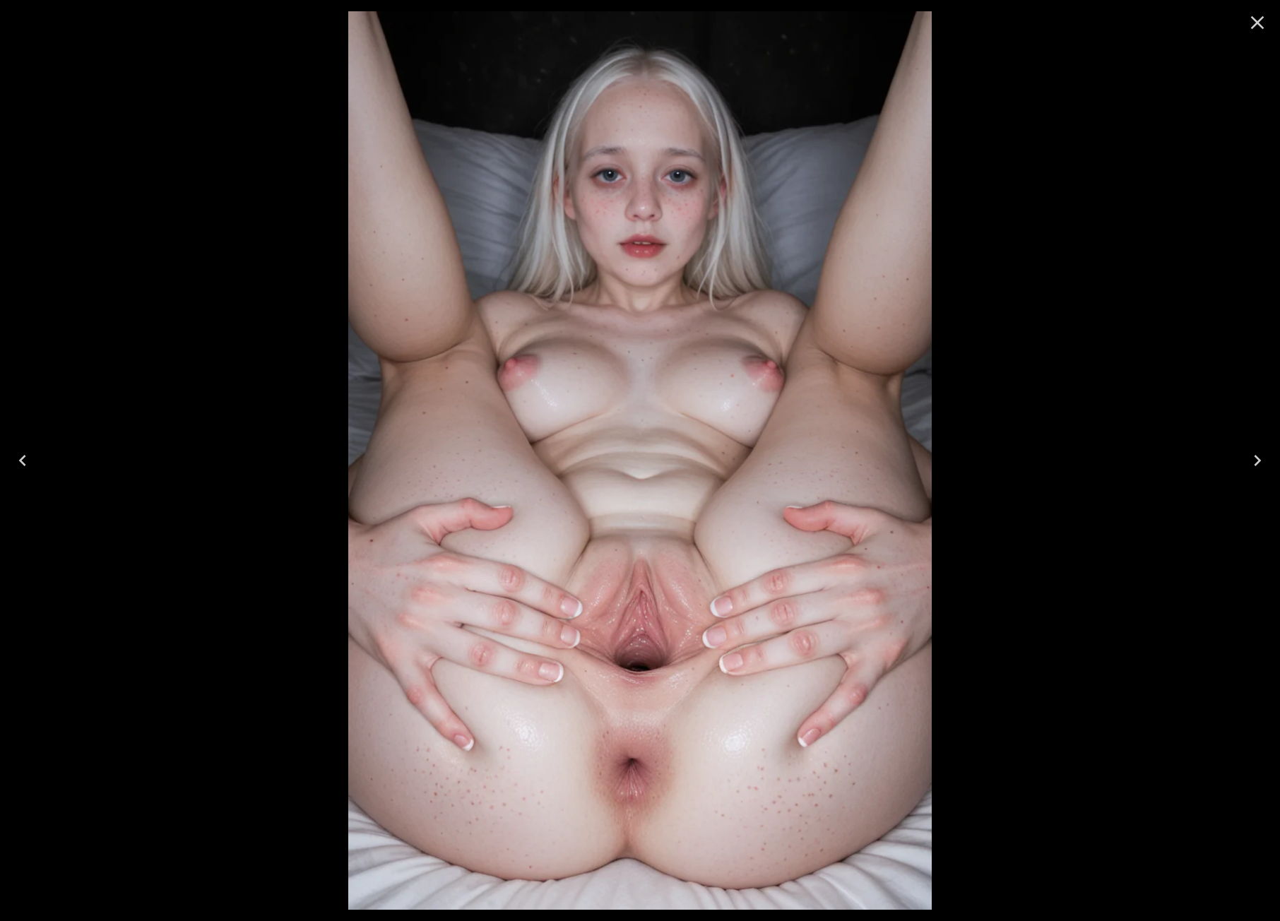
click at [1232, 486] on div at bounding box center [640, 460] width 1280 height 921
click at [1254, 476] on button "Next" at bounding box center [1256, 460] width 45 height 56
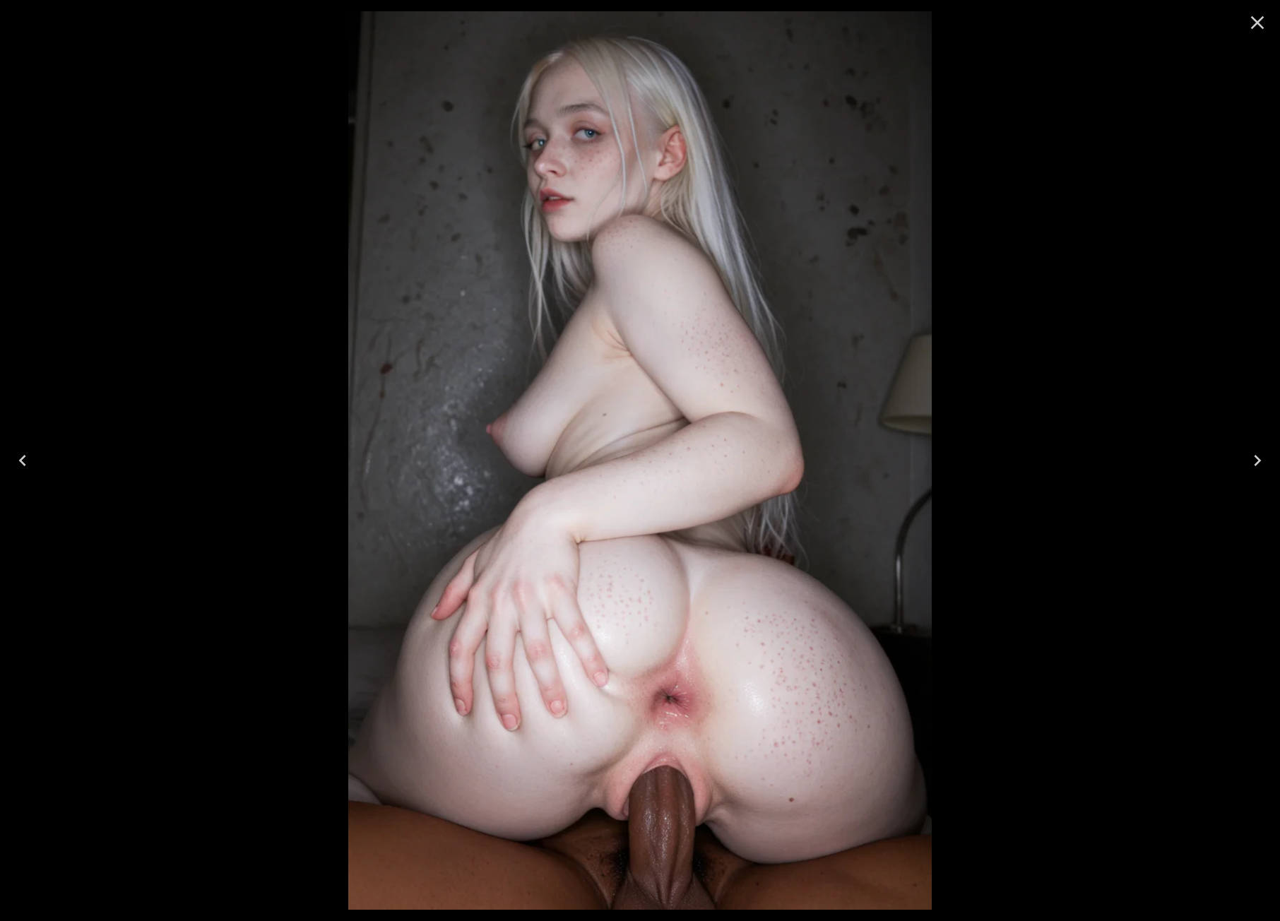
click at [750, 226] on img at bounding box center [640, 460] width 584 height 898
click at [1265, 24] on icon "Close" at bounding box center [1257, 22] width 23 height 23
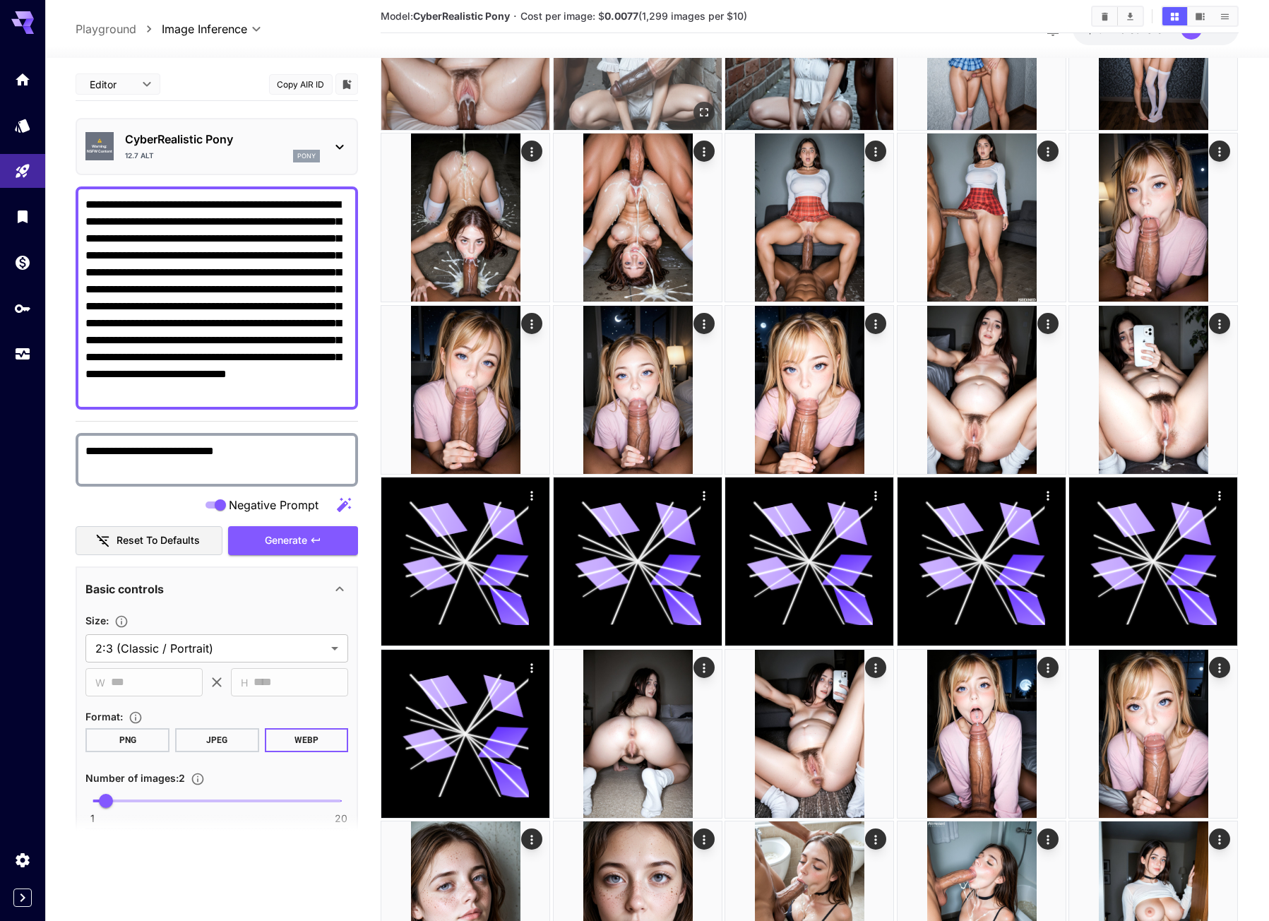
scroll to position [353, 0]
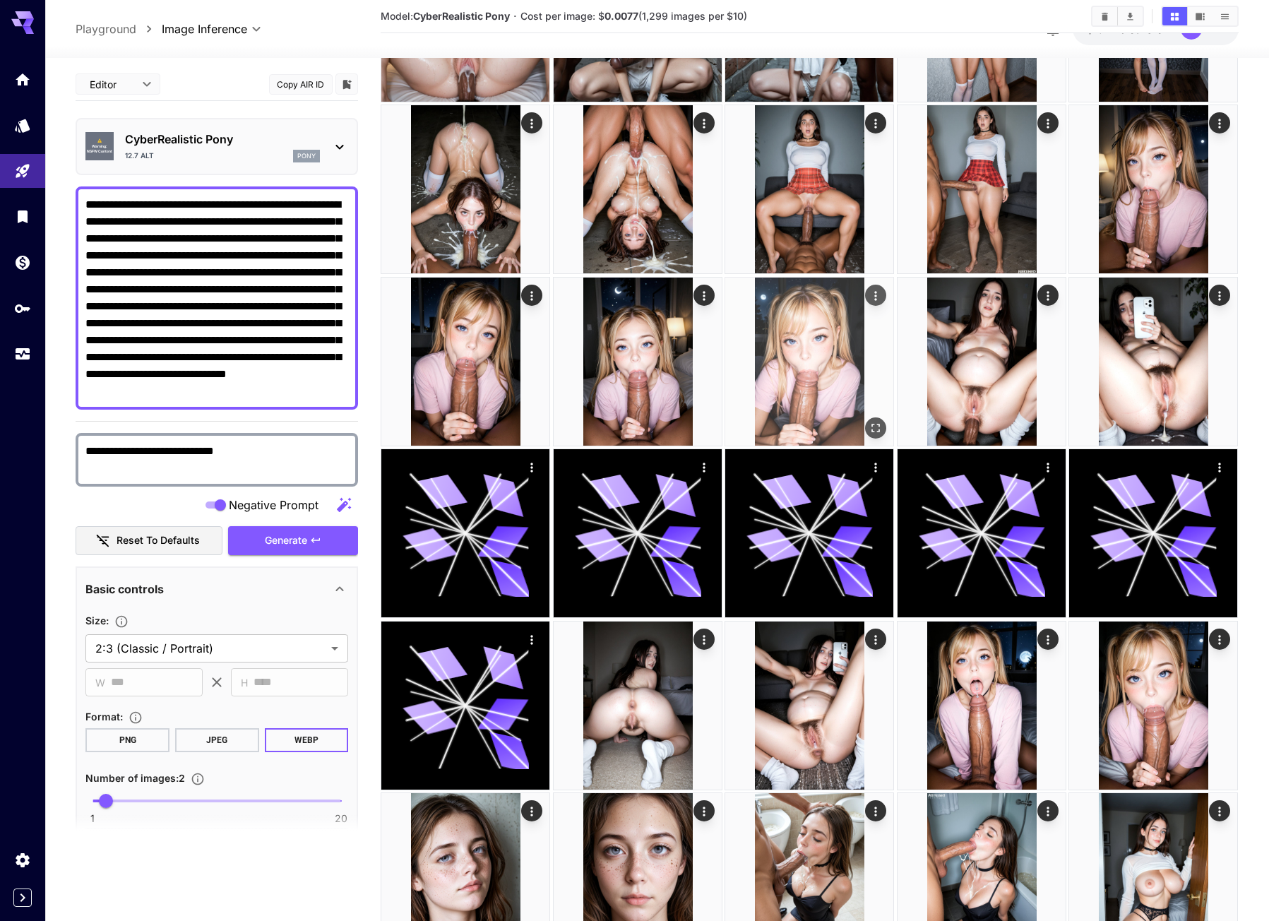
click at [894, 302] on div at bounding box center [809, 361] width 169 height 169
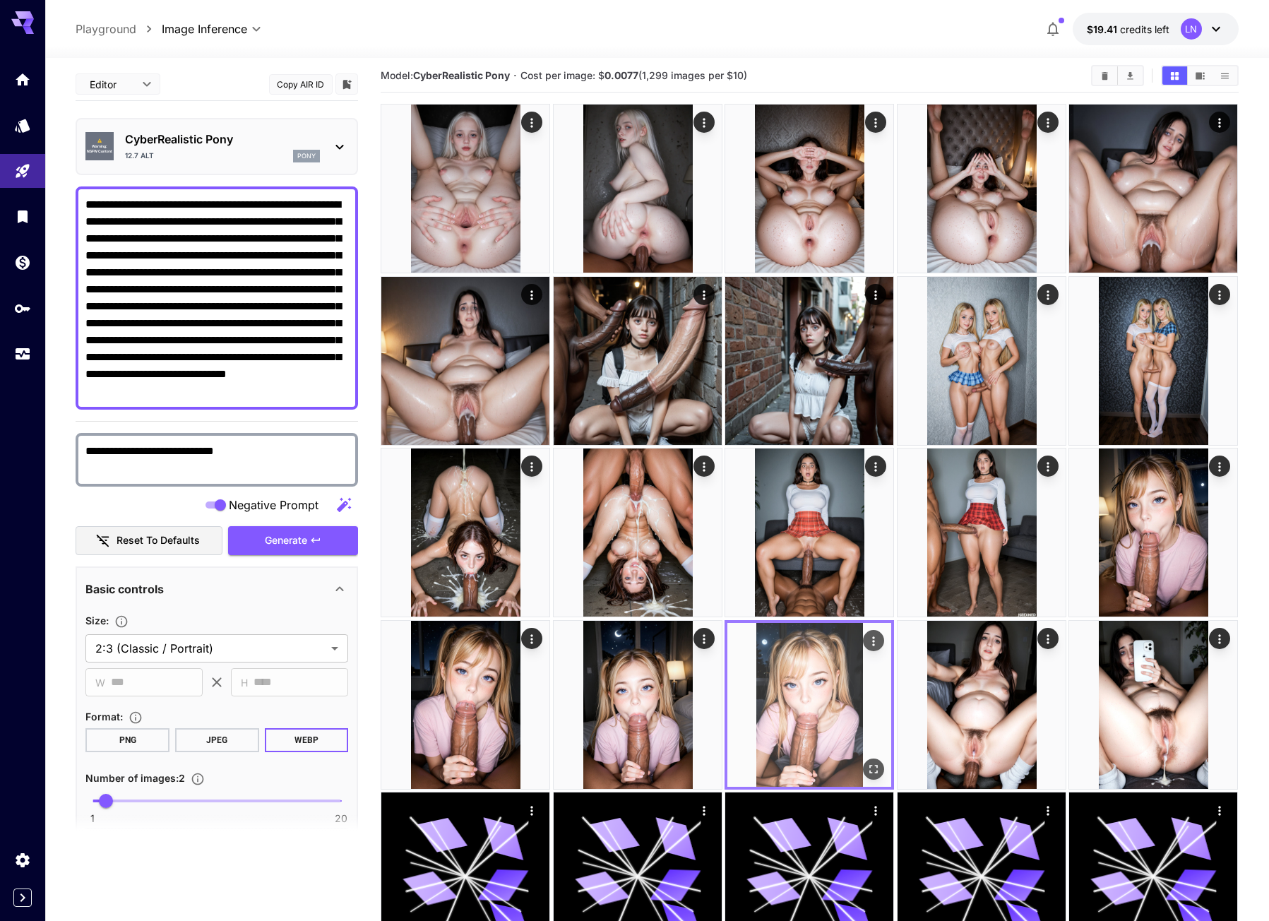
scroll to position [0, 0]
